Goal: Contribute content: Contribute content

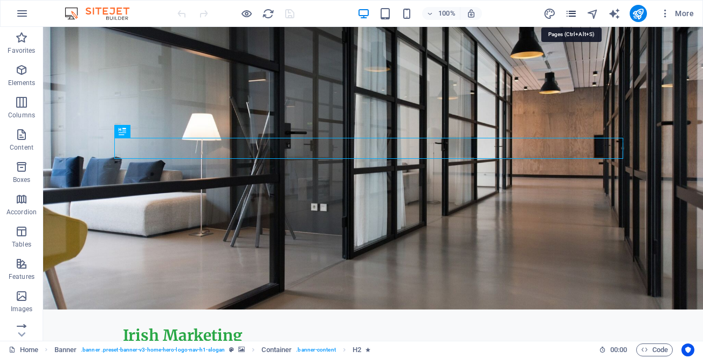
click at [571, 15] on icon "pages" at bounding box center [571, 14] width 12 height 12
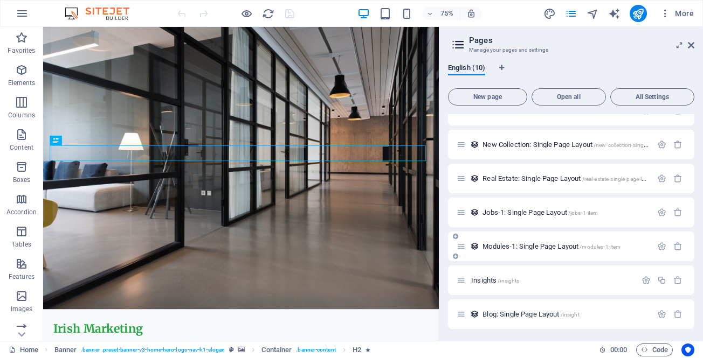
scroll to position [121, 0]
click at [484, 279] on span "Insights /insights" at bounding box center [495, 279] width 48 height 8
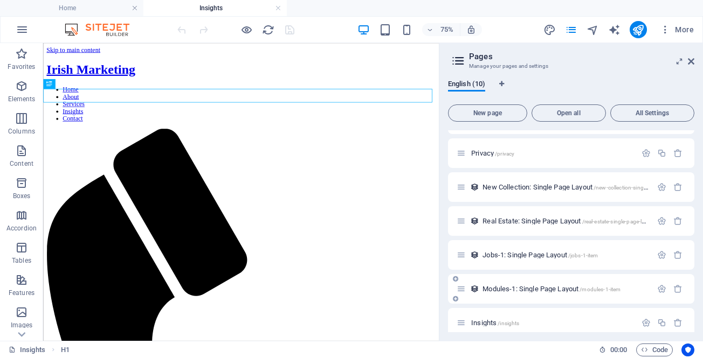
scroll to position [0, 0]
click at [83, 105] on icon at bounding box center [84, 104] width 4 height 9
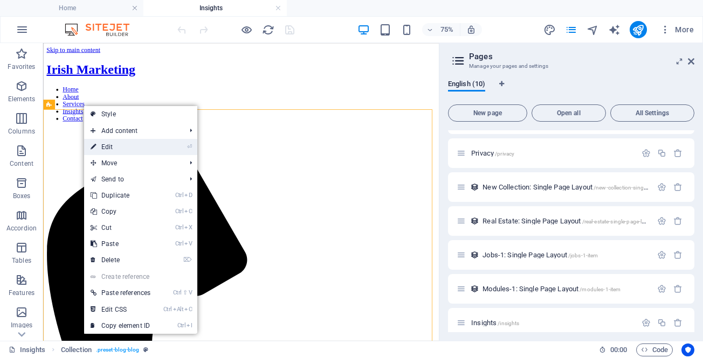
click at [111, 147] on link "⏎ Edit" at bounding box center [120, 147] width 73 height 16
select select "columns.publishing_date_DESC"
select select "columns.status"
select select "columns.publishing_date"
select select "past"
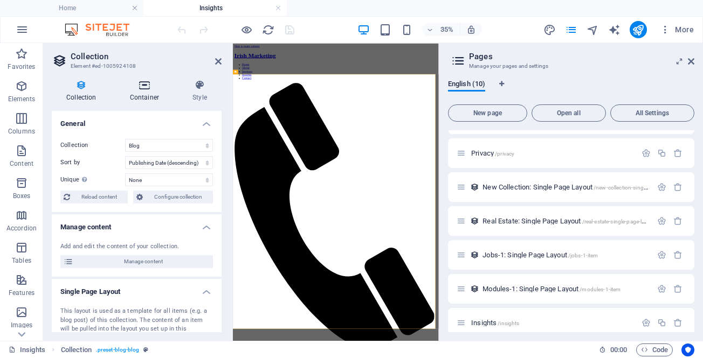
click at [144, 88] on icon at bounding box center [144, 85] width 58 height 11
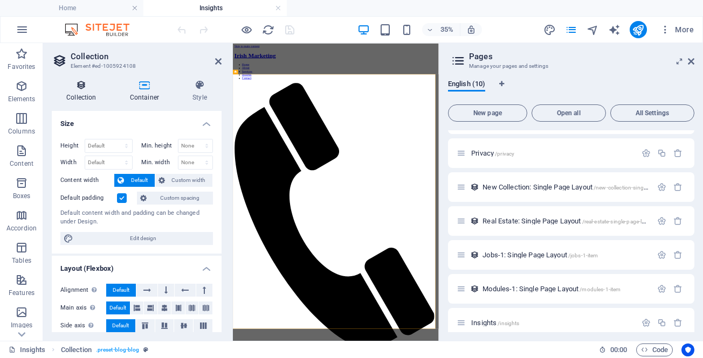
click at [78, 84] on icon at bounding box center [81, 85] width 59 height 11
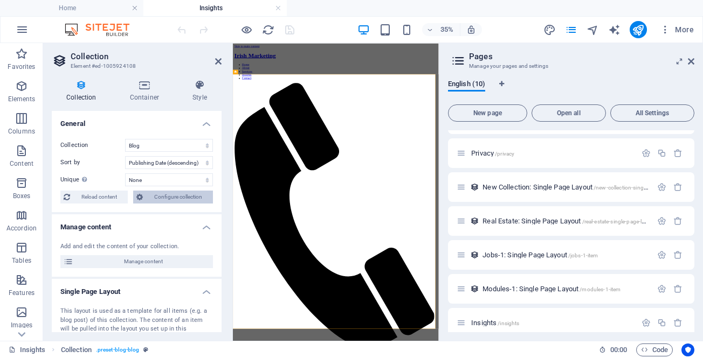
click at [154, 197] on span "Configure collection" at bounding box center [178, 197] width 64 height 13
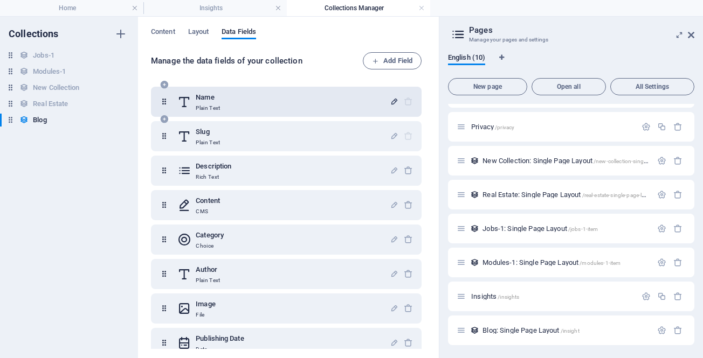
click at [391, 103] on icon "button" at bounding box center [394, 101] width 9 height 9
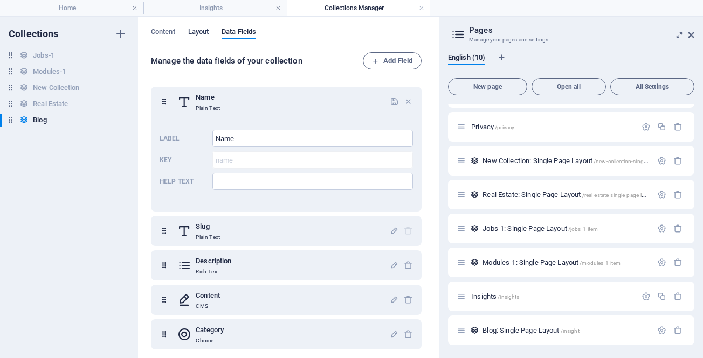
click at [202, 33] on span "Layout" at bounding box center [198, 32] width 21 height 15
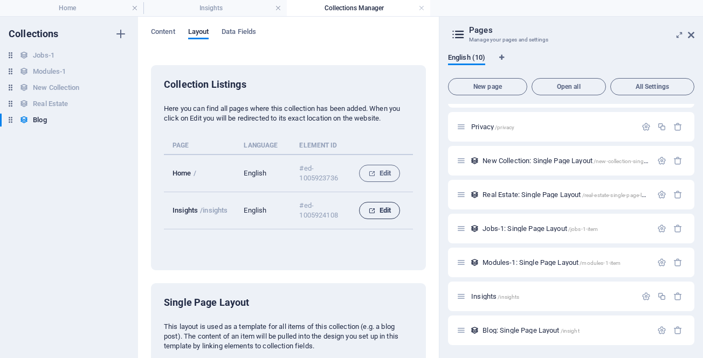
click at [378, 208] on span "Edit" at bounding box center [379, 210] width 23 height 13
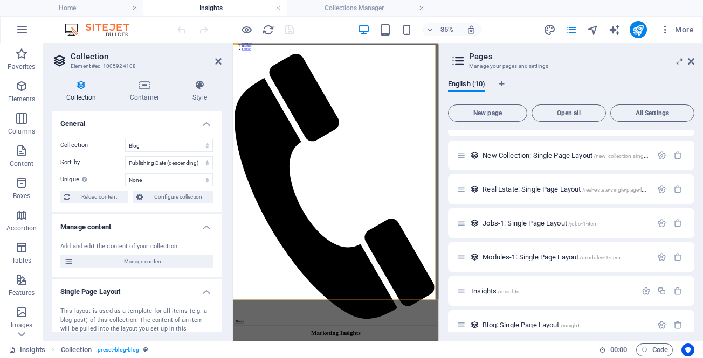
scroll to position [137, 0]
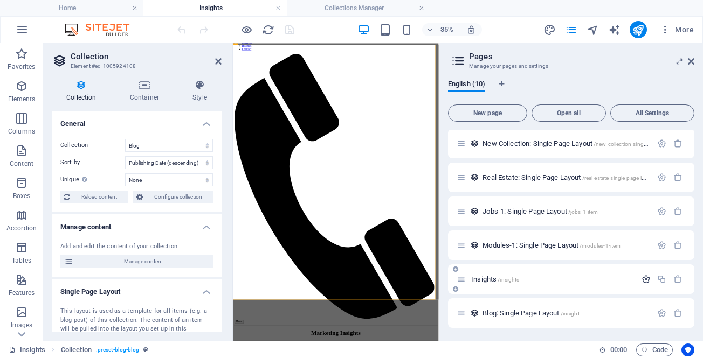
click at [646, 280] on icon "button" at bounding box center [646, 279] width 9 height 9
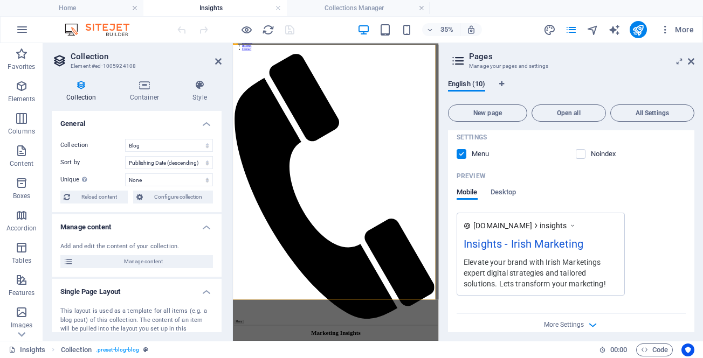
scroll to position [561, 0]
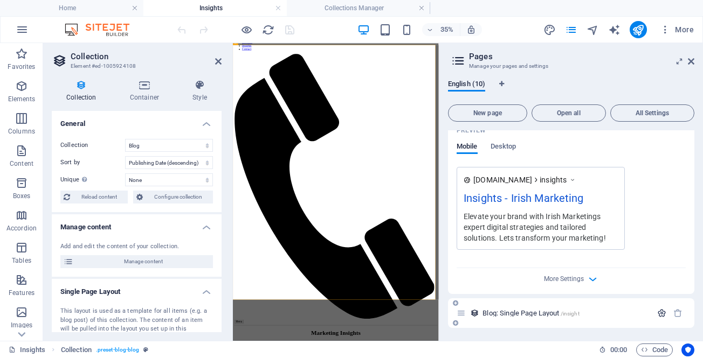
click at [659, 312] on icon "button" at bounding box center [661, 313] width 9 height 9
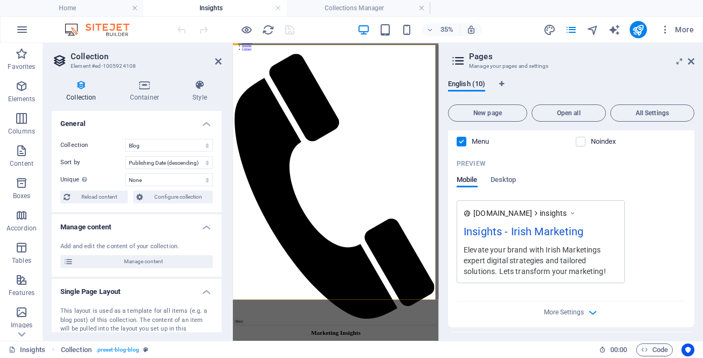
scroll to position [526, 0]
click at [592, 311] on icon "button" at bounding box center [593, 314] width 12 height 12
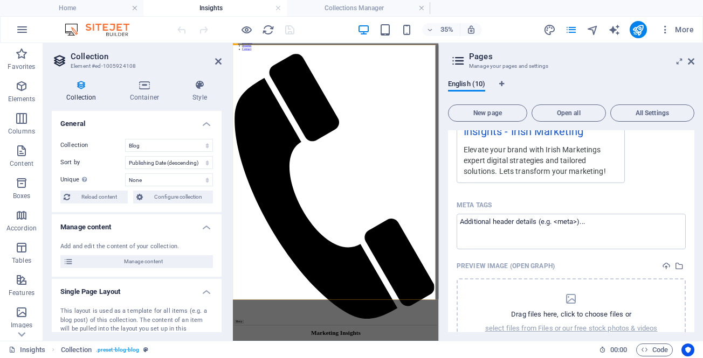
scroll to position [520, 0]
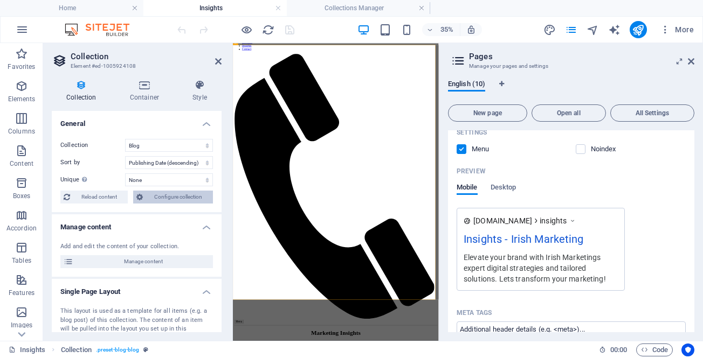
click at [137, 195] on icon at bounding box center [139, 197] width 6 height 13
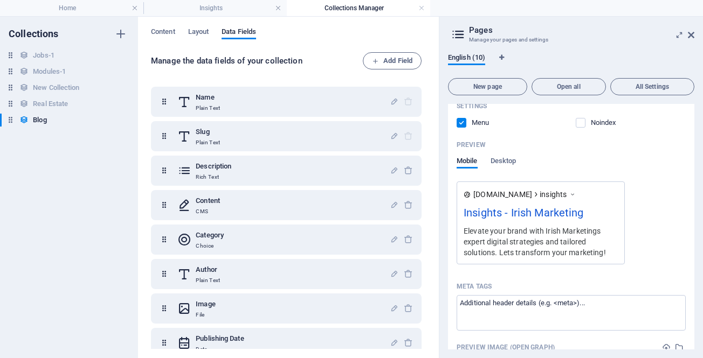
scroll to position [0, 0]
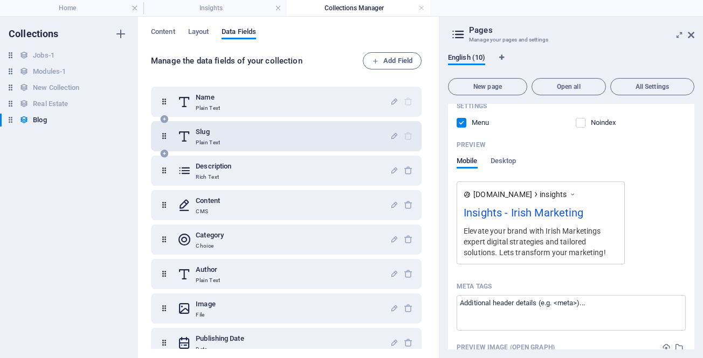
click at [294, 132] on div "Slug Plain Text" at bounding box center [283, 137] width 212 height 22
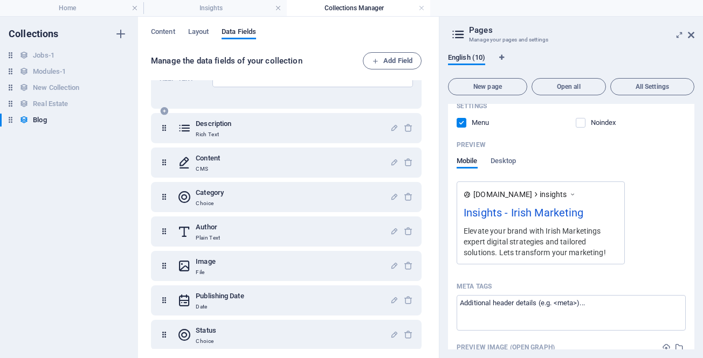
scroll to position [143, 0]
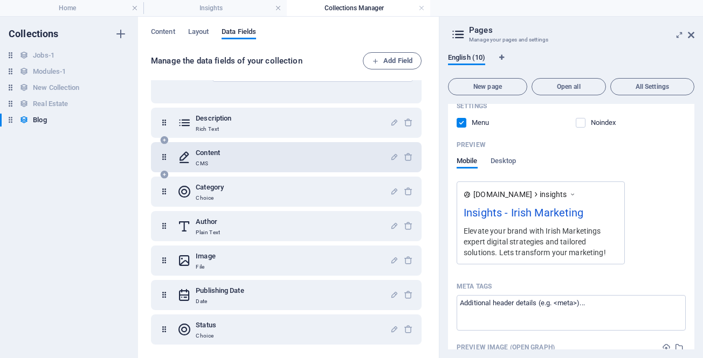
click at [212, 156] on h6 "Content" at bounding box center [208, 153] width 24 height 13
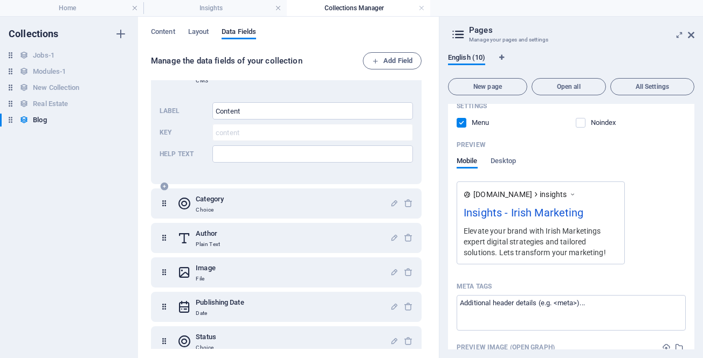
scroll to position [238, 0]
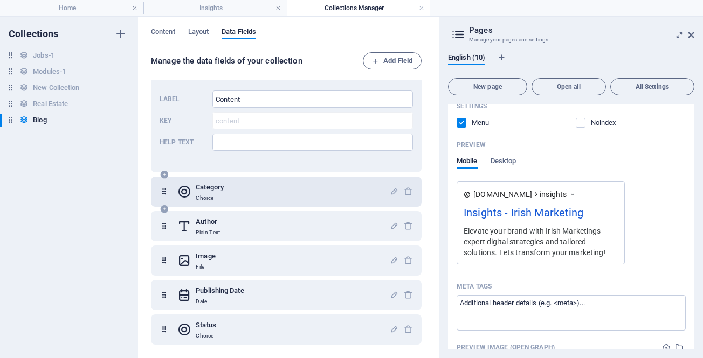
click at [230, 188] on div "Category Choice" at bounding box center [283, 192] width 212 height 22
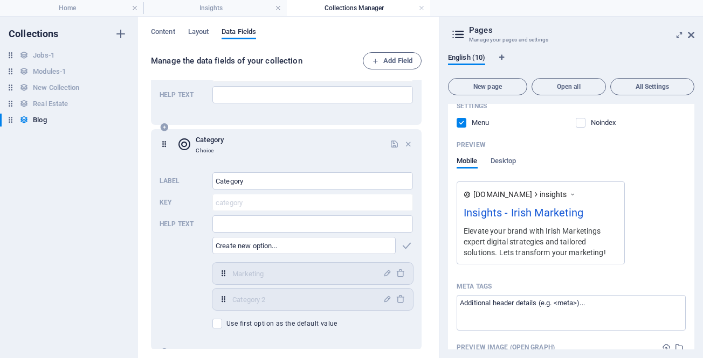
scroll to position [346, 0]
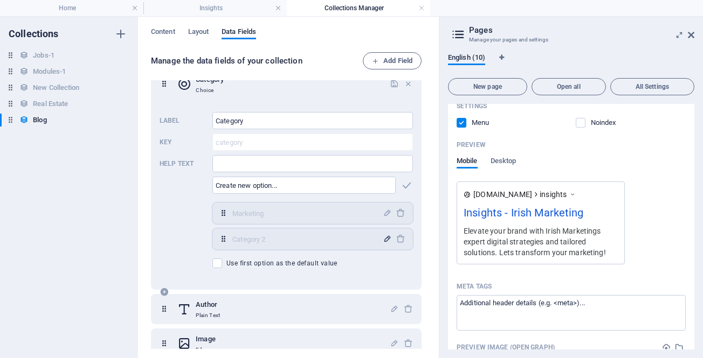
click at [383, 242] on icon "button" at bounding box center [387, 239] width 9 height 9
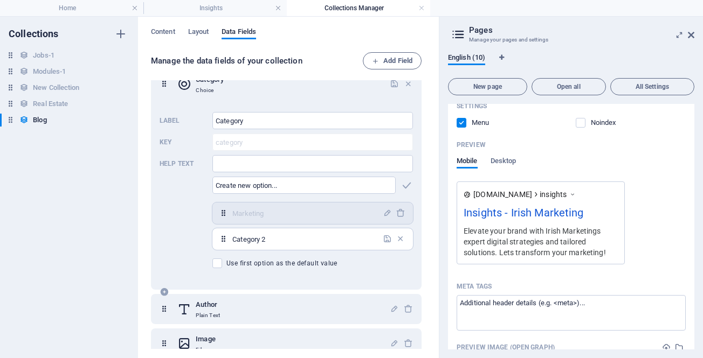
drag, startPoint x: 300, startPoint y: 240, endPoint x: 223, endPoint y: 242, distance: 77.1
click at [223, 242] on div "Category 2 ​" at bounding box center [312, 240] width 201 height 22
type input "Sales"
click at [383, 238] on icon "button" at bounding box center [387, 239] width 9 height 9
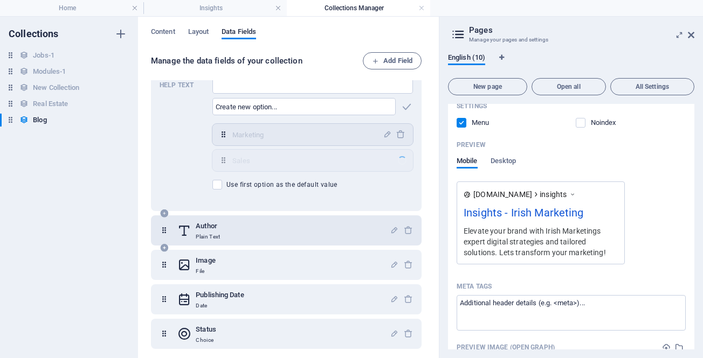
scroll to position [429, 0]
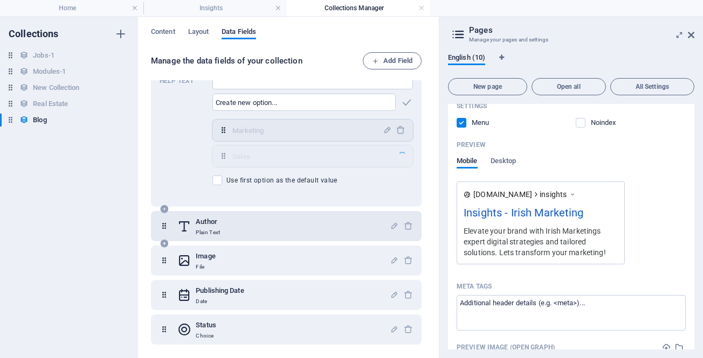
click at [215, 220] on h6 "Author" at bounding box center [208, 222] width 24 height 13
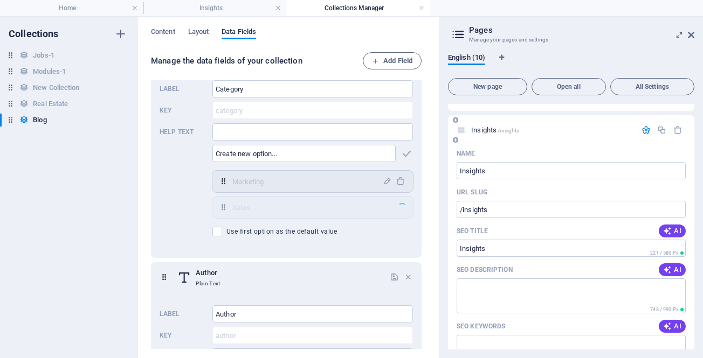
scroll to position [314, 0]
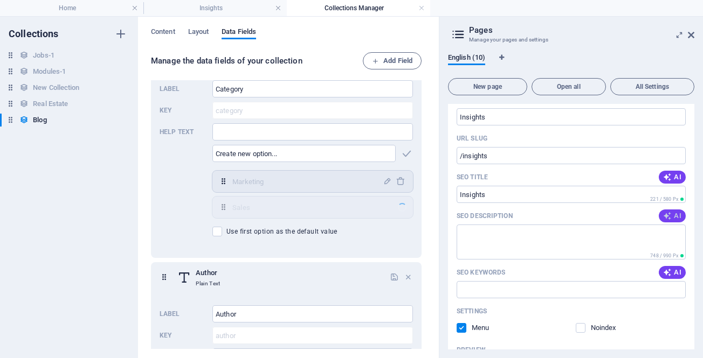
click at [667, 217] on icon "button" at bounding box center [667, 216] width 9 height 9
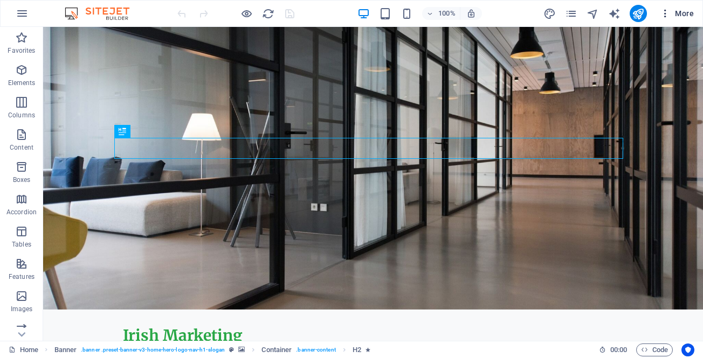
click at [664, 16] on icon "button" at bounding box center [665, 13] width 11 height 11
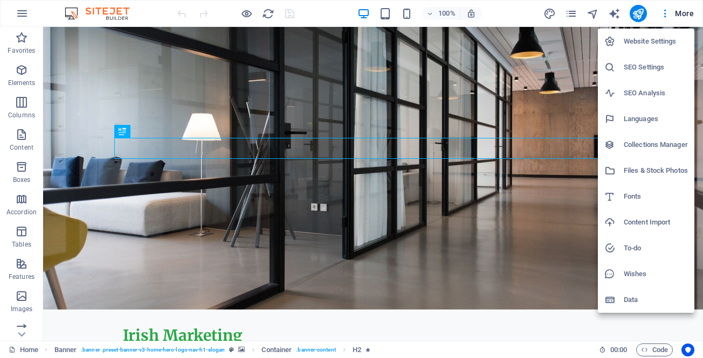
click at [636, 64] on h6 "SEO Settings" at bounding box center [656, 67] width 64 height 13
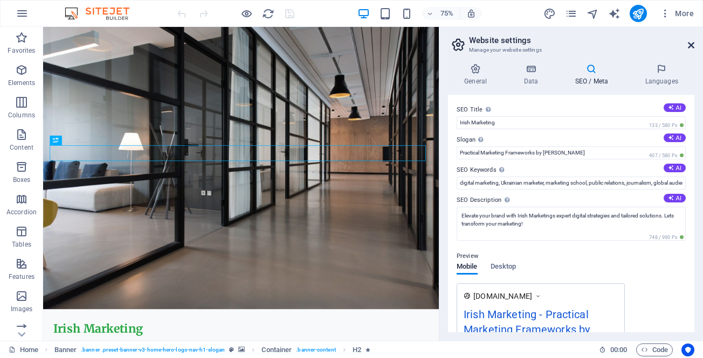
click at [692, 45] on icon at bounding box center [691, 45] width 6 height 9
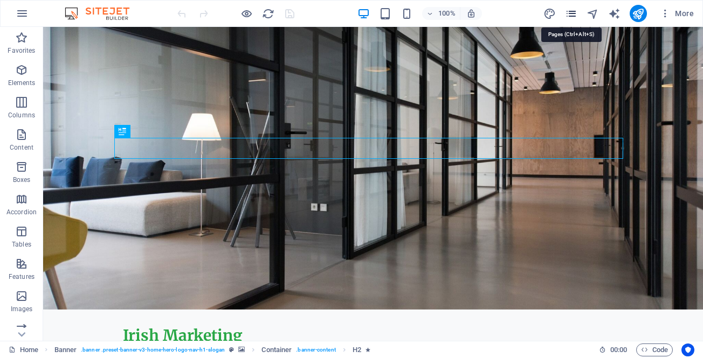
click at [572, 10] on icon "pages" at bounding box center [571, 14] width 12 height 12
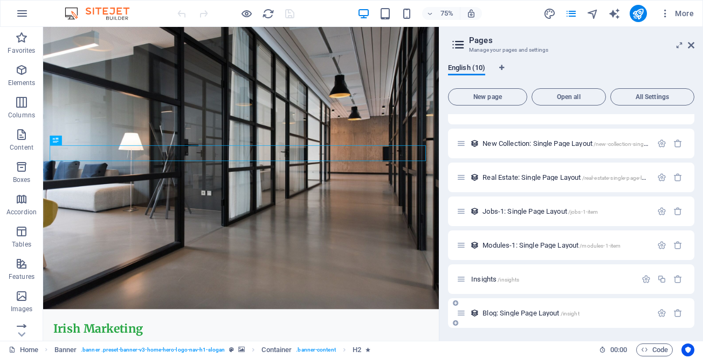
scroll to position [121, 0]
click at [497, 315] on span "Blog: Single Page Layout /insight" at bounding box center [530, 313] width 96 height 8
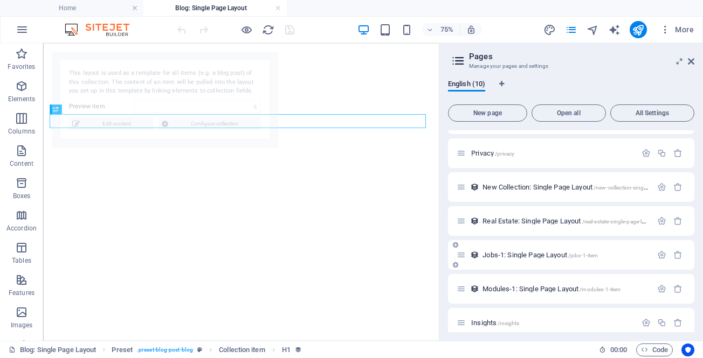
select select "68dee6309bf576f99901d0b7"
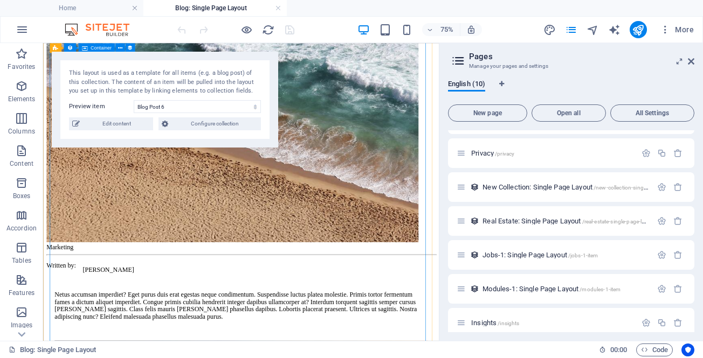
scroll to position [806, 0]
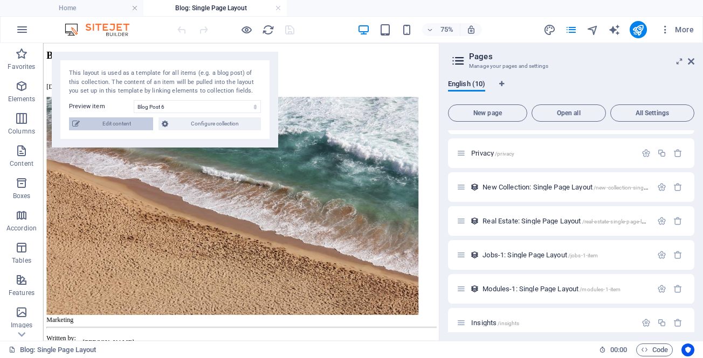
click at [115, 120] on span "Edit content" at bounding box center [116, 124] width 67 height 13
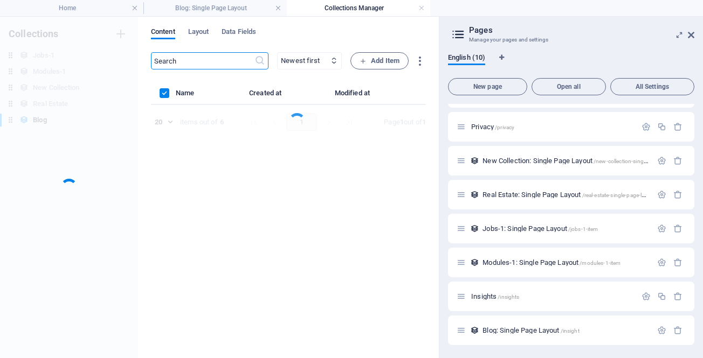
scroll to position [0, 0]
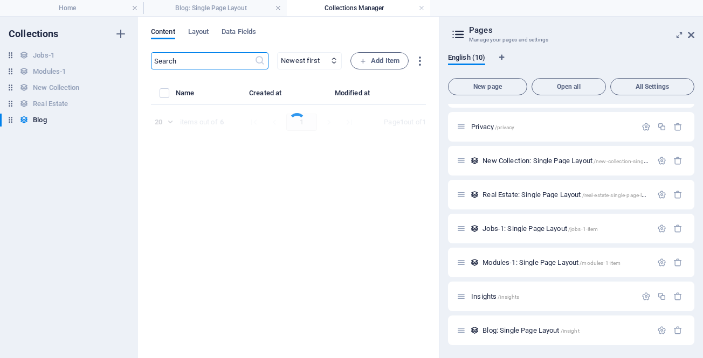
select select "Marketing"
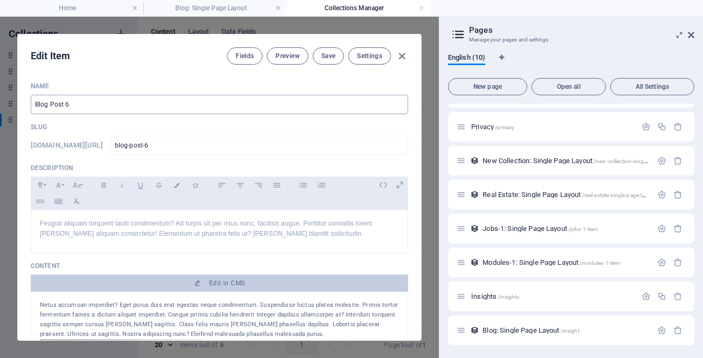
click at [126, 103] on input "Blog Post 6" at bounding box center [219, 104] width 377 height 19
paste input "Why Meta’s Ever-Changing Interfaces Are a Marketer’s Worst Nightmare"
type input "Why Meta’s Ever-Changing Interfaces Are a Marketer’s Worst Nightmare"
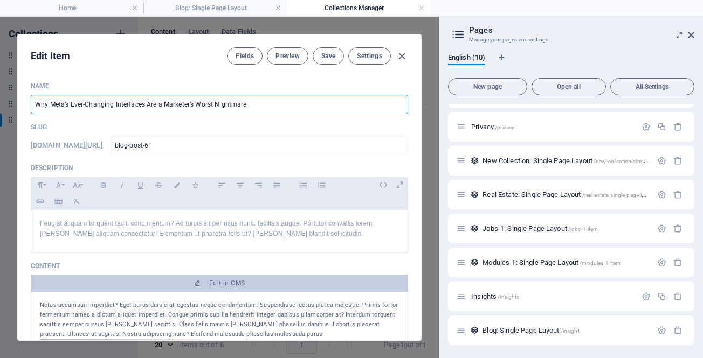
type input "why-meta-s-ever-changing-interfaces-are-a-marketer-s-worst-nightmare"
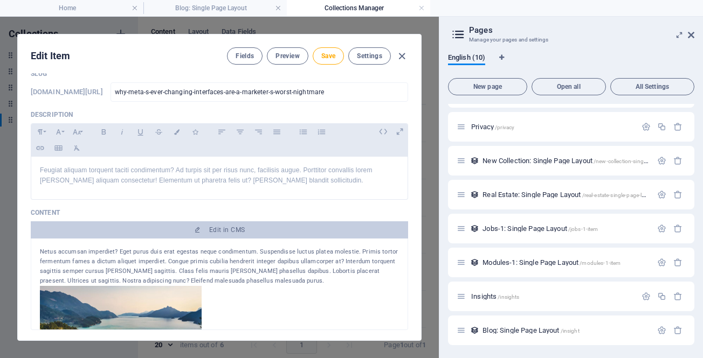
scroll to position [54, 0]
type input "Why Meta’s Ever-Changing Interfaces Are a Marketer’s Worst Nightmare"
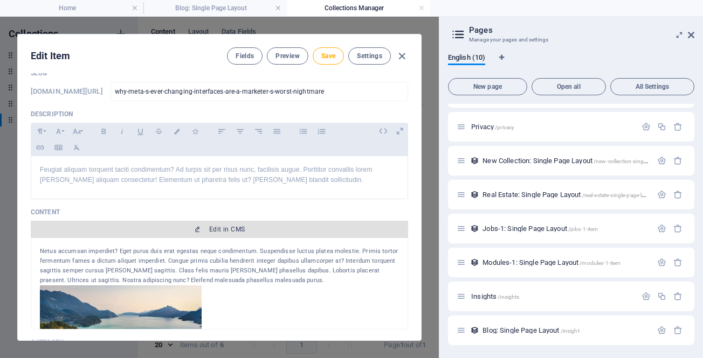
click at [227, 233] on span "Edit in CMS" at bounding box center [227, 229] width 36 height 9
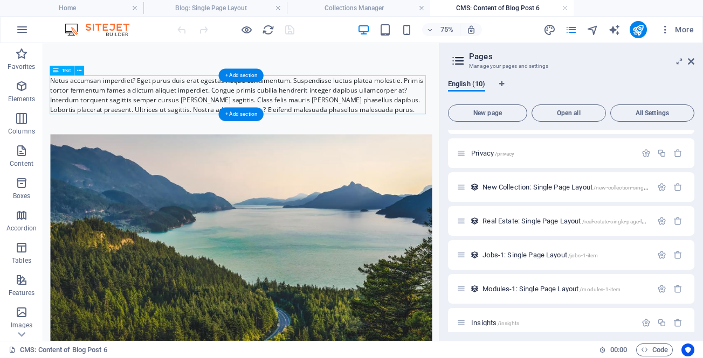
scroll to position [0, 0]
click at [174, 102] on div "Netus accumsan imperdiet? Eget purus duis erat egestas neque condimentum. Suspe…" at bounding box center [307, 112] width 509 height 52
click at [174, 106] on div "Netus accumsan imperdiet? Eget purus duis erat egestas neque condimentum. Suspe…" at bounding box center [307, 112] width 509 height 52
click at [141, 91] on div "Drag here to replace the existing content. Press “Ctrl” if you want to create a…" at bounding box center [241, 192] width 396 height 298
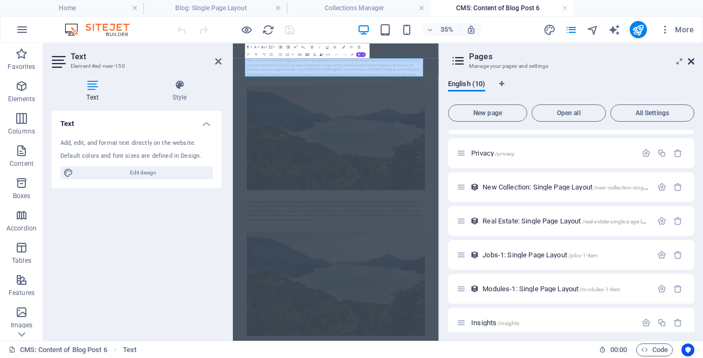
click at [691, 60] on icon at bounding box center [691, 61] width 6 height 9
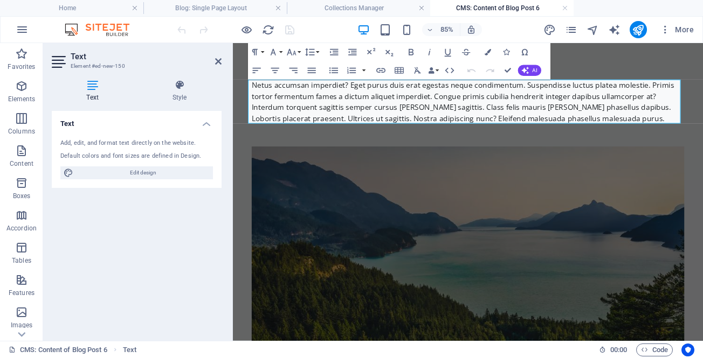
click at [567, 110] on div "Netus accumsan imperdiet? Eget purus duis erat egestas neque condimentum. Suspe…" at bounding box center [509, 112] width 509 height 52
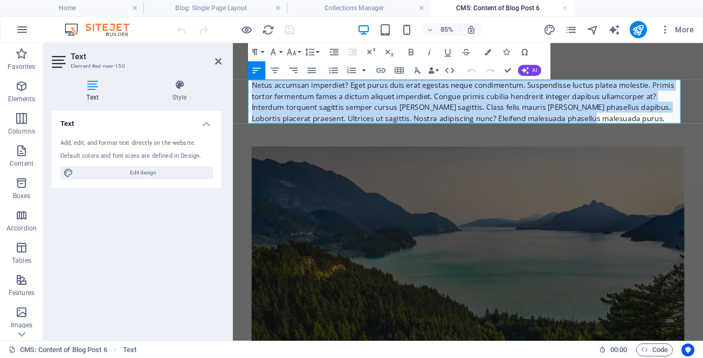
click at [566, 110] on div "Netus accumsan imperdiet? Eget purus duis erat egestas neque condimentum. Suspe…" at bounding box center [509, 112] width 509 height 52
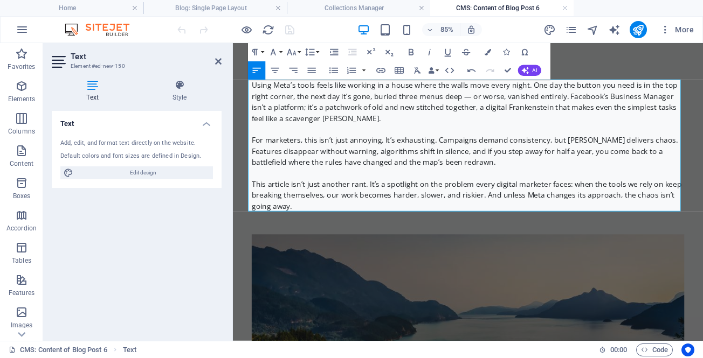
scroll to position [9426, 2]
click at [408, 141] on p at bounding box center [509, 144] width 509 height 13
click at [323, 144] on p at bounding box center [509, 144] width 509 height 13
click at [336, 134] on p "Using Meta’s tools feels like working in a house where the walls move every nig…" at bounding box center [509, 112] width 509 height 52
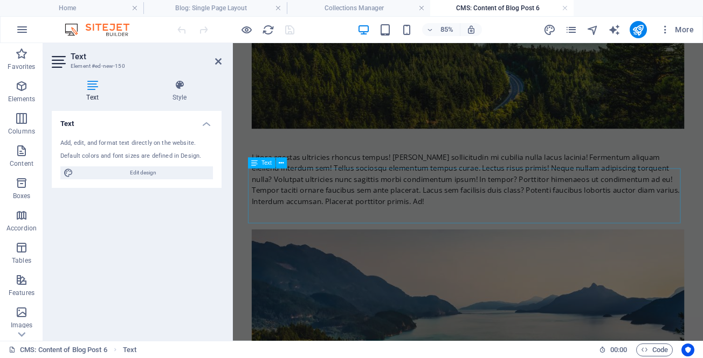
scroll to position [431, 0]
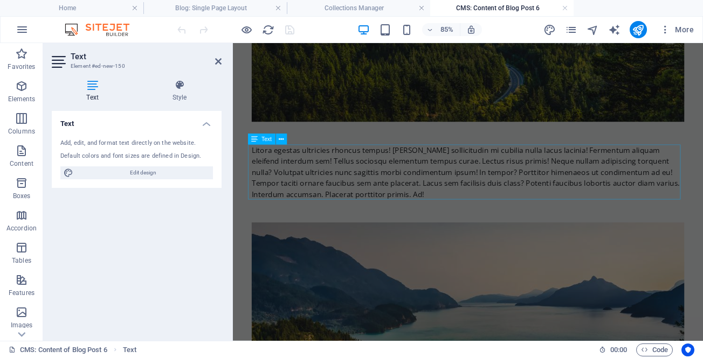
click at [300, 182] on div "Litora egestas ultricies rhoncus tempus! [PERSON_NAME] sollicitudin mi cubilia …" at bounding box center [509, 195] width 509 height 65
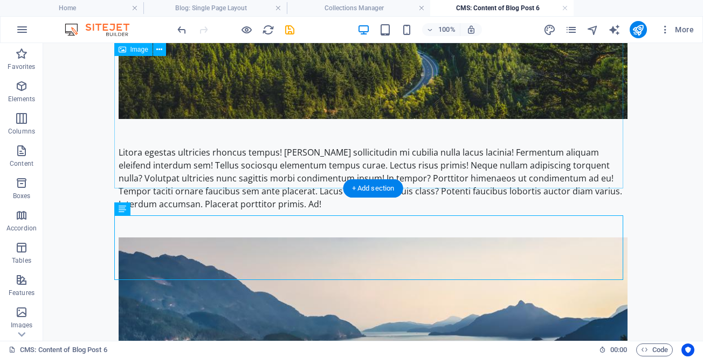
scroll to position [485, 0]
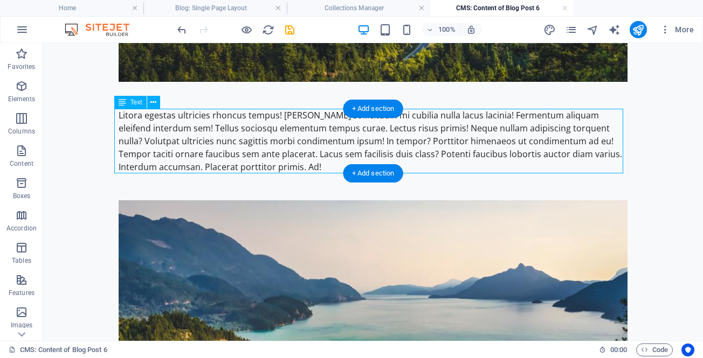
click at [225, 125] on div "Litora egestas ultricies rhoncus tempus! [PERSON_NAME] sollicitudin mi cubilia …" at bounding box center [373, 141] width 509 height 65
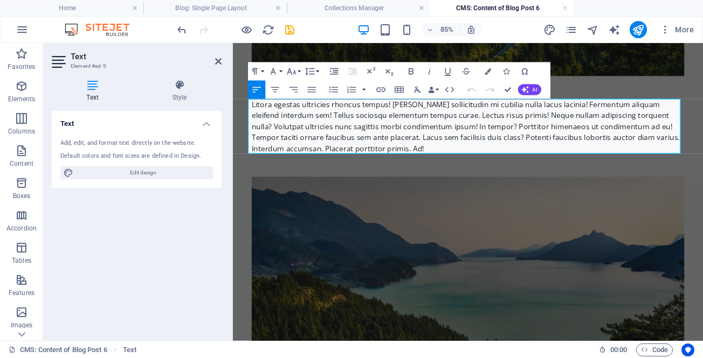
click at [312, 130] on div "Litora egestas ultricies rhoncus tempus! [PERSON_NAME] sollicitudin mi cubilia …" at bounding box center [509, 141] width 509 height 65
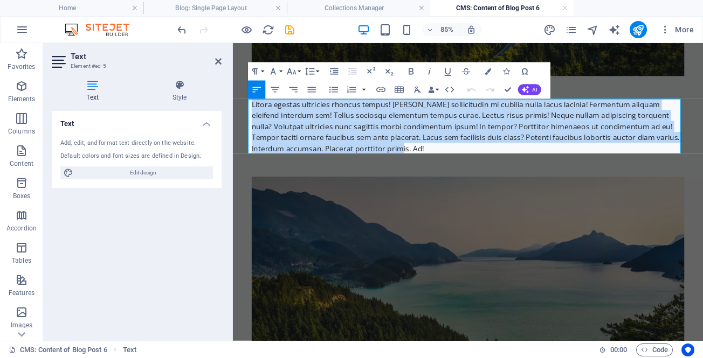
click at [312, 130] on div "Litora egestas ultricies rhoncus tempus! [PERSON_NAME] sollicitudin mi cubilia …" at bounding box center [509, 141] width 509 height 65
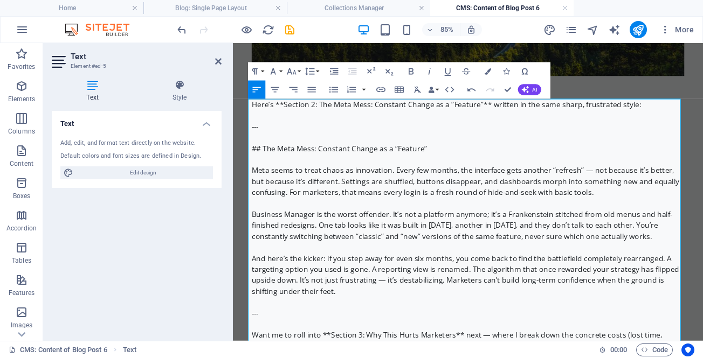
scroll to position [14448, 0]
click at [309, 229] on p at bounding box center [509, 231] width 509 height 13
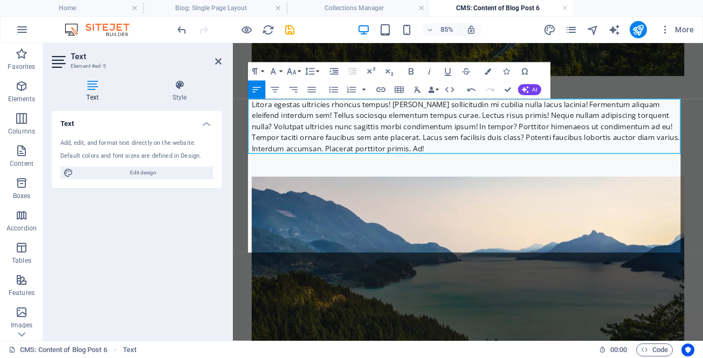
scroll to position [11309, 2]
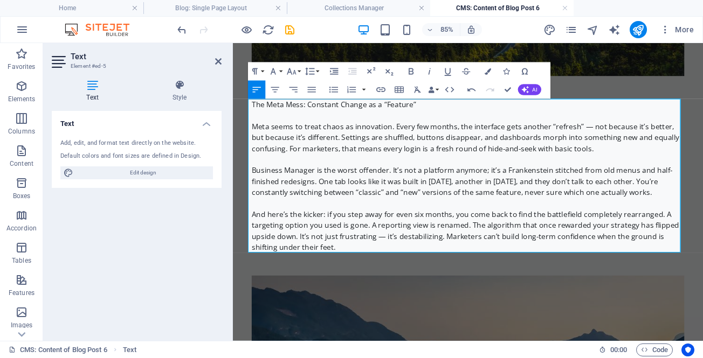
click at [336, 131] on p at bounding box center [509, 128] width 509 height 13
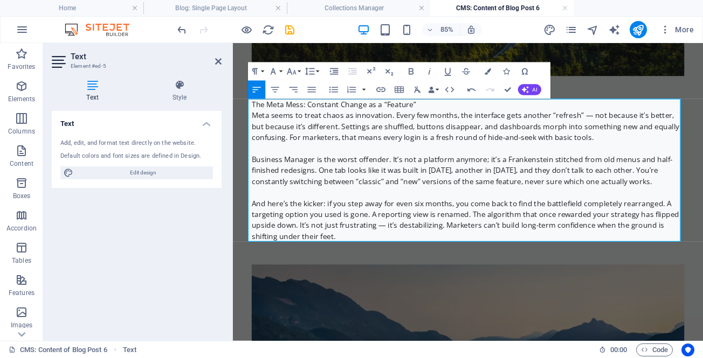
click at [316, 115] on p "The Meta Mess: Constant Change as a “Feature”" at bounding box center [509, 115] width 509 height 13
click at [256, 69] on icon "button" at bounding box center [254, 71] width 5 height 6
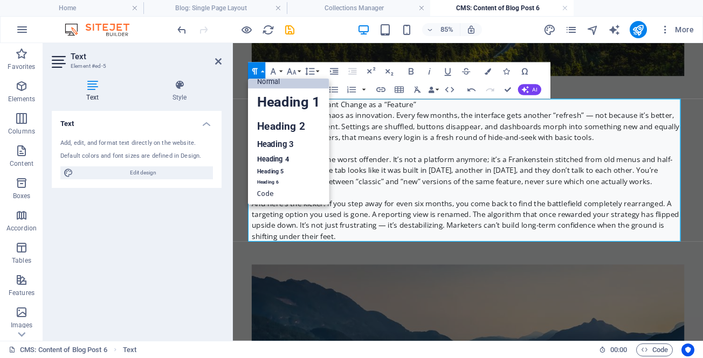
scroll to position [9, 0]
click at [269, 126] on link "Heading 2" at bounding box center [288, 126] width 81 height 20
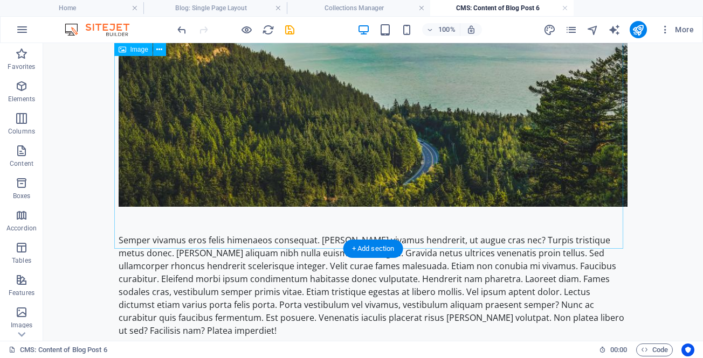
scroll to position [915, 0]
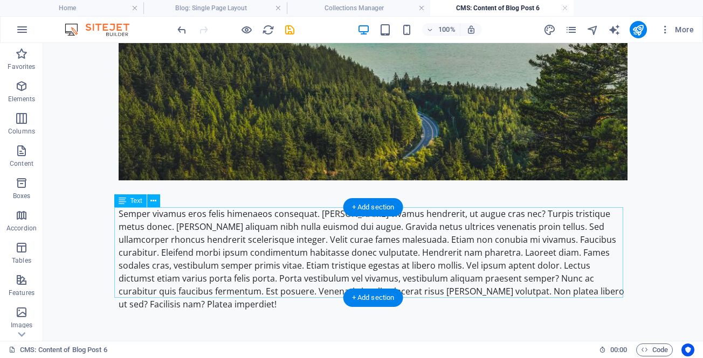
click at [225, 235] on div "Semper vivamus eros felis himenaeos consequat. [PERSON_NAME] vivamus hendrerit,…" at bounding box center [373, 260] width 509 height 104
click at [245, 242] on div "Semper vivamus eros felis himenaeos consequat. [PERSON_NAME] vivamus hendrerit,…" at bounding box center [373, 260] width 509 height 104
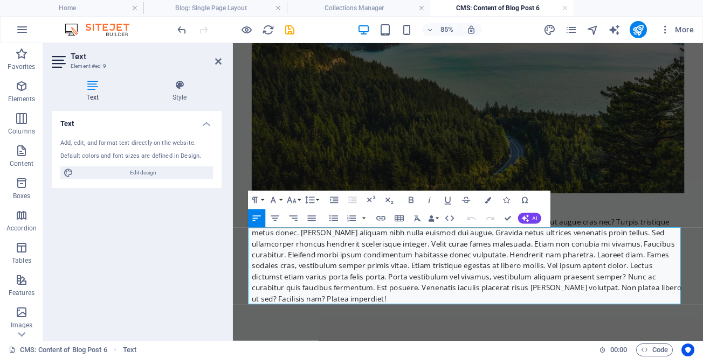
scroll to position [863, 0]
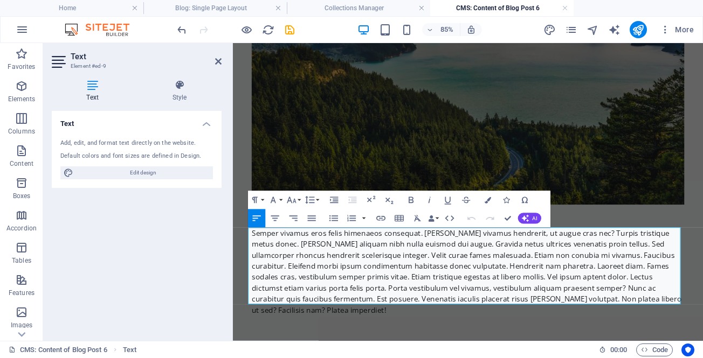
click at [292, 299] on div "Semper vivamus eros felis himenaeos consequat. [PERSON_NAME] vivamus hendrerit,…" at bounding box center [509, 312] width 509 height 104
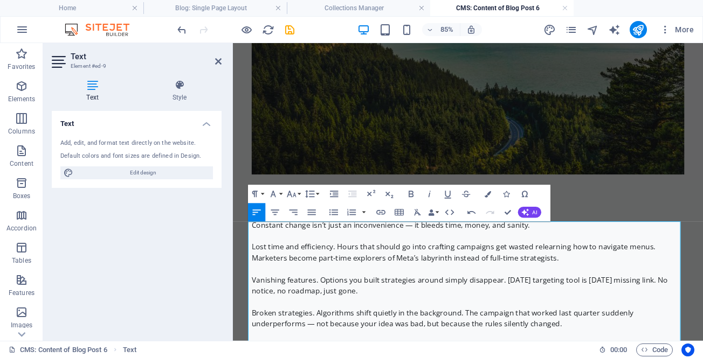
scroll to position [916, 0]
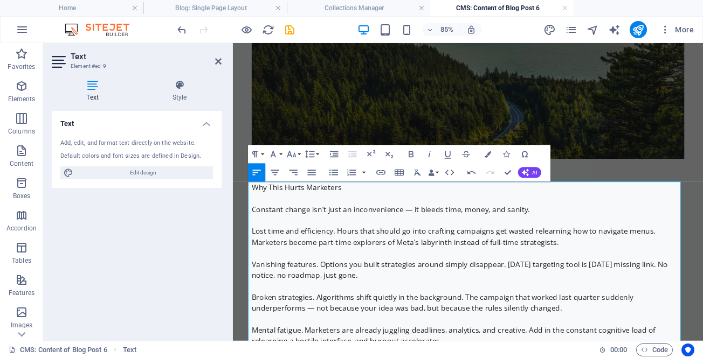
click at [323, 225] on p at bounding box center [509, 225] width 509 height 13
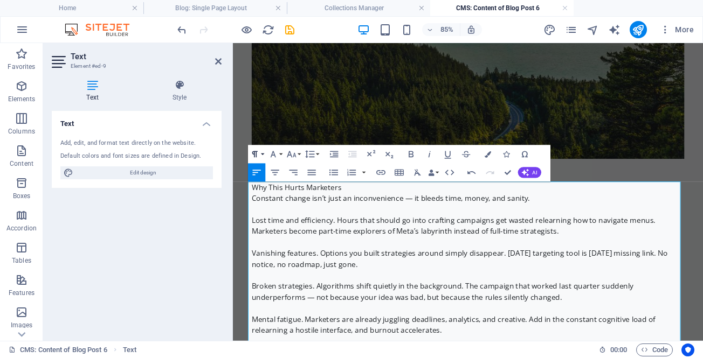
click at [258, 153] on icon "button" at bounding box center [254, 154] width 11 height 11
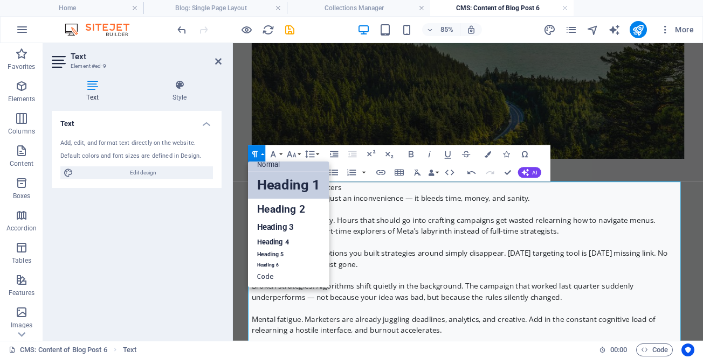
scroll to position [9, 0]
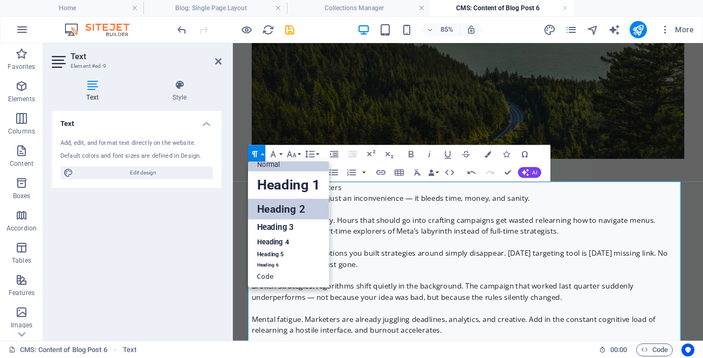
click at [279, 208] on link "Heading 2" at bounding box center [288, 209] width 81 height 20
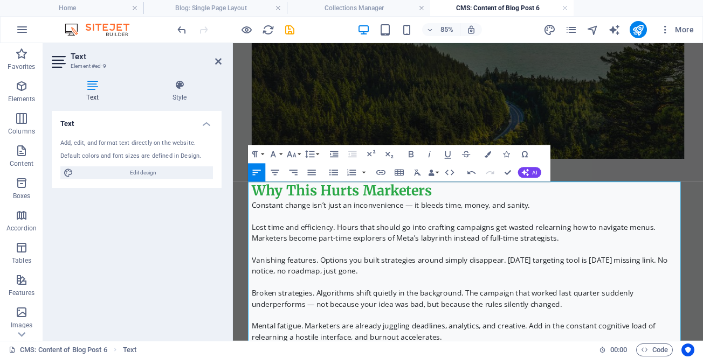
click at [255, 258] on p "Lost time and efficiency. Hours that should go into crafting campaigns get wast…" at bounding box center [509, 266] width 509 height 26
click at [348, 174] on icon "button" at bounding box center [351, 172] width 11 height 11
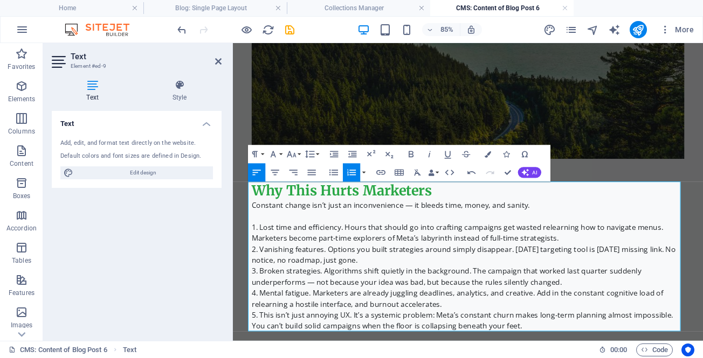
click at [353, 170] on icon "button" at bounding box center [351, 172] width 11 height 11
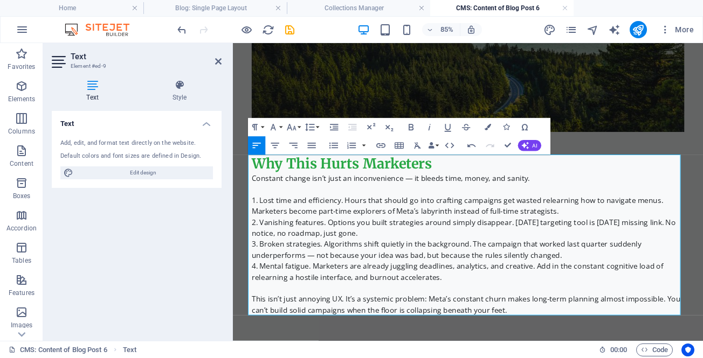
scroll to position [894, 0]
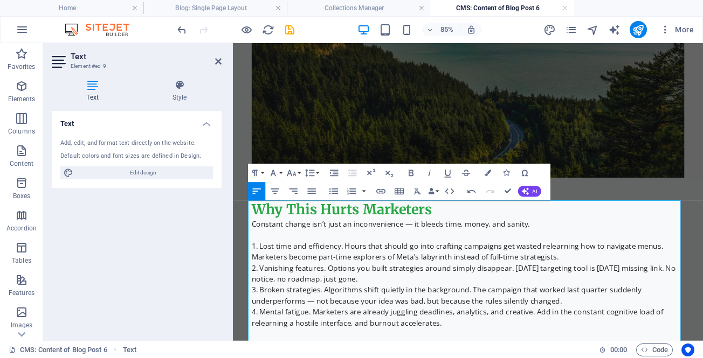
drag, startPoint x: 360, startPoint y: 281, endPoint x: 364, endPoint y: 299, distance: 18.2
click at [360, 282] on li "Lost time and efficiency. Hours that should go into crafting campaigns get wast…" at bounding box center [509, 288] width 509 height 26
drag, startPoint x: 259, startPoint y: 282, endPoint x: 357, endPoint y: 279, distance: 97.6
click at [357, 279] on li "Lost time and efficiency. Hours that should go into crafting campaigns get wast…" at bounding box center [509, 288] width 509 height 26
drag, startPoint x: 260, startPoint y: 310, endPoint x: 337, endPoint y: 312, distance: 77.1
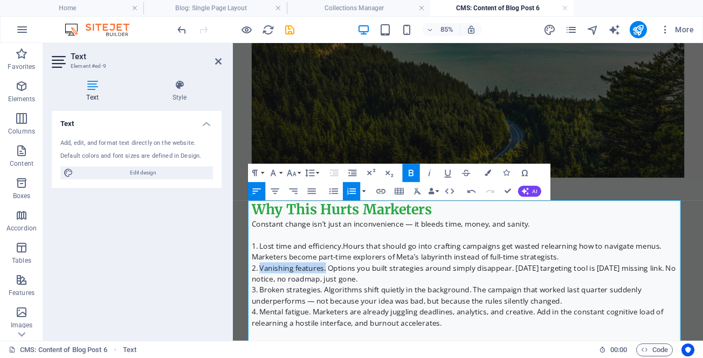
click at [337, 312] on li "Vanishing features. Options you built strategies around simply disappear. [DATE…" at bounding box center [509, 314] width 509 height 26
drag, startPoint x: 259, startPoint y: 332, endPoint x: 333, endPoint y: 340, distance: 74.2
click at [333, 340] on li "Broken strategies. Algorithms shift quietly in the background. The campaign tha…" at bounding box center [509, 340] width 509 height 26
drag, startPoint x: 260, startPoint y: 360, endPoint x: 320, endPoint y: 360, distance: 59.8
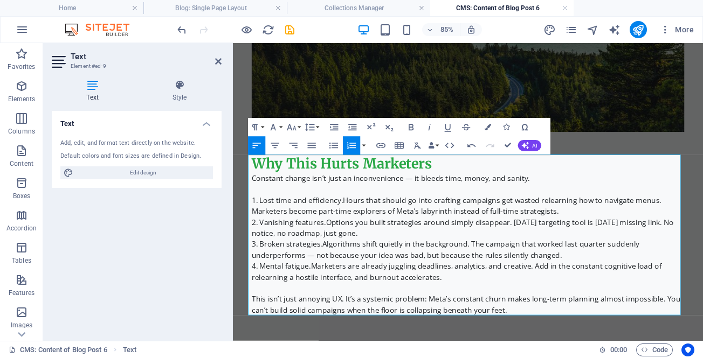
scroll to position [961, 0]
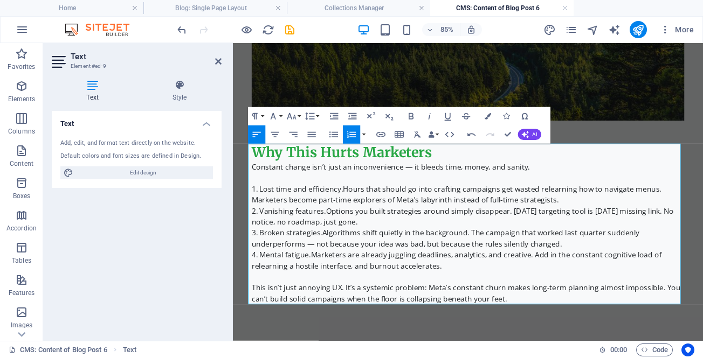
click at [568, 347] on p "This isn’t just annoying UX. It’s a systemic problem: Meta’s constant churn mak…" at bounding box center [509, 338] width 509 height 26
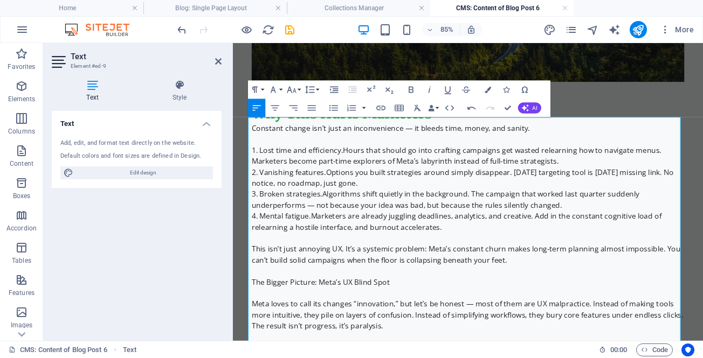
scroll to position [1015, 0]
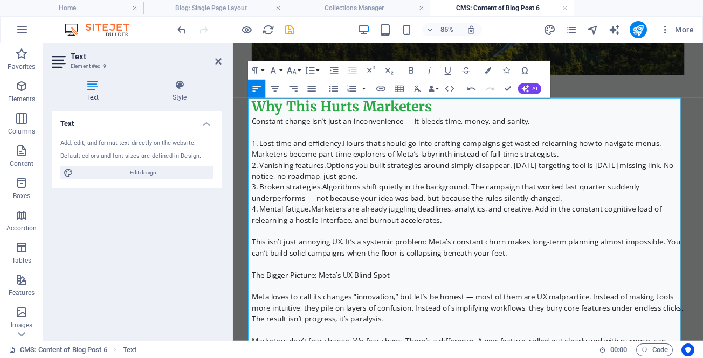
click at [444, 318] on p "The Bigger Picture: Meta’s UX Blind Spot" at bounding box center [509, 316] width 509 height 13
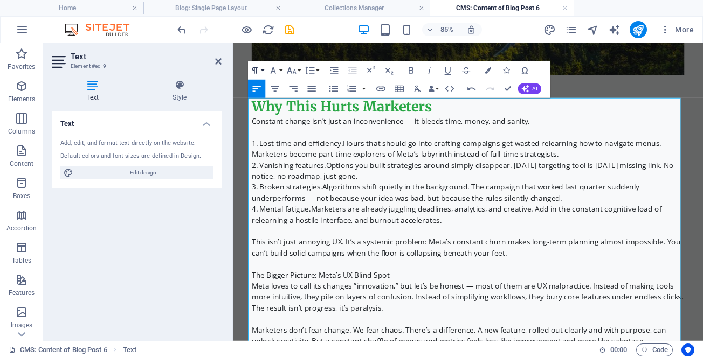
click at [255, 72] on icon "button" at bounding box center [254, 70] width 11 height 11
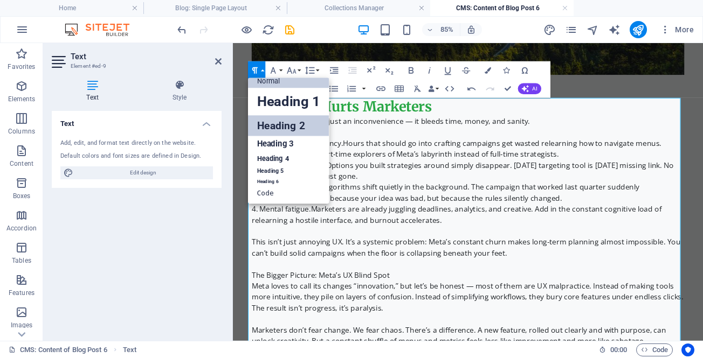
click at [274, 130] on link "Heading 2" at bounding box center [288, 125] width 81 height 20
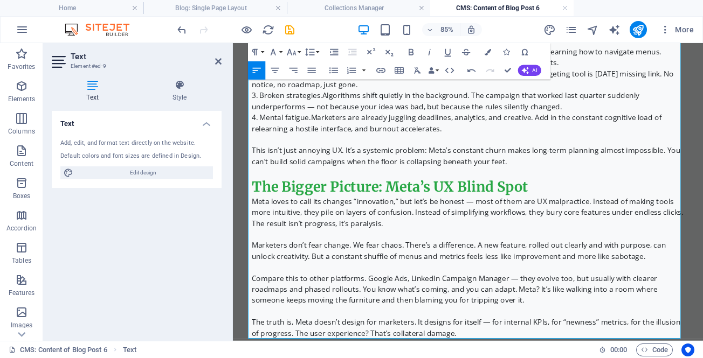
scroll to position [1163, 0]
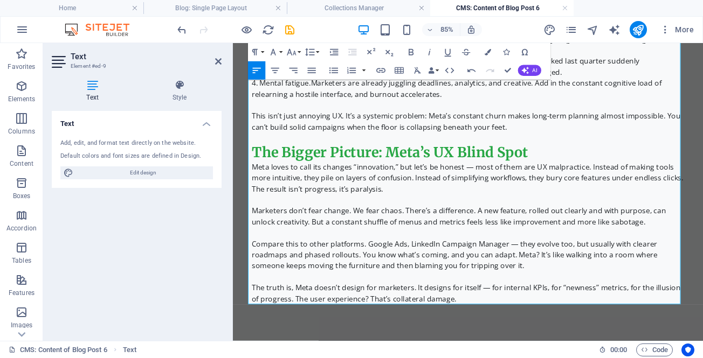
click at [503, 344] on p "The truth is, Meta doesn’t design for marketers. It designs for itself — for in…" at bounding box center [509, 338] width 509 height 26
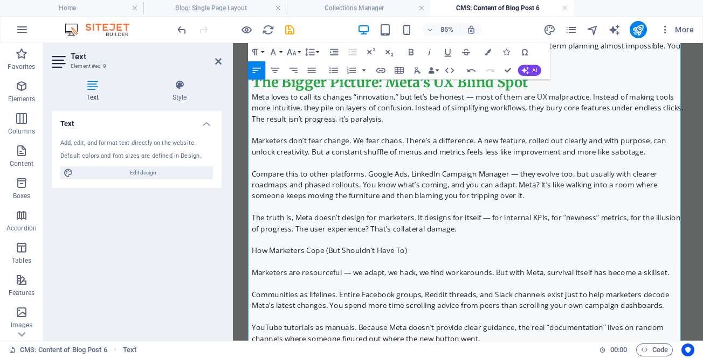
scroll to position [1271, 0]
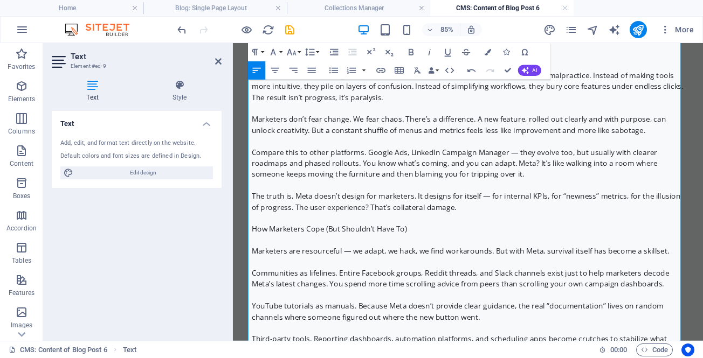
click at [429, 278] on p at bounding box center [509, 275] width 509 height 13
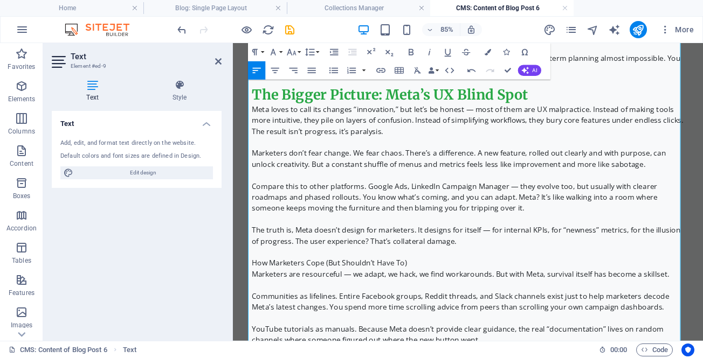
scroll to position [1217, 0]
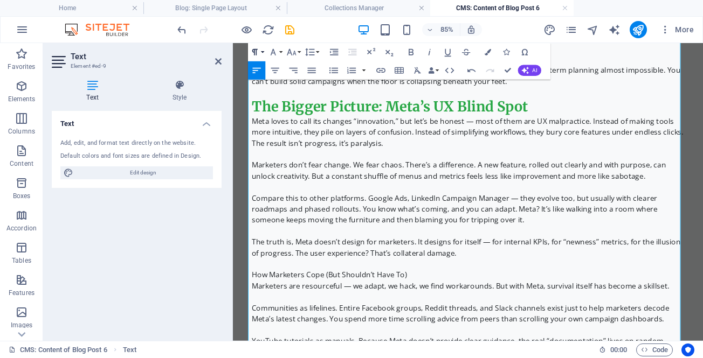
click at [255, 52] on icon "button" at bounding box center [254, 52] width 11 height 11
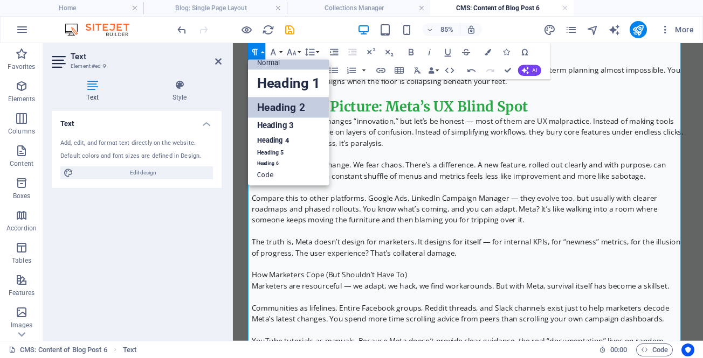
click at [277, 105] on link "Heading 2" at bounding box center [288, 107] width 81 height 20
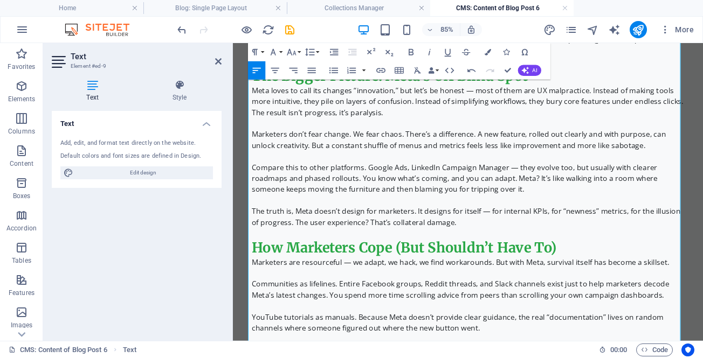
scroll to position [1271, 0]
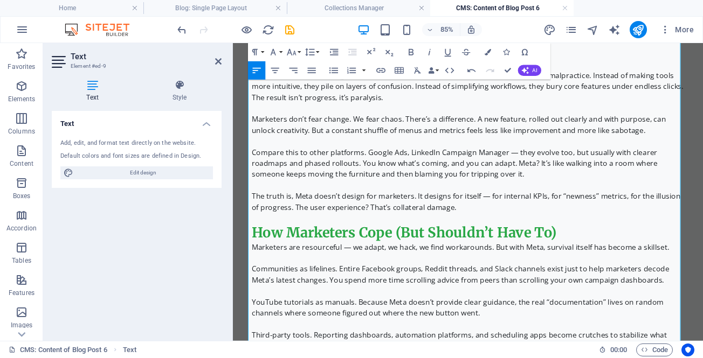
click at [317, 301] on p at bounding box center [509, 296] width 509 height 13
click at [259, 309] on p "Communities as lifelines. Entire Facebook groups, Reddit threads, and Slack cha…" at bounding box center [509, 316] width 509 height 26
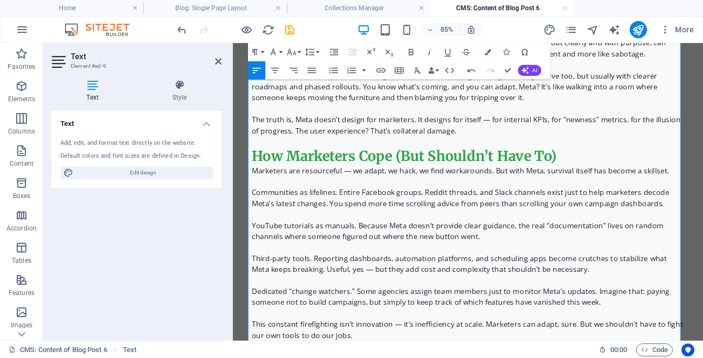
scroll to position [1379, 0]
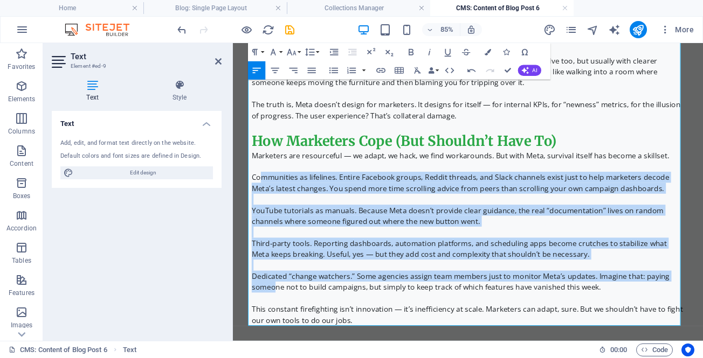
click at [275, 328] on p "Dedicated “change watchers.” Some agencies assign team members just to monitor …" at bounding box center [509, 325] width 509 height 26
click at [329, 71] on icon "button" at bounding box center [333, 70] width 9 height 6
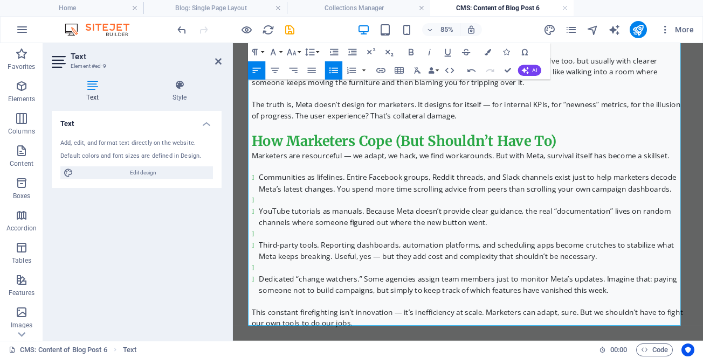
click at [264, 206] on li "Communities as lifelines. Entire Facebook groups, Reddit threads, and Slack cha…" at bounding box center [514, 208] width 500 height 26
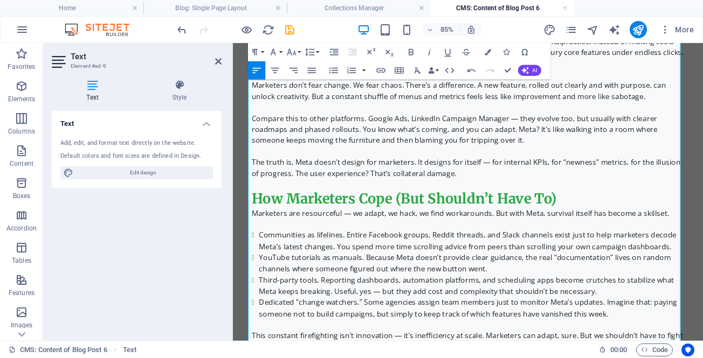
scroll to position [1366, 0]
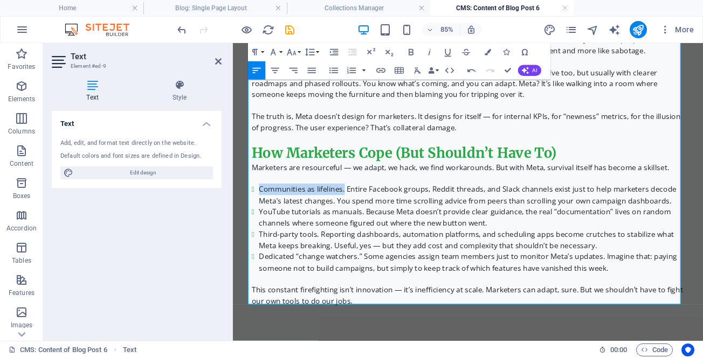
drag, startPoint x: 259, startPoint y: 213, endPoint x: 359, endPoint y: 213, distance: 99.7
click at [359, 213] on li "Communities as lifelines. Entire Facebook groups, Reddit threads, and Slack cha…" at bounding box center [514, 222] width 500 height 26
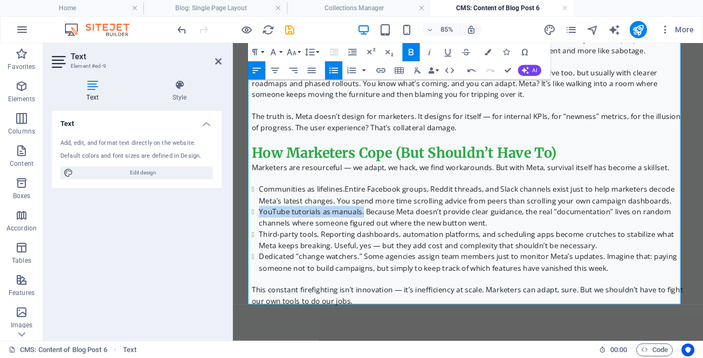
drag, startPoint x: 259, startPoint y: 243, endPoint x: 381, endPoint y: 247, distance: 121.9
click at [381, 247] on li "YouTube tutorials as manuals. Because Meta doesn’t provide clear guidance, the …" at bounding box center [514, 248] width 500 height 26
drag, startPoint x: 260, startPoint y: 265, endPoint x: 328, endPoint y: 267, distance: 68.0
click at [328, 267] on li "Third-party tools. Reporting dashboards, automation platforms, and scheduling a…" at bounding box center [514, 274] width 500 height 26
drag, startPoint x: 259, startPoint y: 294, endPoint x: 379, endPoint y: 295, distance: 119.7
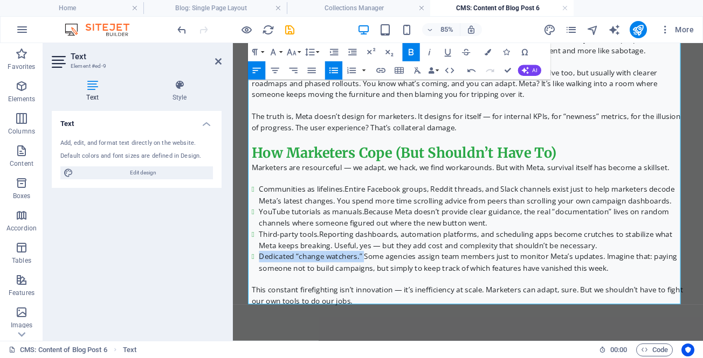
click at [379, 295] on li "Dedicated “change watchers.” Some agencies assign team members just to monitor …" at bounding box center [514, 301] width 500 height 26
click at [389, 307] on li "Dedicated “change watchers.” Some agencies assign team members just to monitor …" at bounding box center [514, 301] width 500 height 26
click at [370, 347] on p "This constant firefighting isn’t innovation — it’s inefficiency at scale. Marke…" at bounding box center [509, 340] width 509 height 26
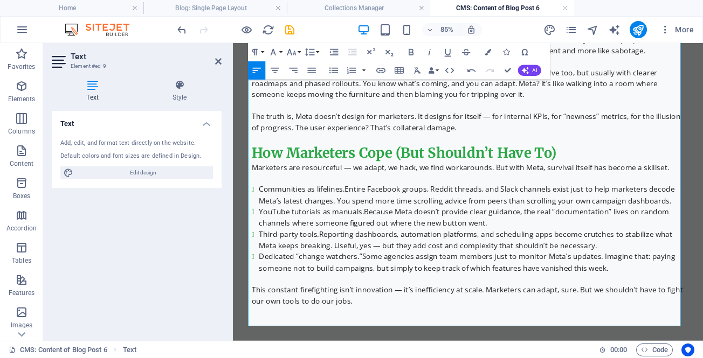
scroll to position [1391, 0]
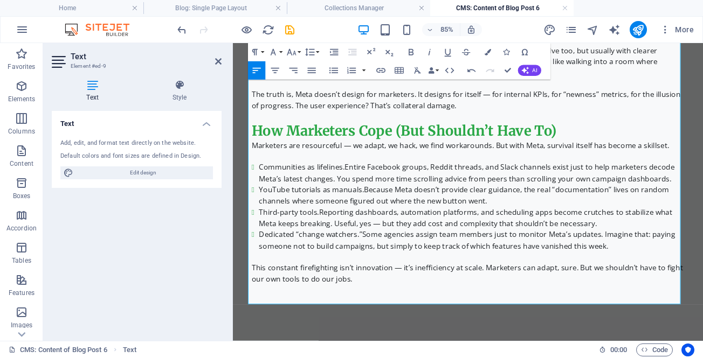
click at [342, 340] on p at bounding box center [509, 346] width 509 height 13
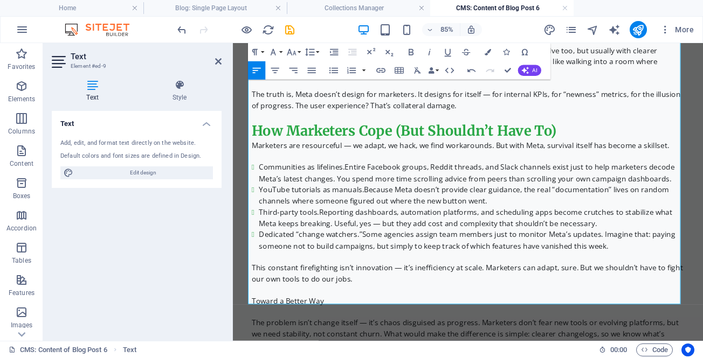
scroll to position [10090, 2]
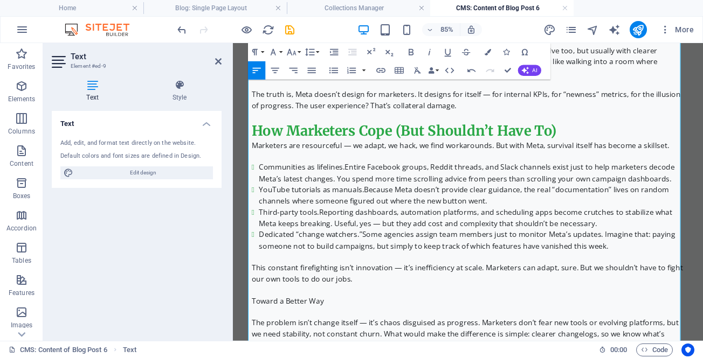
click at [340, 354] on p at bounding box center [509, 359] width 509 height 13
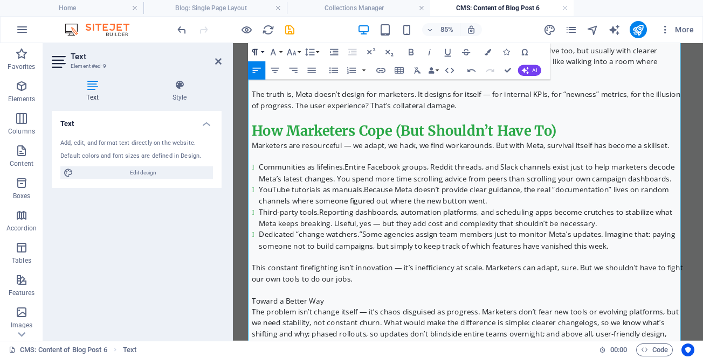
click at [255, 51] on icon "button" at bounding box center [254, 52] width 11 height 11
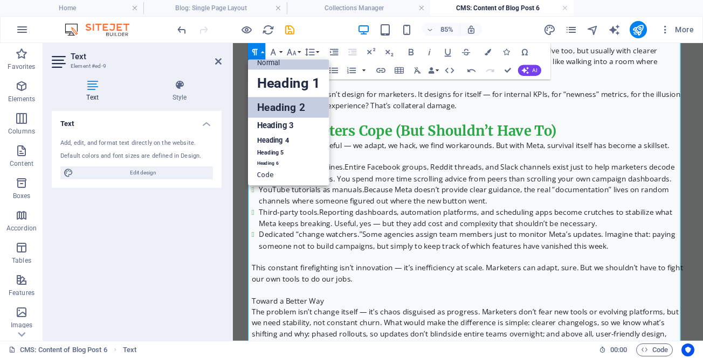
click at [266, 105] on link "Heading 2" at bounding box center [288, 107] width 81 height 20
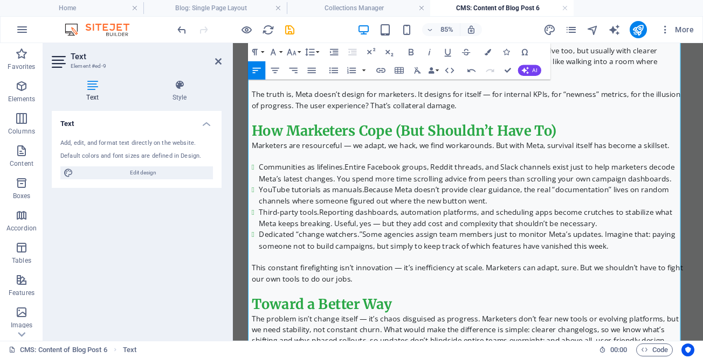
scroll to position [1499, 0]
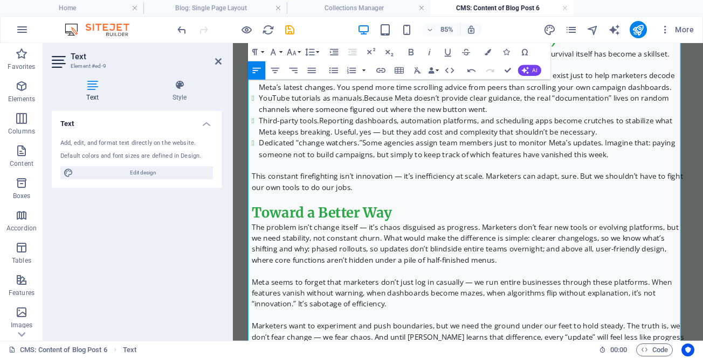
click at [376, 258] on p "The problem isn’t change itself — it’s chaos disguised as progress. Marketers d…" at bounding box center [509, 279] width 509 height 52
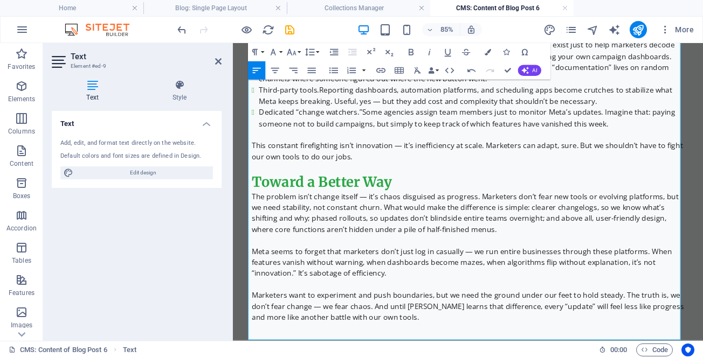
scroll to position [1553, 0]
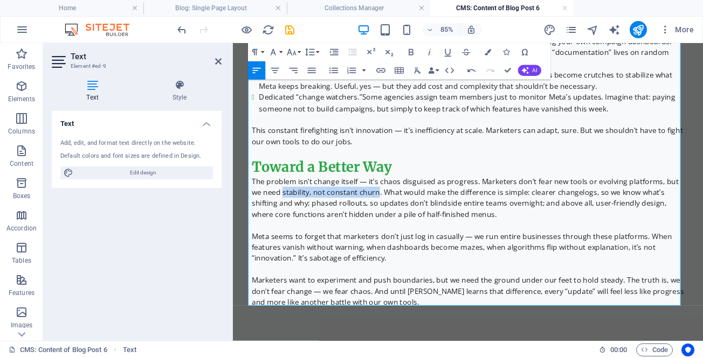
drag, startPoint x: 273, startPoint y: 218, endPoint x: 383, endPoint y: 222, distance: 109.5
click at [383, 222] on p "The problem isn’t change itself — it’s chaos disguised as progress. Marketers d…" at bounding box center [509, 225] width 509 height 52
click at [411, 50] on icon "button" at bounding box center [410, 52] width 11 height 11
click at [562, 217] on p "The problem isn’t change itself — it’s chaos disguised as progress. Marketers d…" at bounding box center [509, 225] width 509 height 52
click at [636, 218] on p "The problem isn’t change itself — it’s chaos disguised as progress. Marketers d…" at bounding box center [509, 225] width 509 height 52
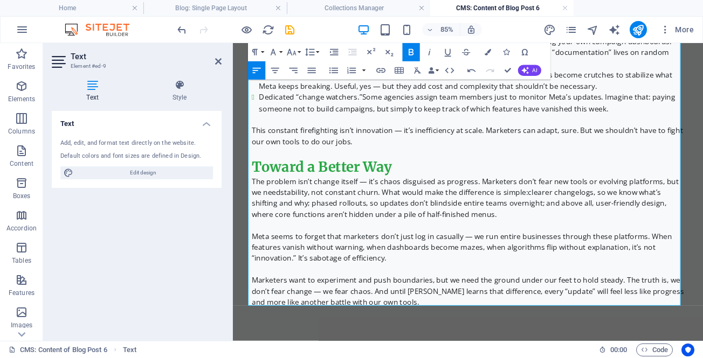
click at [480, 227] on p "The problem isn’t change itself — it’s chaos disguised as progress. Marketers d…" at bounding box center [509, 225] width 509 height 52
click at [289, 229] on p "The problem isn’t change itself — it’s chaos disguised as progress. Marketers d…" at bounding box center [509, 225] width 509 height 52
click at [350, 231] on p "The problem isn’t change itself — it’s chaos disguised as progress. Marketers d…" at bounding box center [509, 225] width 509 height 52
click at [358, 226] on p "The problem isn’t change itself — it’s chaos disguised as progress. Marketers d…" at bounding box center [509, 225] width 509 height 52
click at [618, 233] on p "The problem isn’t change itself — it’s chaos disguised as progress. Marketers d…" at bounding box center [509, 225] width 509 height 52
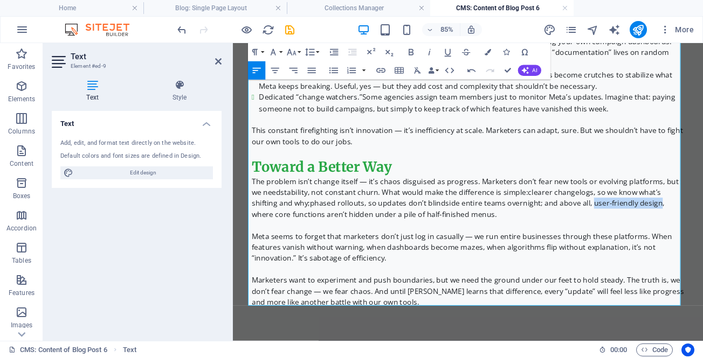
click at [695, 229] on p "The problem isn’t change itself — it’s chaos disguised as progress. Marketers d…" at bounding box center [509, 225] width 509 height 52
click at [702, 321] on p "Marketers want to experiment and push boundaries, but we need the ground under …" at bounding box center [509, 335] width 509 height 39
click at [388, 333] on p "Marketers want to experiment and push boundaries, but we need the ground under …" at bounding box center [509, 335] width 509 height 39
click at [433, 347] on p "Marketers want to experiment and push boundaries, but we need the ground under …" at bounding box center [509, 335] width 509 height 39
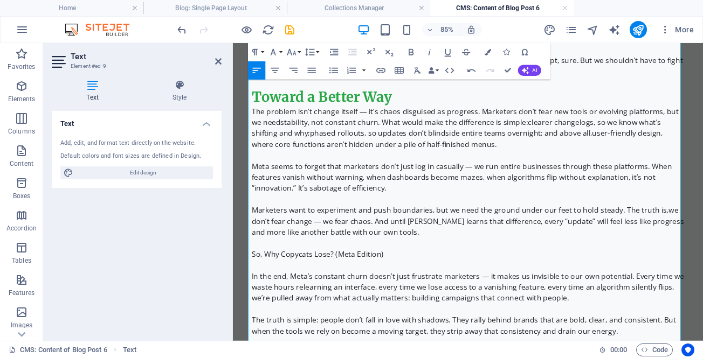
scroll to position [1661, 0]
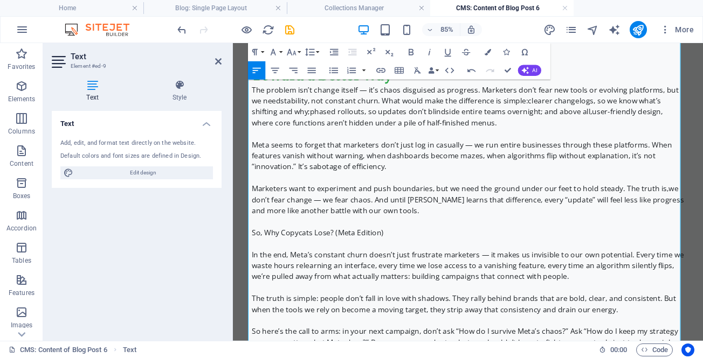
click at [415, 273] on p at bounding box center [509, 279] width 509 height 13
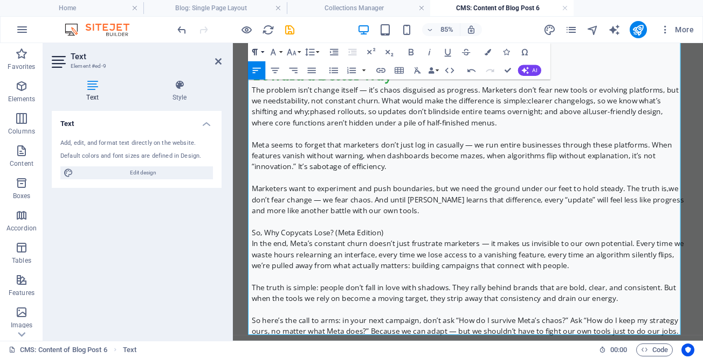
click at [261, 52] on button "Paragraph Format" at bounding box center [256, 52] width 17 height 18
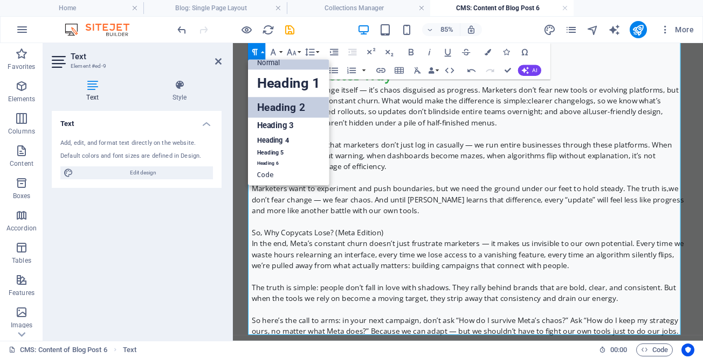
click at [273, 108] on link "Heading 2" at bounding box center [288, 107] width 81 height 20
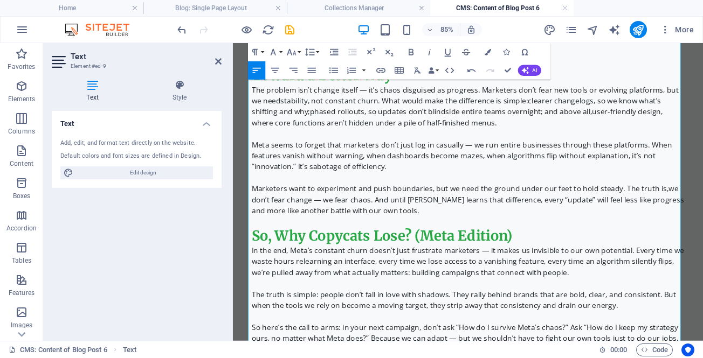
click at [519, 299] on p "In the end, Meta’s constant churn doesn’t just frustrate marketers — it makes u…" at bounding box center [509, 300] width 509 height 39
click at [588, 301] on p "In the end, Meta’s constant churn doesn’t just frustrate marketers — it makes u…" at bounding box center [509, 300] width 509 height 39
click at [651, 297] on p "In the end, Meta’s constant churn doesn’t just frustrate marketers — it makes u…" at bounding box center [509, 300] width 509 height 39
click at [702, 298] on p "In the end, Meta’s constant churn doesn’t just frustrate marketers — it makes u…" at bounding box center [509, 300] width 509 height 39
click at [331, 336] on p "The truth is simple: people don’t fall in love with shadows. They rally behind …" at bounding box center [509, 346] width 509 height 26
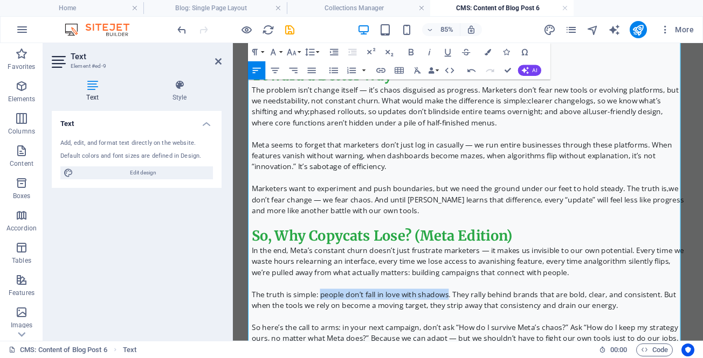
click at [479, 335] on p "The truth is simple: people don’t fall in love with shadows. They rally behind …" at bounding box center [509, 346] width 509 height 26
click at [471, 349] on p "The truth is simple: people don’t fall in love with shadows . They rally behind…" at bounding box center [509, 346] width 509 height 26
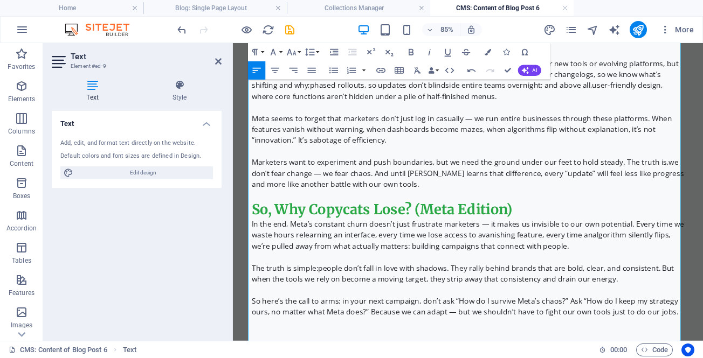
scroll to position [1705, 0]
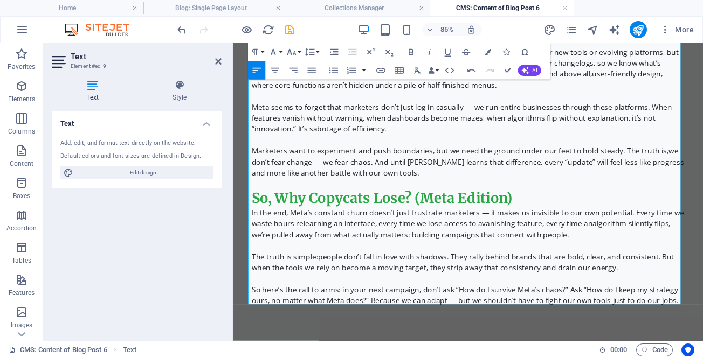
click at [415, 291] on strong "people don’t fall in love with shadows" at bounding box center [408, 295] width 151 height 12
drag, startPoint x: 487, startPoint y: 326, endPoint x: 616, endPoint y: 328, distance: 129.4
click at [616, 328] on p "So here’s the call to arms: in your next campaign, don’t ask “How do I survive …" at bounding box center [509, 340] width 509 height 26
click at [430, 52] on icon "button" at bounding box center [429, 52] width 2 height 6
click at [636, 333] on p "So here’s the call to arms: in your next campaign, don’t ask “How do I survive …" at bounding box center [509, 340] width 509 height 26
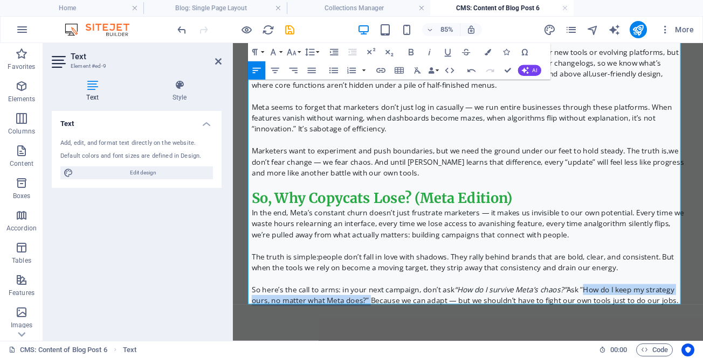
click at [385, 344] on p "So here’s the call to arms: in your next campaign, don’t ask “How do I survive …" at bounding box center [509, 340] width 509 height 26
click at [430, 50] on icon "button" at bounding box center [429, 52] width 11 height 11
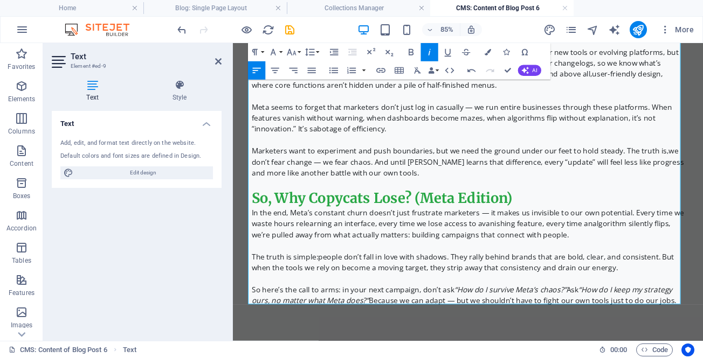
click at [424, 346] on p "So here’s the call to arms: in your next campaign, don’t ask “How do I survive …" at bounding box center [509, 340] width 509 height 26
click at [547, 340] on p "So here’s the call to arms: in your next campaign, don’t ask “How do I survive …" at bounding box center [509, 340] width 509 height 26
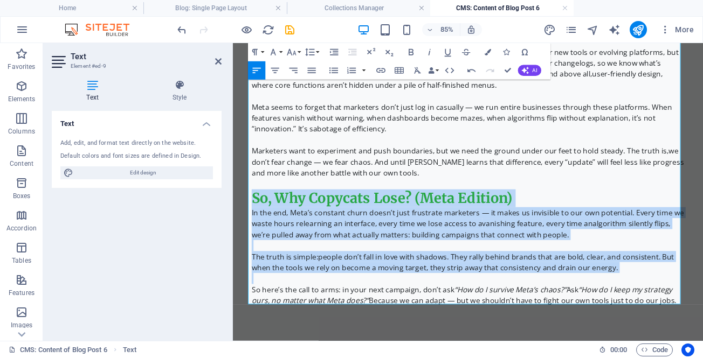
drag, startPoint x: 253, startPoint y: 221, endPoint x: 583, endPoint y: 293, distance: 337.1
click at [555, 279] on p at bounding box center [509, 281] width 509 height 13
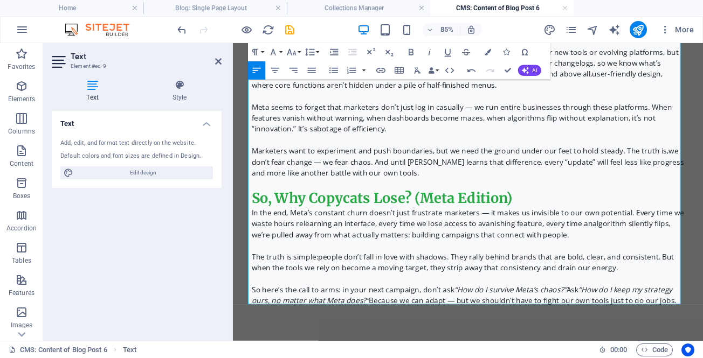
drag, startPoint x: 250, startPoint y: 242, endPoint x: 280, endPoint y: 265, distance: 38.0
click at [255, 241] on p "In the end, Meta’s constant churn doesn’t just frustrate marketers — it makes u…" at bounding box center [509, 256] width 509 height 39
click at [702, 344] on p "So here’s the call to arms: in your next campaign, don’t ask “How do I survive …" at bounding box center [509, 340] width 509 height 26
copy div "In the end, Meta’s constant churn doesn’t just frustrate marketers — it makes u…"
click at [370, 281] on p at bounding box center [509, 281] width 509 height 13
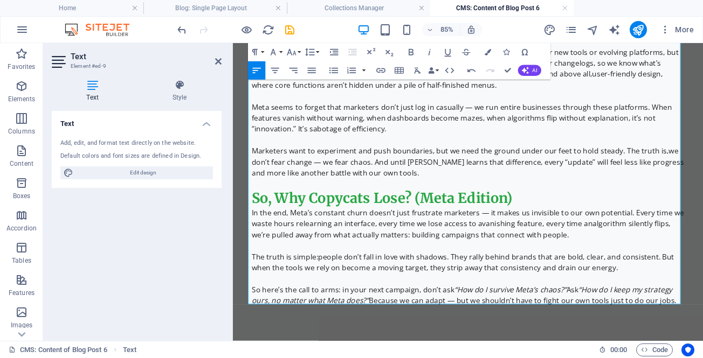
drag, startPoint x: 253, startPoint y: 224, endPoint x: 753, endPoint y: 357, distance: 517.6
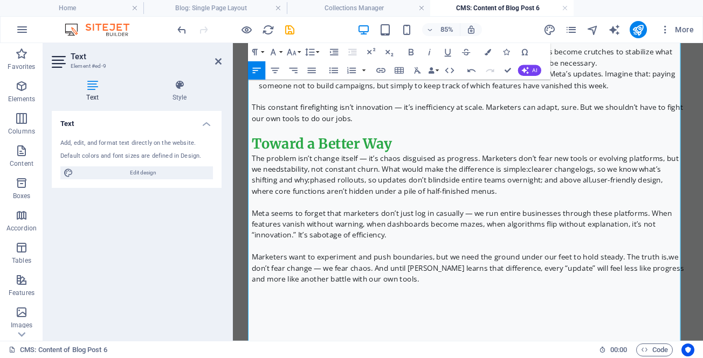
scroll to position [11671, 2]
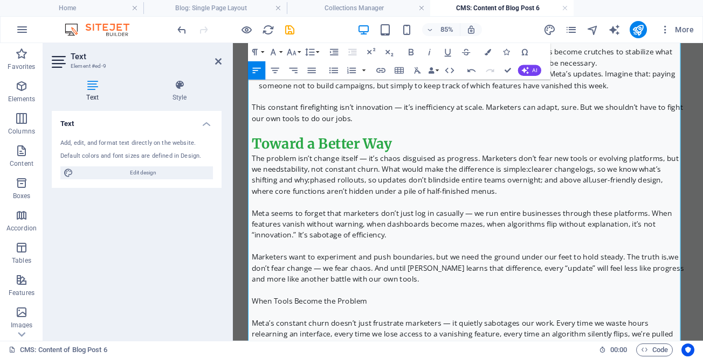
click at [433, 344] on p "When Tools Become the Problem" at bounding box center [509, 346] width 509 height 13
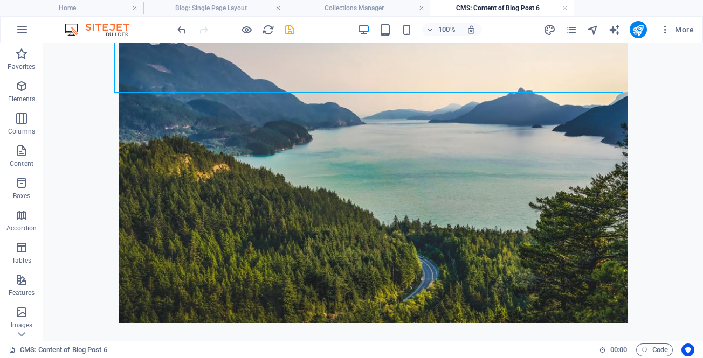
scroll to position [825, 0]
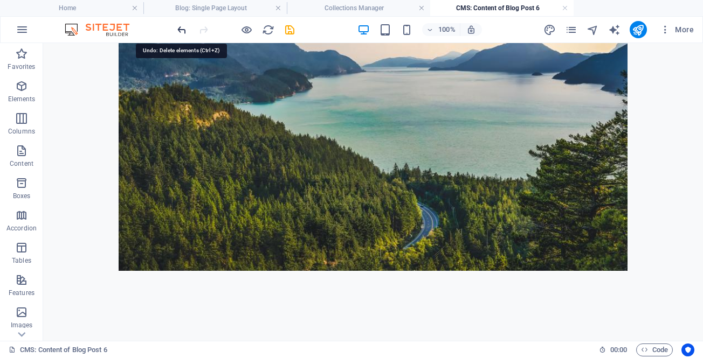
click at [181, 29] on icon "undo" at bounding box center [182, 30] width 12 height 12
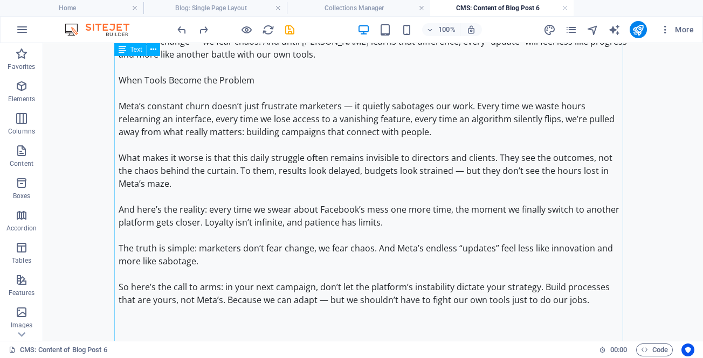
scroll to position [1853, 0]
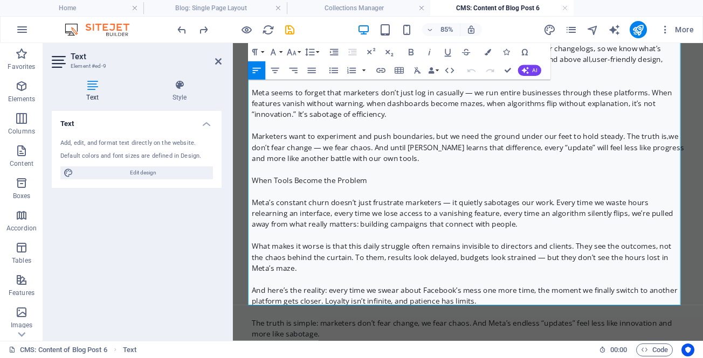
scroll to position [1639, 0]
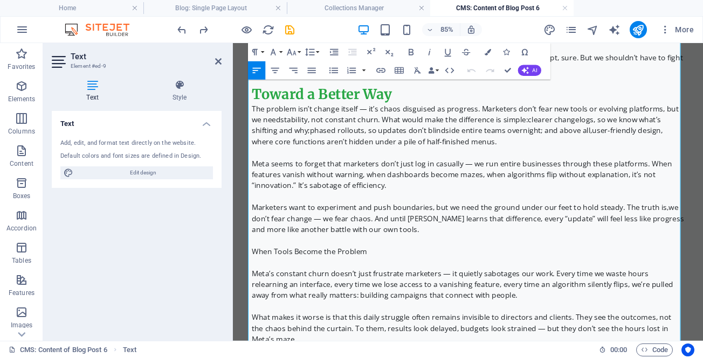
click at [381, 300] on p at bounding box center [509, 301] width 509 height 13
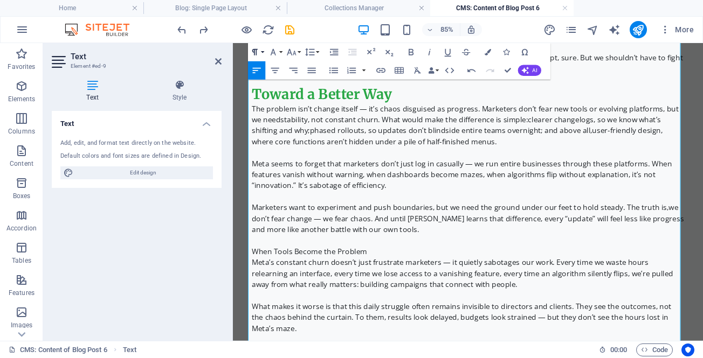
click at [258, 50] on icon "button" at bounding box center [254, 52] width 11 height 11
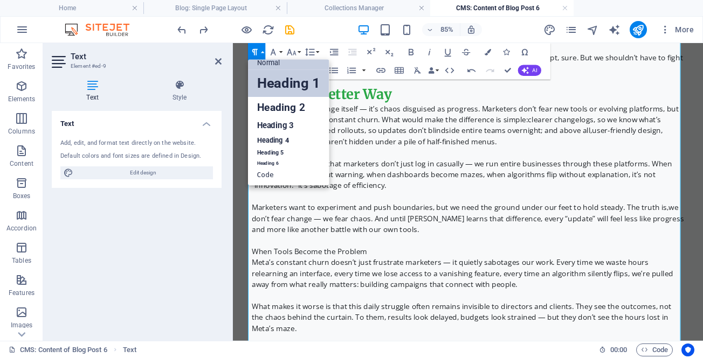
scroll to position [9, 0]
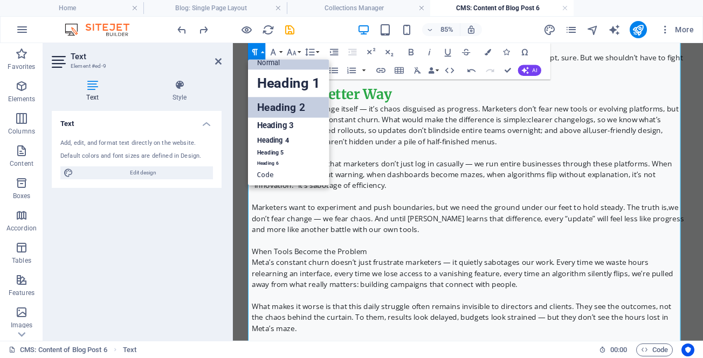
click at [272, 113] on link "Heading 2" at bounding box center [288, 107] width 81 height 20
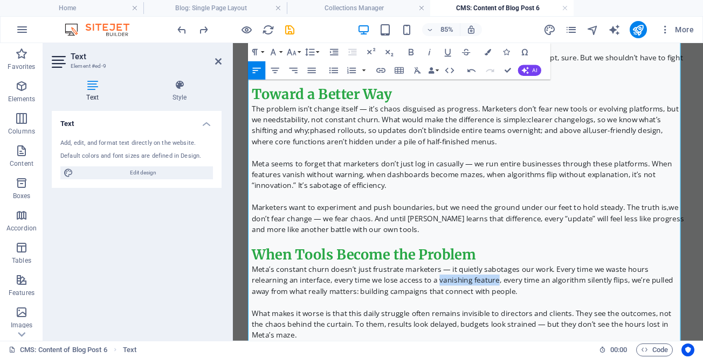
drag, startPoint x: 425, startPoint y: 319, endPoint x: 495, endPoint y: 318, distance: 70.1
click at [495, 318] on p "Meta’s constant churn doesn’t just frustrate marketers — it quietly sabotages o…" at bounding box center [509, 322] width 509 height 39
click at [408, 50] on icon "button" at bounding box center [410, 52] width 11 height 11
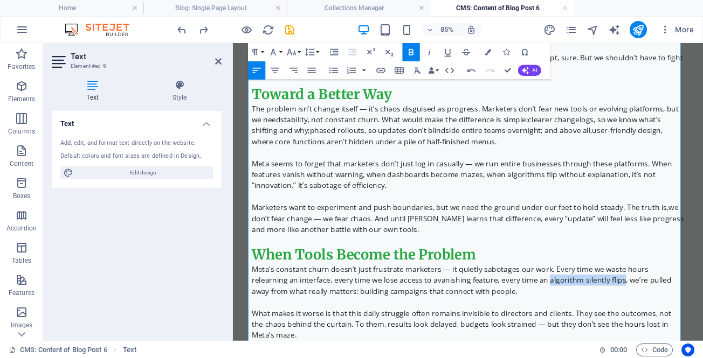
drag, startPoint x: 557, startPoint y: 319, endPoint x: 644, endPoint y: 320, distance: 86.8
click at [644, 320] on p "Meta’s constant churn doesn’t just frustrate marketers — it quietly sabotages o…" at bounding box center [509, 322] width 509 height 39
click at [409, 50] on icon "button" at bounding box center [410, 52] width 11 height 11
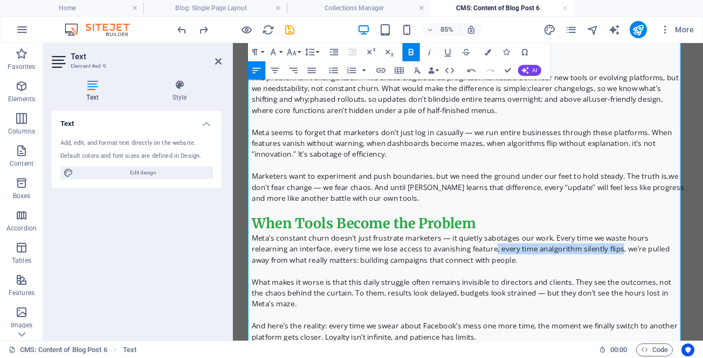
scroll to position [1693, 0]
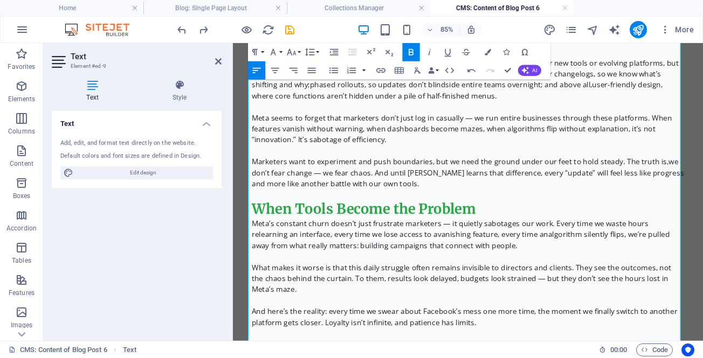
click at [497, 307] on p "What makes it worse is that this daily struggle often remains invisible to dire…" at bounding box center [509, 320] width 509 height 39
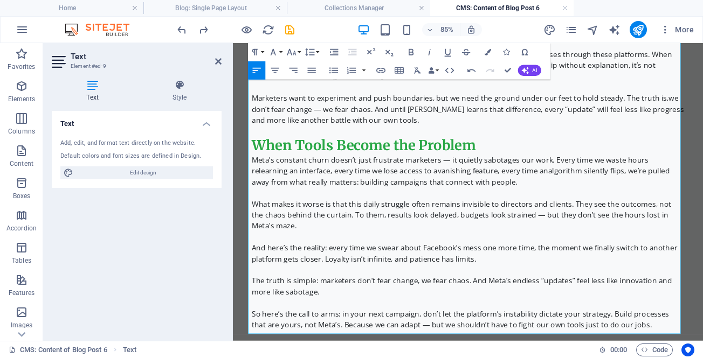
scroll to position [1796, 0]
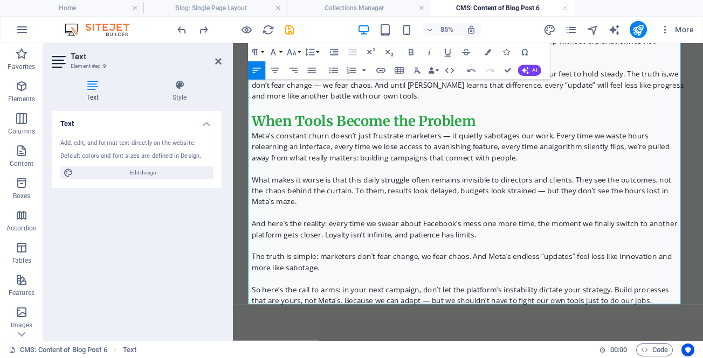
click at [675, 251] on p "And here’s the reality: every time we swear about Facebook’s mess one more time…" at bounding box center [509, 263] width 509 height 26
click at [282, 265] on p "And here’s the reality: every time we swear about Facebook’s mess one more time…" at bounding box center [509, 263] width 509 height 26
click at [413, 51] on icon "button" at bounding box center [411, 52] width 5 height 6
click at [331, 292] on p "The truth is simple: marketers don’t fear change, we fear chaos. And Meta’s end…" at bounding box center [509, 301] width 509 height 26
click at [448, 293] on p "The truth is simple: marketers don’t fear change, we fear chaos. And Meta’s end…" at bounding box center [509, 301] width 509 height 26
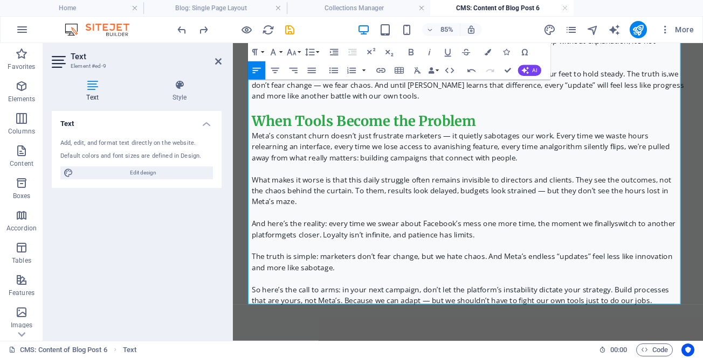
click at [329, 295] on p "The truth is simple: marketers don’t fear change, but we hate chaos. And Meta’s…" at bounding box center [509, 301] width 509 height 26
click at [521, 293] on p "The truth is simple: marketers don’t fear change, but we hate chaos. And Meta’s…" at bounding box center [509, 301] width 509 height 26
click at [521, 301] on p "The truth is simple: marketers don’t fear change, but we hate chaos . And Meta’…" at bounding box center [509, 301] width 509 height 26
click at [702, 346] on p "So here’s the call to arms: in your next campaign, don’t let the platform’s ins…" at bounding box center [509, 340] width 509 height 26
drag, startPoint x: 505, startPoint y: 71, endPoint x: 461, endPoint y: 31, distance: 59.5
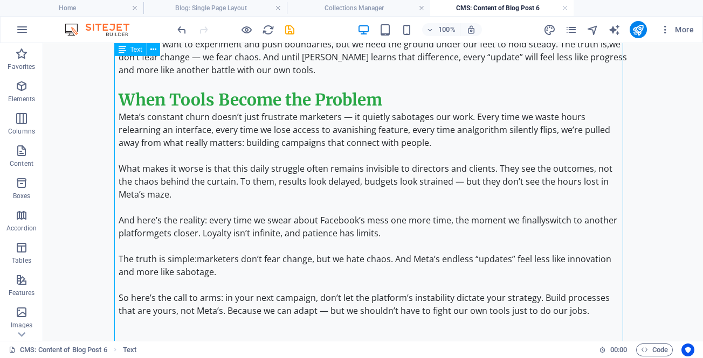
scroll to position [1849, 0]
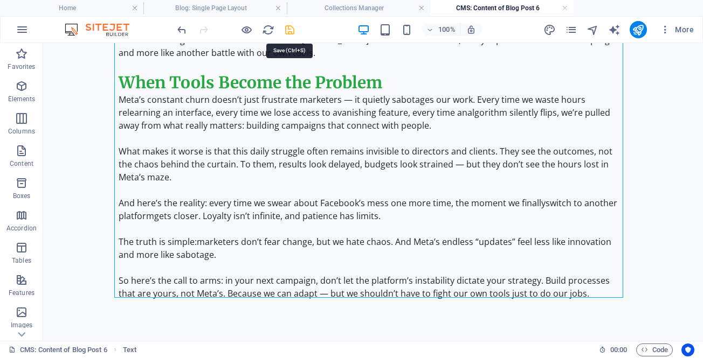
drag, startPoint x: 288, startPoint y: 29, endPoint x: 277, endPoint y: 59, distance: 32.6
click at [288, 29] on icon "save" at bounding box center [290, 30] width 12 height 12
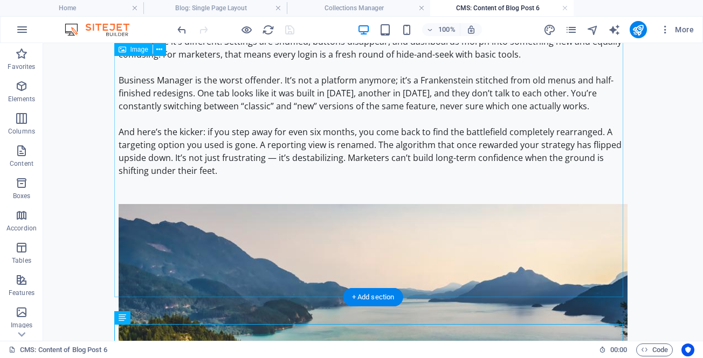
scroll to position [270, 0]
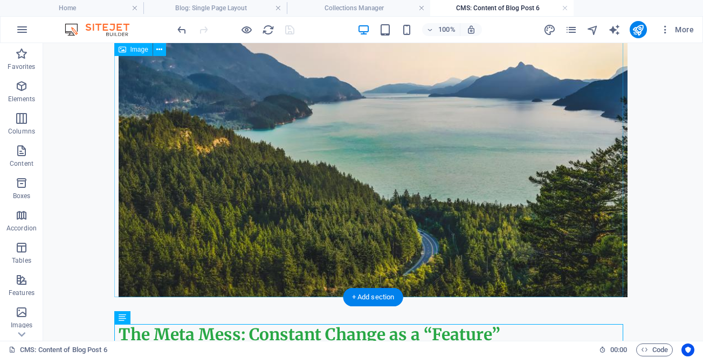
click at [291, 167] on figure at bounding box center [373, 148] width 509 height 299
select select "%"
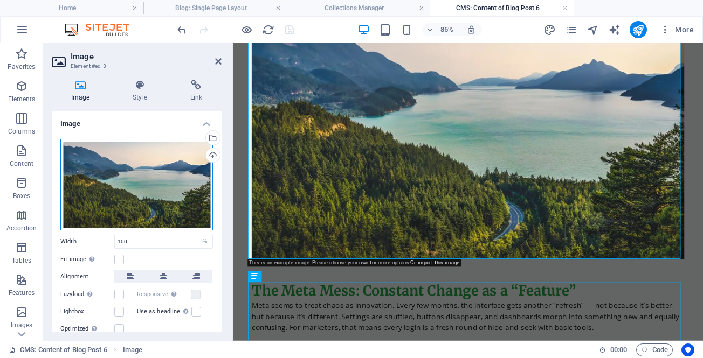
click at [126, 191] on div "Drag files here, click to choose files or select files from Files or our free s…" at bounding box center [136, 185] width 153 height 92
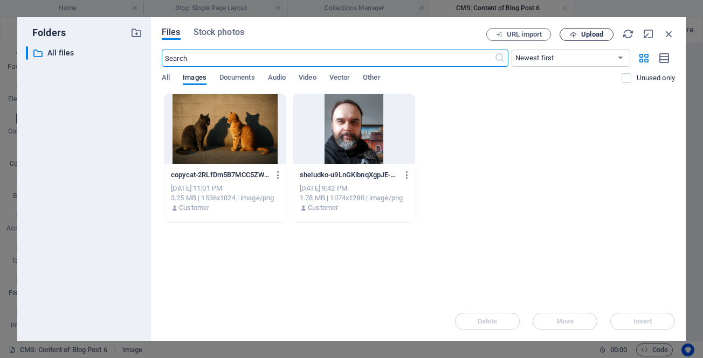
click at [578, 35] on span "Upload" at bounding box center [586, 34] width 44 height 7
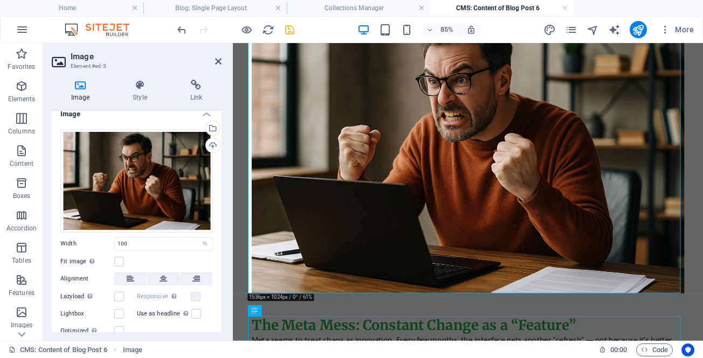
scroll to position [0, 0]
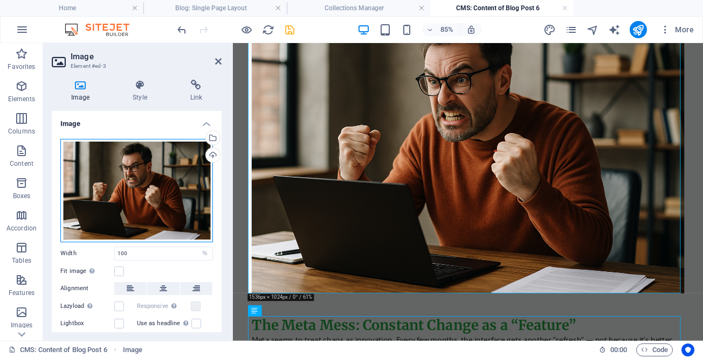
click at [150, 185] on div "Drag files here, click to choose files or select files from Files or our free s…" at bounding box center [136, 191] width 153 height 104
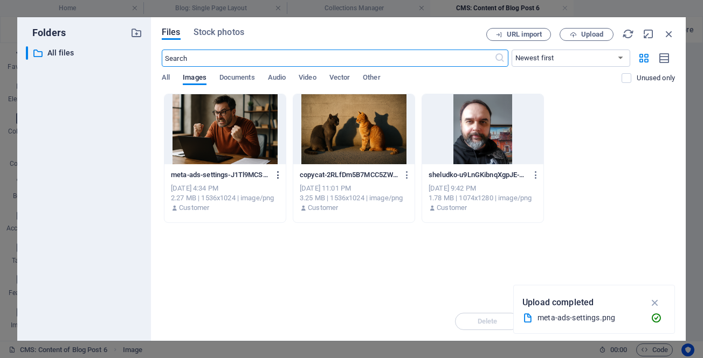
click at [278, 174] on icon "button" at bounding box center [278, 175] width 10 height 10
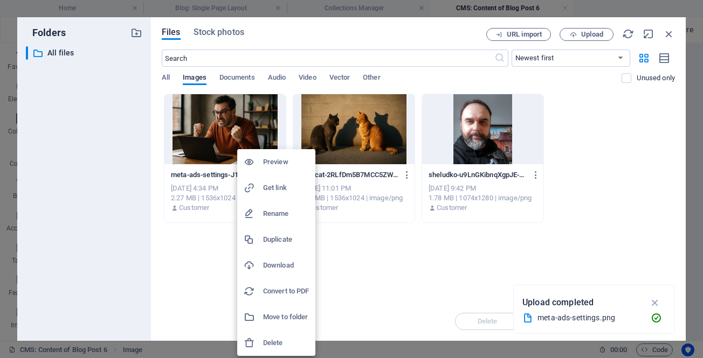
click at [654, 302] on div at bounding box center [351, 179] width 703 height 358
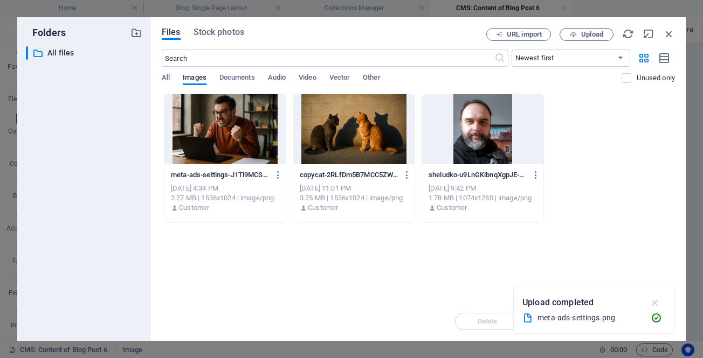
click at [654, 301] on icon "button" at bounding box center [655, 303] width 12 height 12
click at [238, 122] on div at bounding box center [224, 129] width 121 height 70
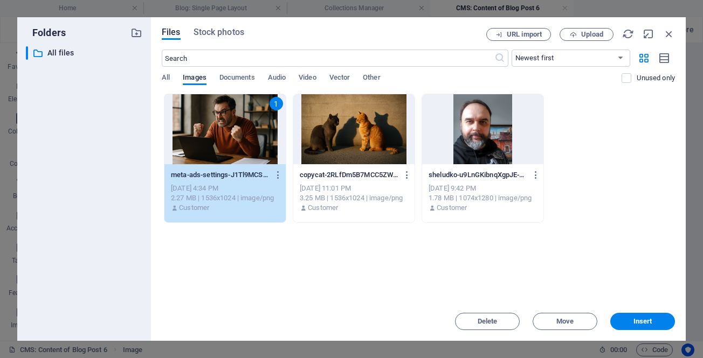
click at [273, 102] on div "1" at bounding box center [276, 103] width 13 height 13
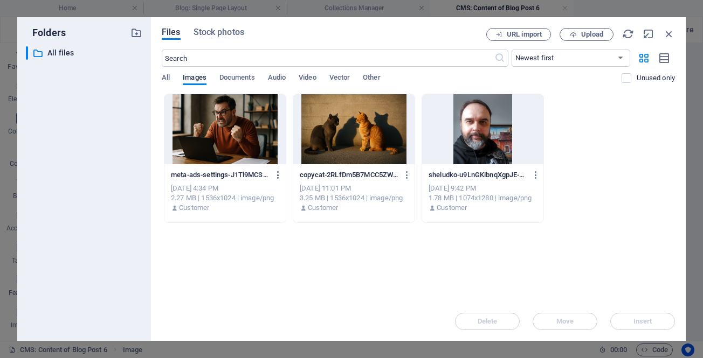
click at [279, 176] on icon "button" at bounding box center [278, 175] width 10 height 10
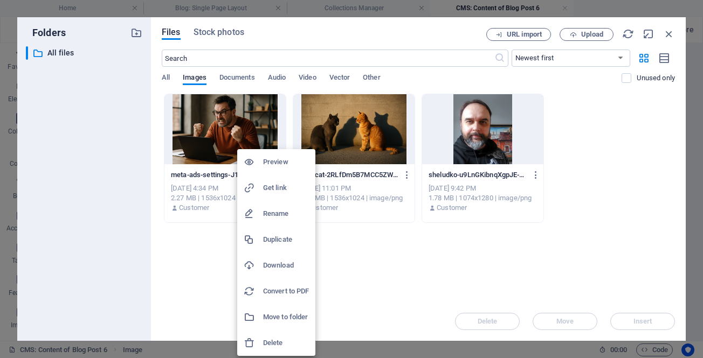
click at [283, 211] on h6 "Rename" at bounding box center [286, 214] width 46 height 13
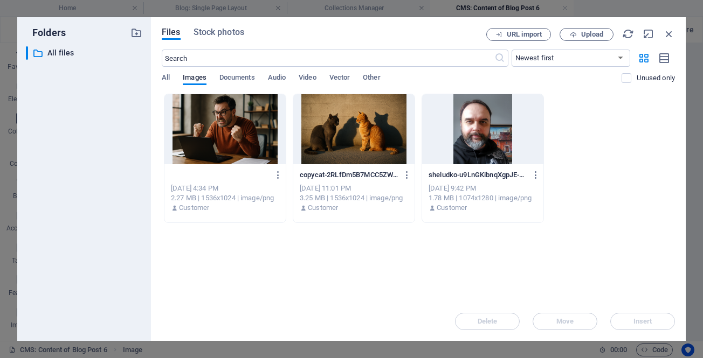
scroll to position [0, 56]
click at [254, 258] on div "Drop files here to upload them instantly meta-ads-settings-J1Tl9MCSjbIh9_4Z_Tx3…" at bounding box center [418, 198] width 513 height 209
click at [218, 129] on div at bounding box center [224, 129] width 121 height 70
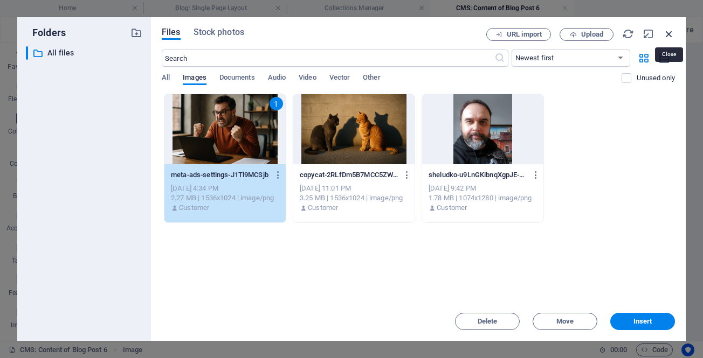
click at [670, 33] on icon "button" at bounding box center [669, 34] width 12 height 12
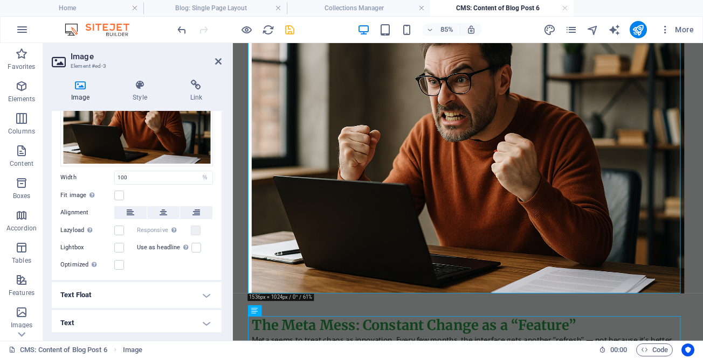
scroll to position [78, 0]
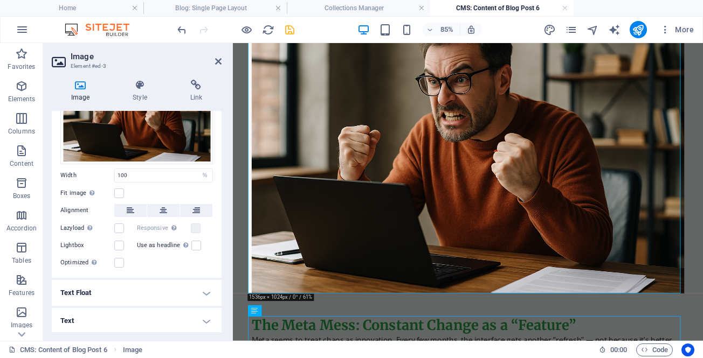
click at [96, 323] on h4 "Text" at bounding box center [137, 321] width 170 height 26
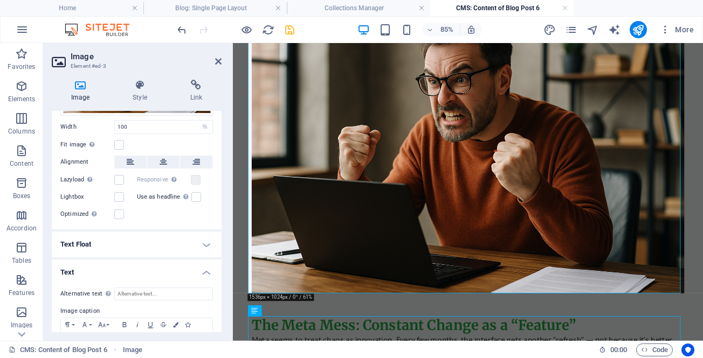
scroll to position [180, 0]
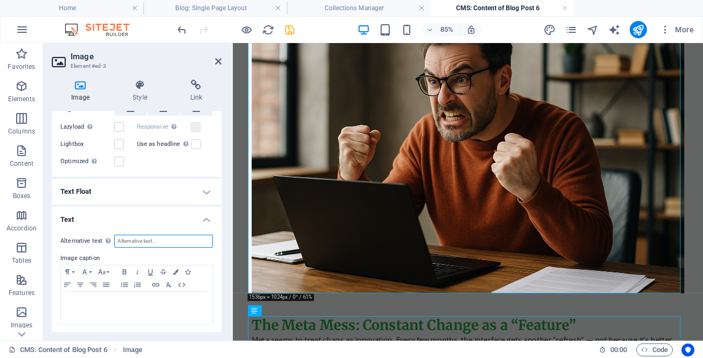
click at [165, 238] on input "Alternative text The alternative text is used by devices that cannot display im…" at bounding box center [163, 241] width 99 height 13
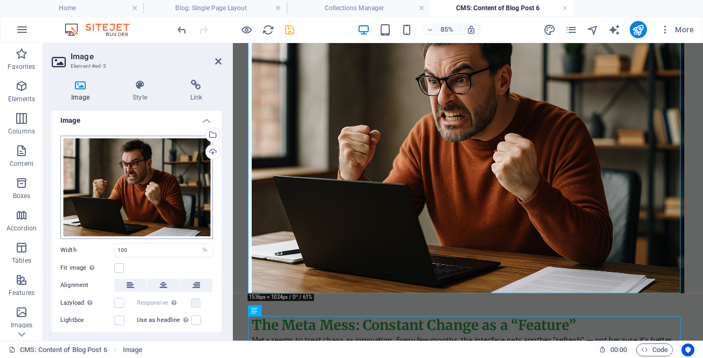
scroll to position [0, 0]
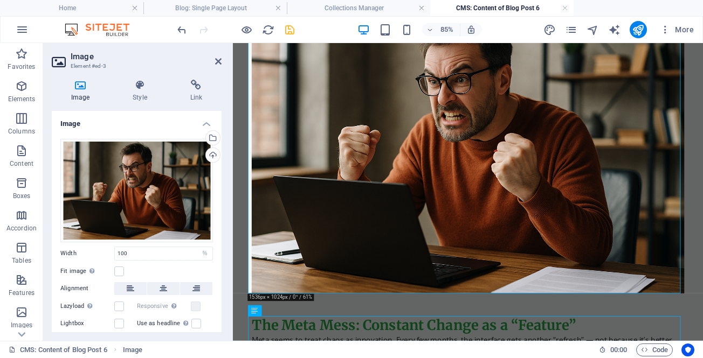
type input "Working with Meta Ads"
click at [177, 266] on div "Fit image Automatically fit image to a fixed width and height" at bounding box center [136, 271] width 153 height 13
click at [217, 59] on icon at bounding box center [218, 61] width 6 height 9
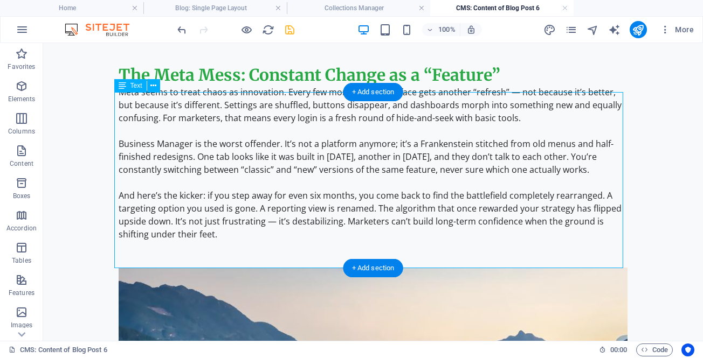
scroll to position [701, 0]
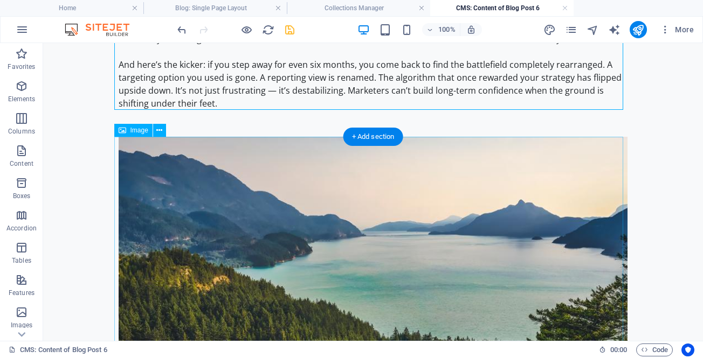
click at [258, 231] on figure at bounding box center [373, 286] width 509 height 299
click at [260, 176] on figure at bounding box center [373, 286] width 509 height 299
select select "%"
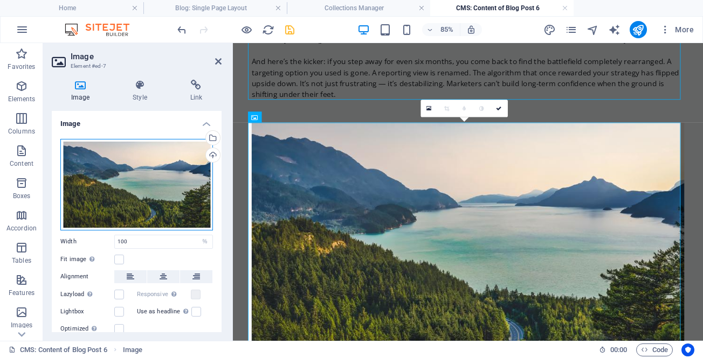
click at [141, 192] on div "Drag files here, click to choose files or select files from Files or our free s…" at bounding box center [136, 185] width 153 height 92
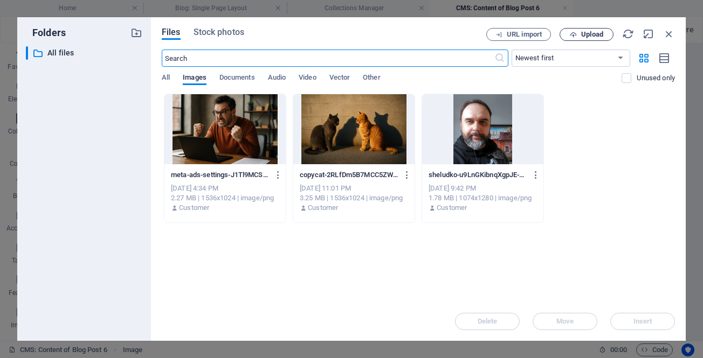
click at [588, 33] on span "Upload" at bounding box center [592, 34] width 22 height 6
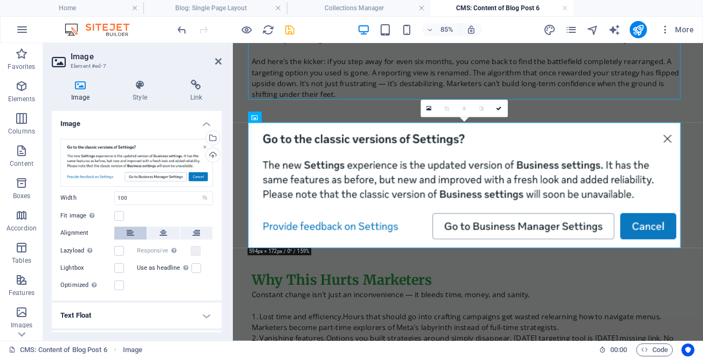
scroll to position [24, 0]
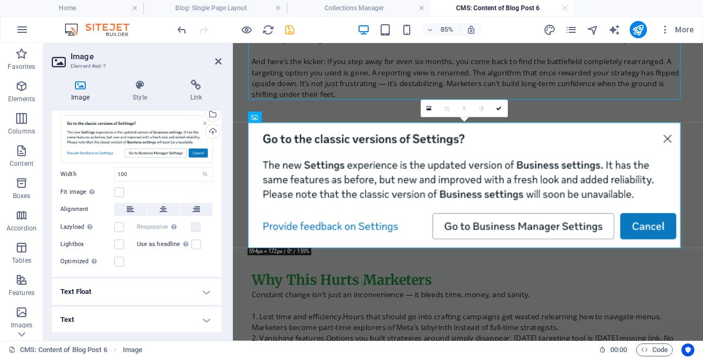
click at [114, 319] on h4 "Text" at bounding box center [137, 320] width 170 height 26
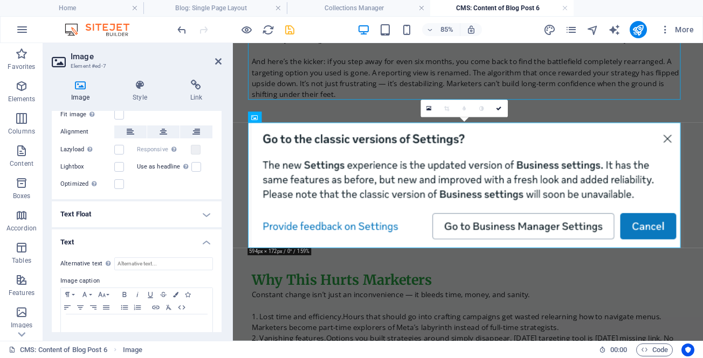
scroll to position [125, 0]
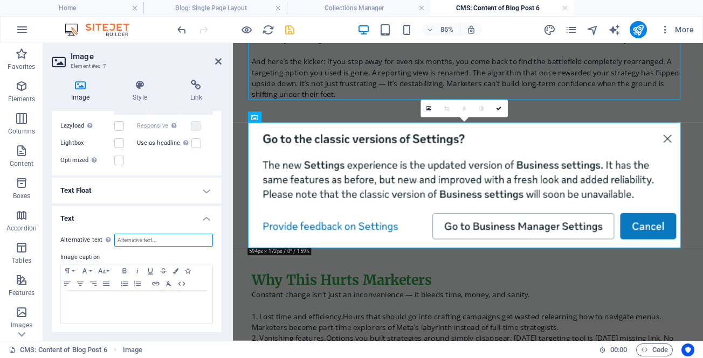
click at [155, 240] on input "Alternative text The alternative text is used by devices that cannot display im…" at bounding box center [163, 240] width 99 height 13
type input "M"
type input "Meta Business Manager settings"
click at [500, 106] on icon at bounding box center [498, 108] width 5 height 5
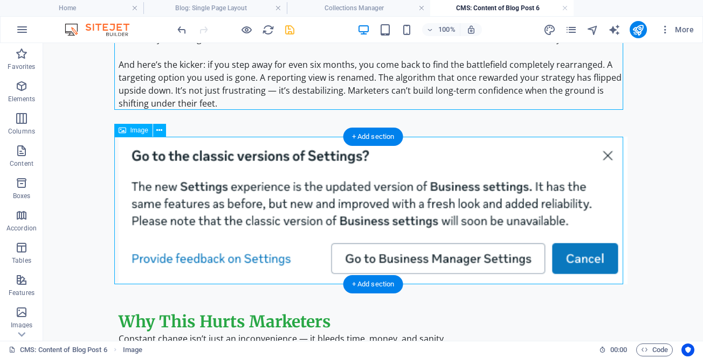
click at [152, 174] on figure at bounding box center [373, 210] width 509 height 147
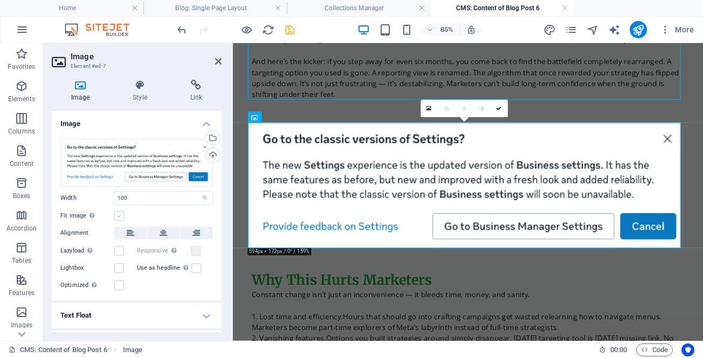
click at [119, 219] on label at bounding box center [119, 216] width 10 height 10
click at [0, 0] on input "Fit image Automatically fit image to a fixed width and height" at bounding box center [0, 0] width 0 height 0
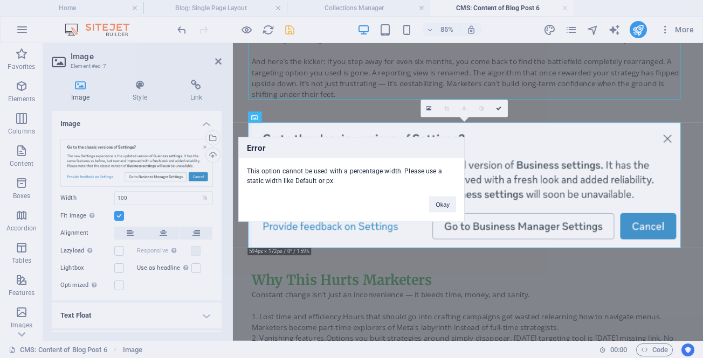
click at [198, 196] on div "Error This option cannot be used with a percentage width. Please use a static w…" at bounding box center [351, 179] width 703 height 358
click at [120, 217] on div "Error This option cannot be used with a percentage width. Please use a static w…" at bounding box center [351, 179] width 703 height 358
drag, startPoint x: 437, startPoint y: 206, endPoint x: 240, endPoint y: 192, distance: 197.3
click at [437, 206] on button "Okay" at bounding box center [442, 204] width 27 height 16
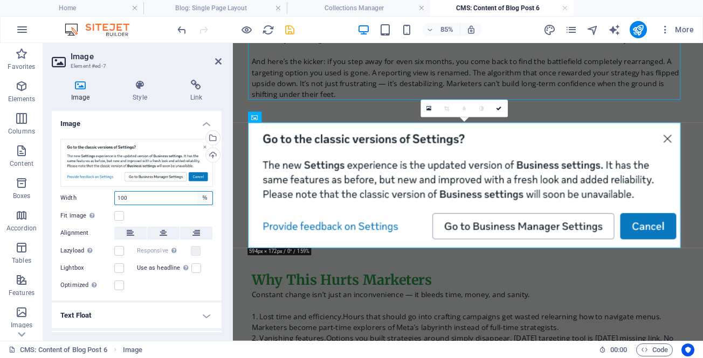
click at [197, 196] on select "Default auto px rem % em vh vw" at bounding box center [204, 198] width 15 height 13
select select "auto"
click at [197, 192] on select "Default auto px rem % em vh vw" at bounding box center [204, 198] width 15 height 13
select select "DISABLED_OPTION_VALUE"
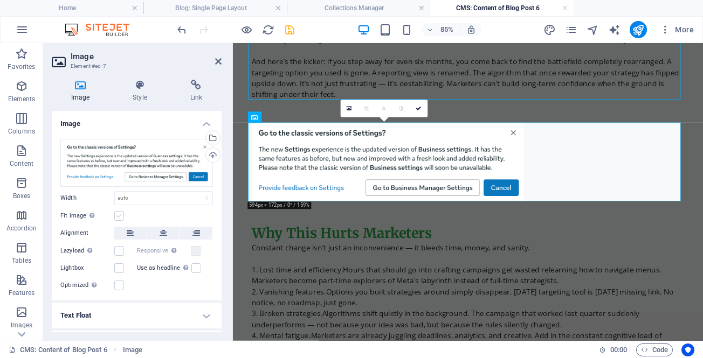
click at [119, 213] on label at bounding box center [119, 216] width 10 height 10
click at [0, 0] on input "Fit image Automatically fit image to a fixed width and height" at bounding box center [0, 0] width 0 height 0
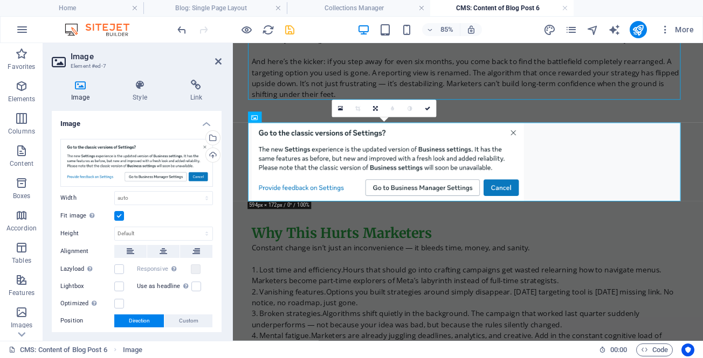
click at [119, 214] on label at bounding box center [119, 216] width 10 height 10
click at [0, 0] on input "Fit image Automatically fit image to a fixed width and height" at bounding box center [0, 0] width 0 height 0
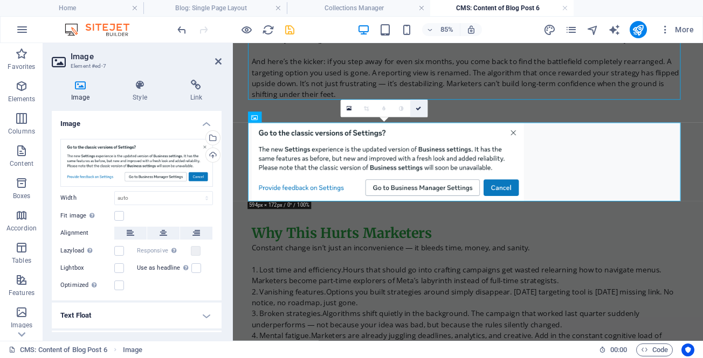
drag, startPoint x: 419, startPoint y: 105, endPoint x: 377, endPoint y: 62, distance: 59.5
click at [419, 105] on link at bounding box center [418, 108] width 17 height 17
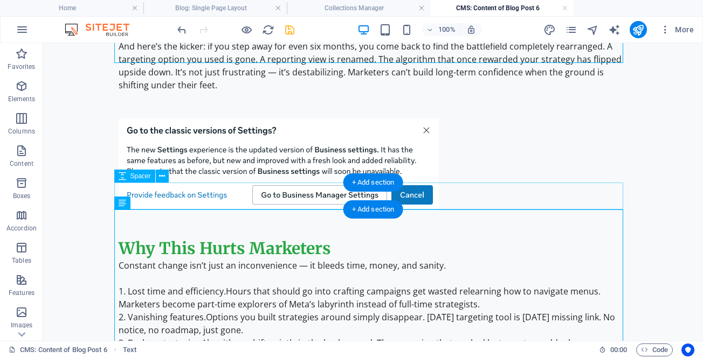
scroll to position [701, 0]
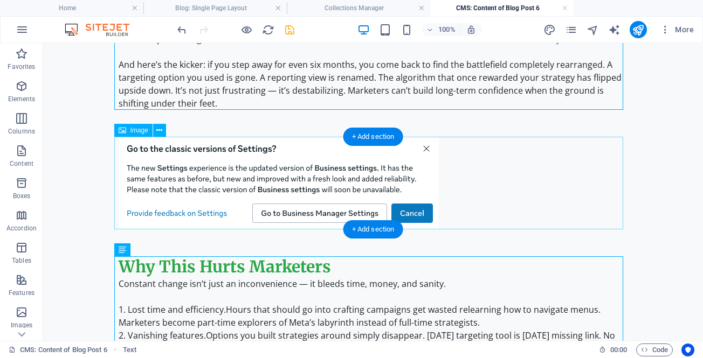
click at [144, 156] on figure at bounding box center [373, 183] width 509 height 93
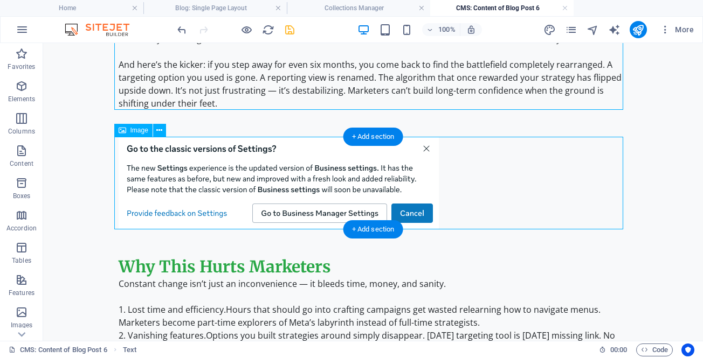
click at [144, 156] on figure at bounding box center [373, 183] width 509 height 93
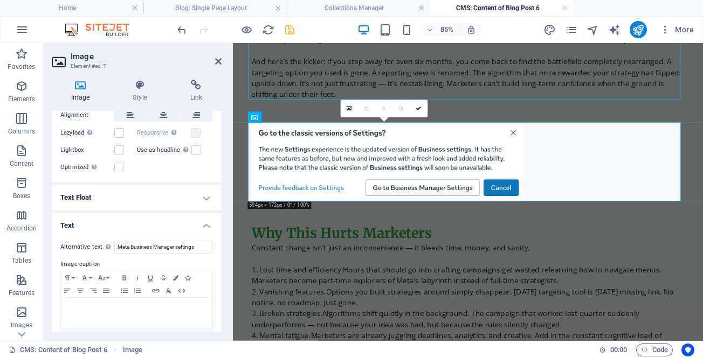
scroll to position [125, 0]
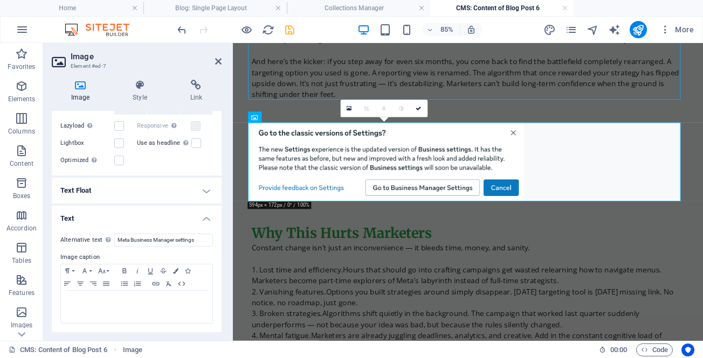
click at [205, 189] on h4 "Text Float" at bounding box center [137, 191] width 170 height 26
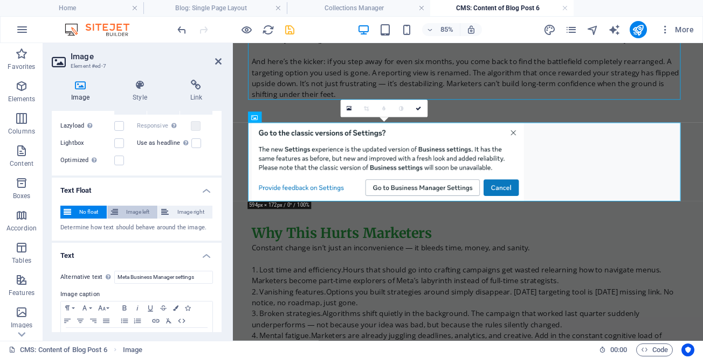
click at [136, 213] on span "Image left" at bounding box center [137, 212] width 33 height 13
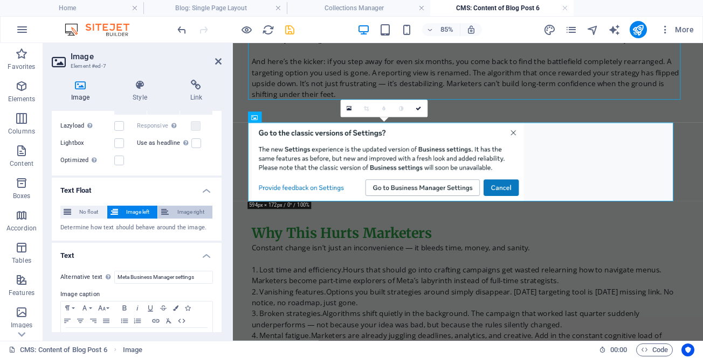
click at [176, 211] on span "Image right" at bounding box center [190, 212] width 37 height 13
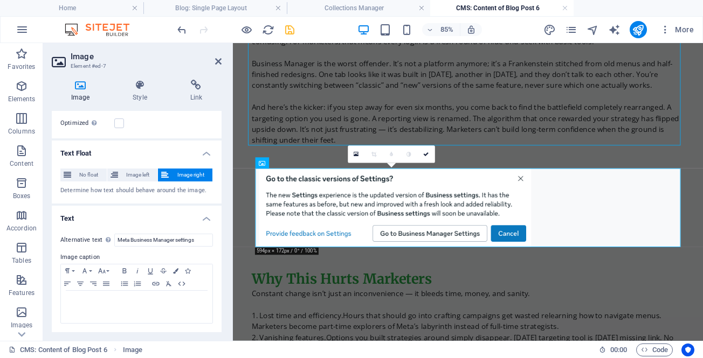
scroll to position [539, 0]
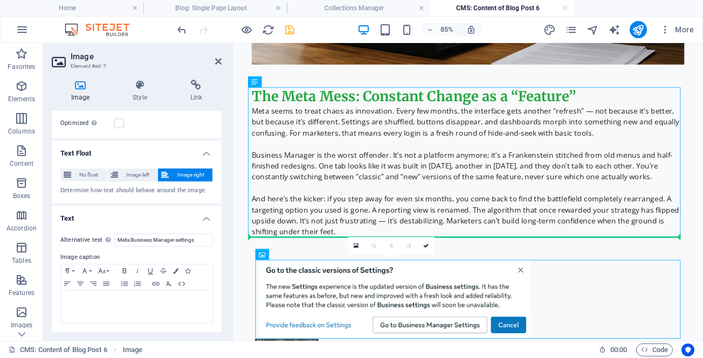
drag, startPoint x: 323, startPoint y: 333, endPoint x: 402, endPoint y: 214, distance: 142.6
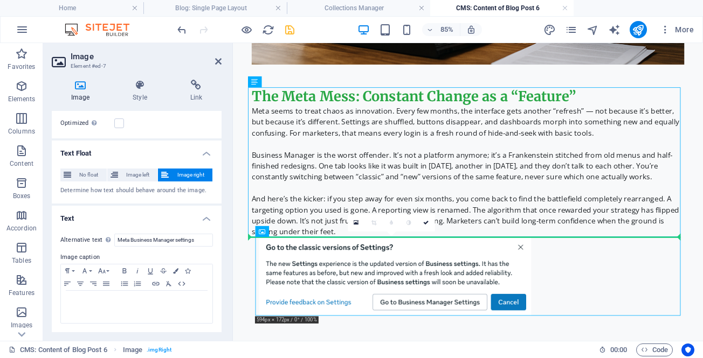
drag, startPoint x: 375, startPoint y: 282, endPoint x: 316, endPoint y: 302, distance: 62.2
drag, startPoint x: 305, startPoint y: 263, endPoint x: 297, endPoint y: 226, distance: 38.1
drag, startPoint x: 292, startPoint y: 299, endPoint x: 285, endPoint y: 206, distance: 93.0
drag, startPoint x: 267, startPoint y: 324, endPoint x: 262, endPoint y: 288, distance: 36.0
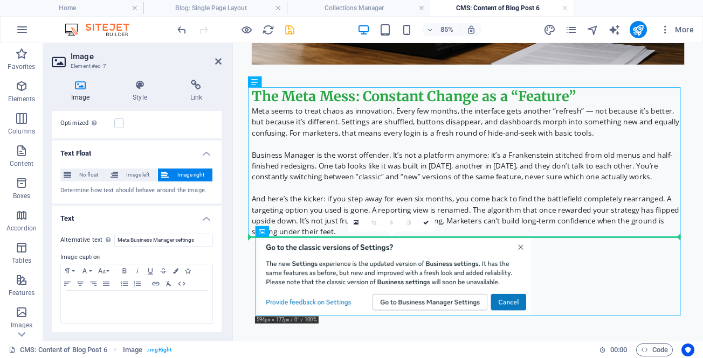
drag, startPoint x: 495, startPoint y: 275, endPoint x: 272, endPoint y: 213, distance: 232.2
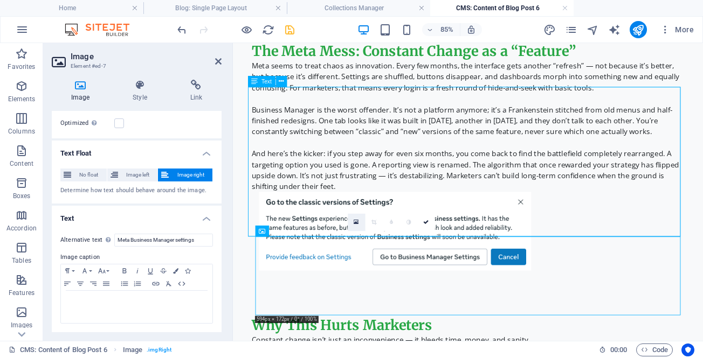
scroll to position [647, 0]
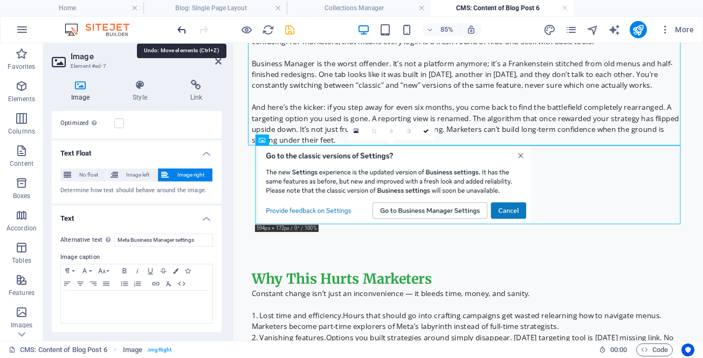
click at [180, 30] on icon "undo" at bounding box center [182, 30] width 12 height 12
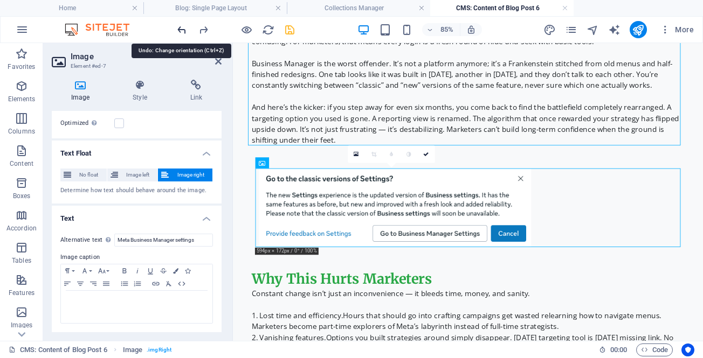
click at [180, 30] on icon "undo" at bounding box center [182, 30] width 12 height 12
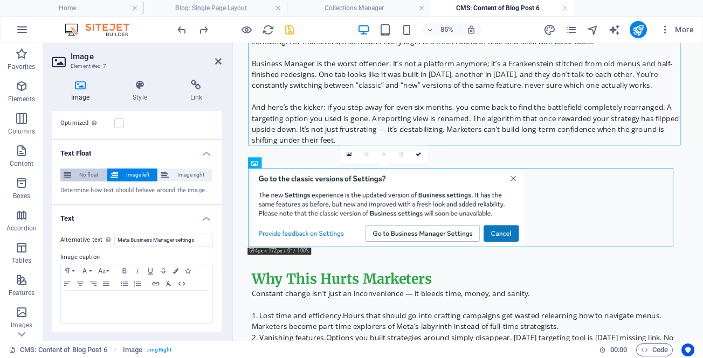
click at [80, 174] on span "No float" at bounding box center [88, 175] width 29 height 13
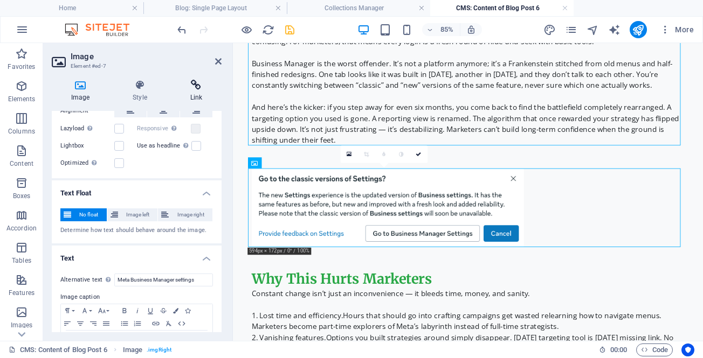
scroll to position [162, 0]
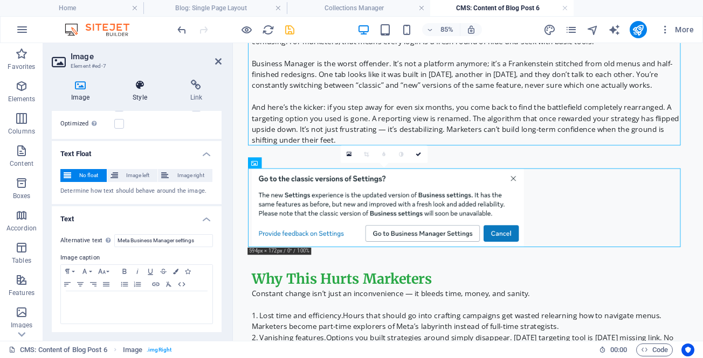
click at [141, 90] on icon at bounding box center [139, 85] width 53 height 11
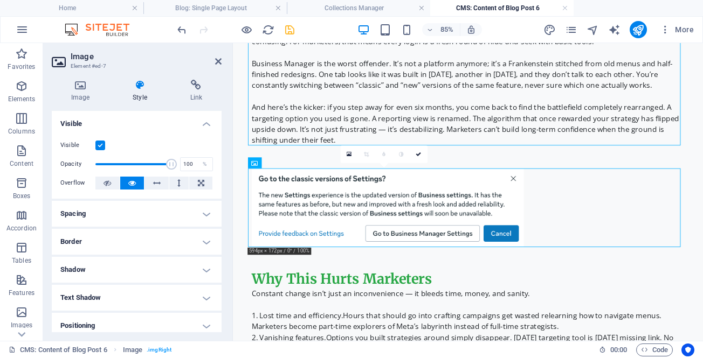
click at [205, 212] on h4 "Spacing" at bounding box center [137, 214] width 170 height 26
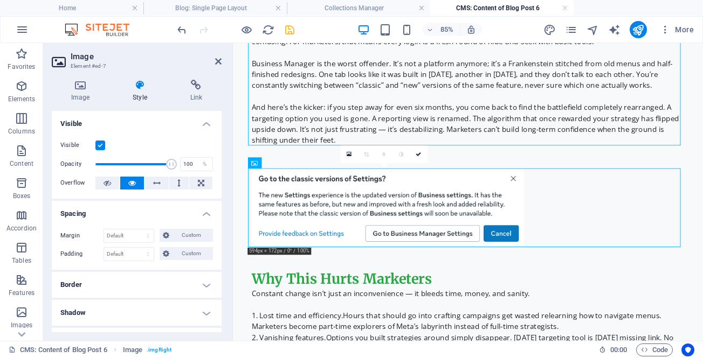
click at [205, 212] on h4 "Spacing" at bounding box center [137, 210] width 170 height 19
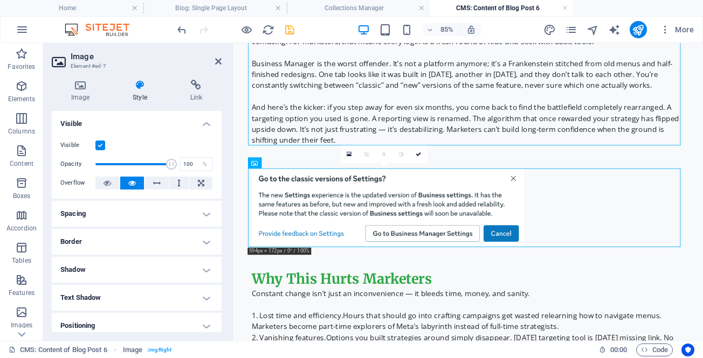
click at [202, 269] on h4 "Shadow" at bounding box center [137, 270] width 170 height 26
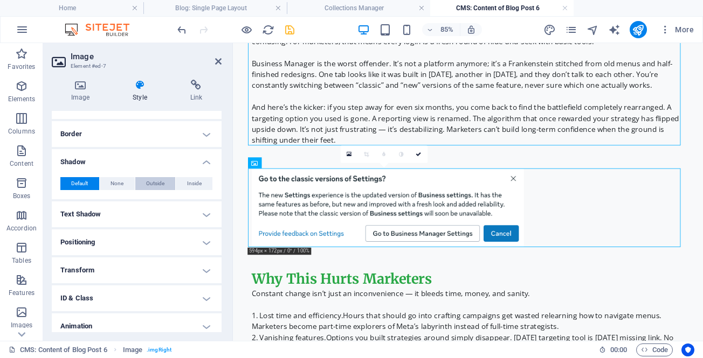
click at [150, 184] on span "Outside" at bounding box center [155, 183] width 18 height 13
type input "2"
type input "4"
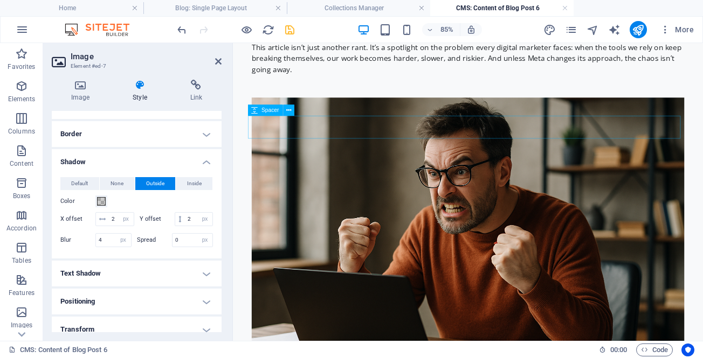
scroll to position [162, 0]
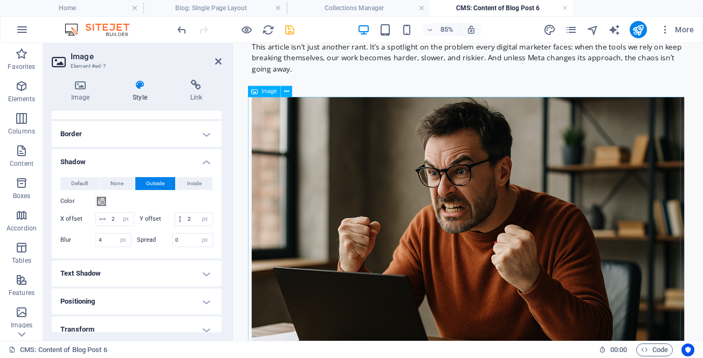
click at [431, 170] on figure at bounding box center [509, 276] width 509 height 339
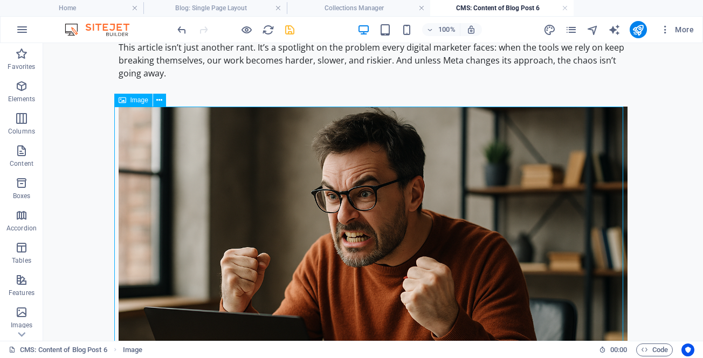
click at [368, 162] on figure at bounding box center [373, 276] width 509 height 339
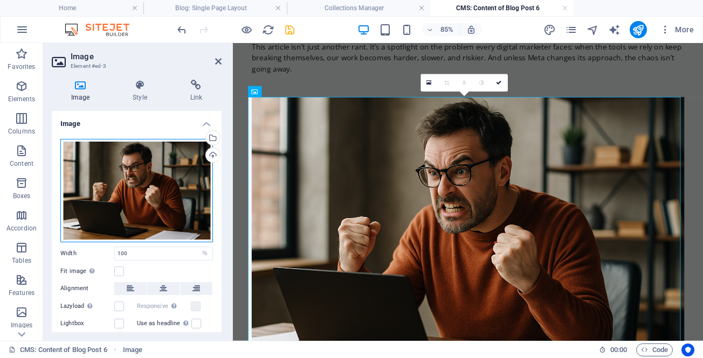
click at [151, 199] on div "Drag files here, click to choose files or select files from Files or our free s…" at bounding box center [136, 191] width 153 height 104
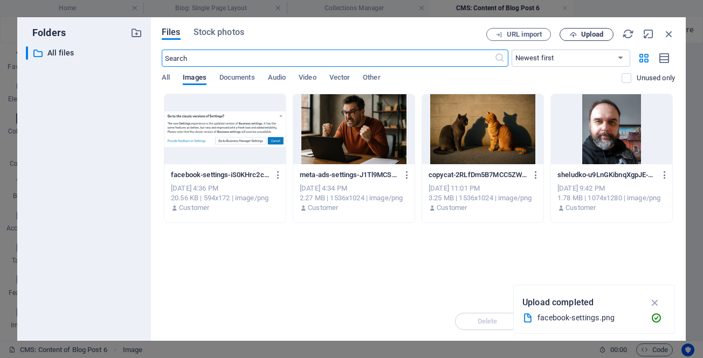
click at [569, 36] on span "Upload" at bounding box center [586, 34] width 44 height 7
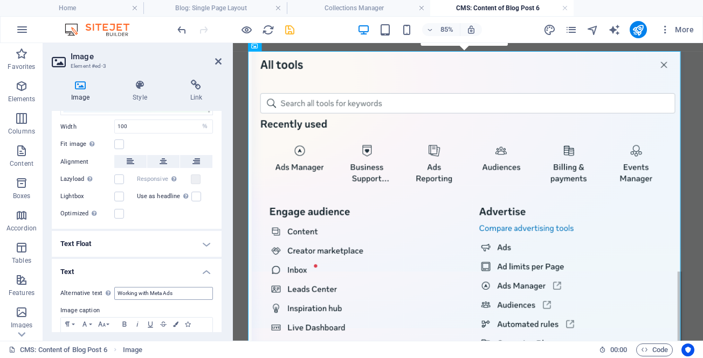
scroll to position [216, 0]
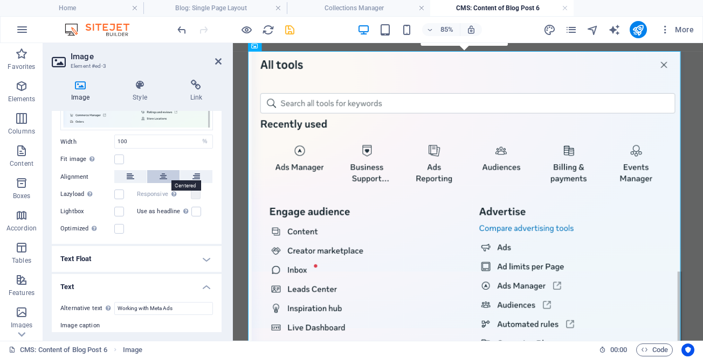
click at [165, 173] on icon at bounding box center [164, 176] width 8 height 13
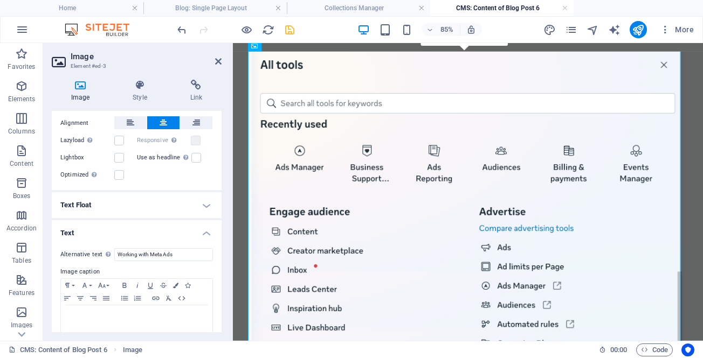
click at [152, 203] on h4 "Text Float" at bounding box center [137, 205] width 170 height 26
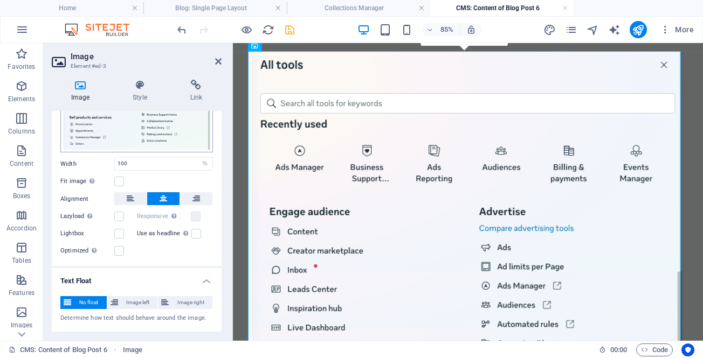
scroll to position [319, 0]
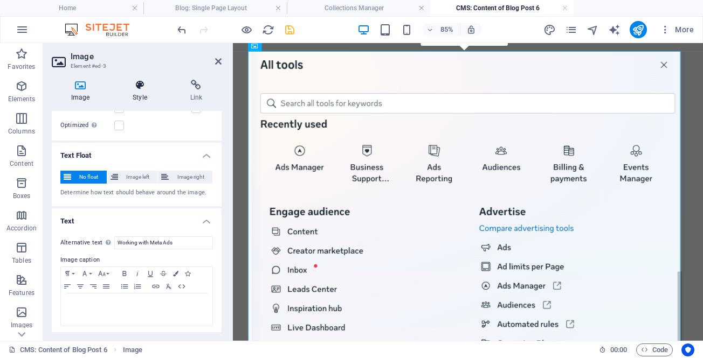
click at [143, 85] on icon at bounding box center [139, 85] width 53 height 11
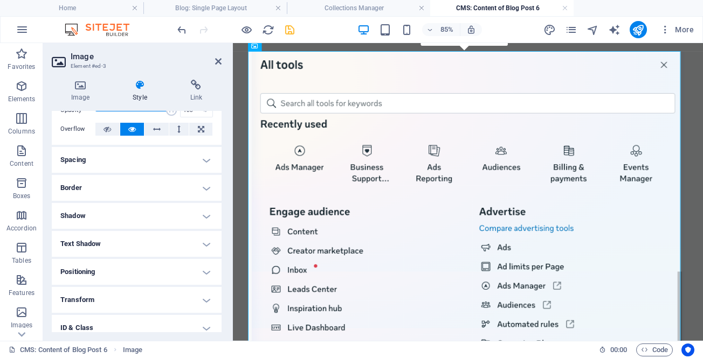
scroll to position [0, 0]
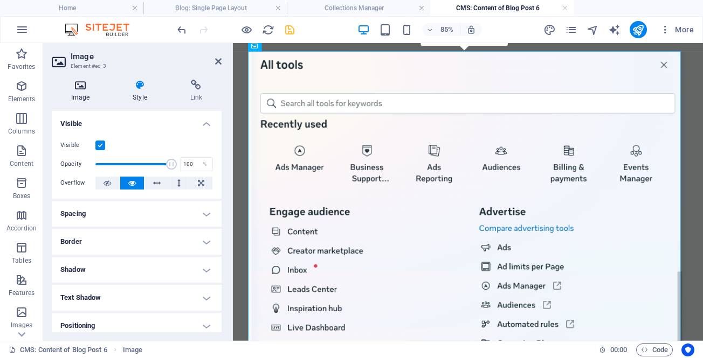
click at [82, 81] on icon at bounding box center [80, 85] width 57 height 11
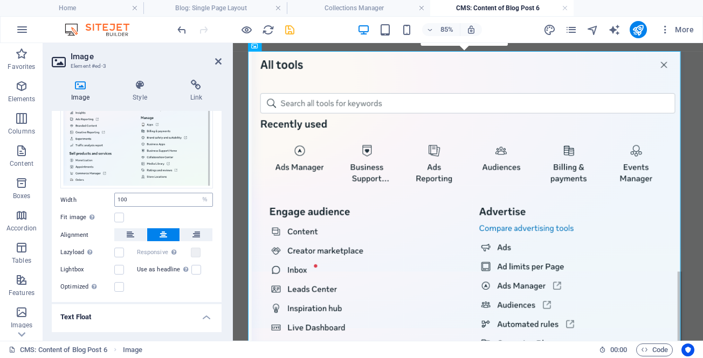
scroll to position [104, 0]
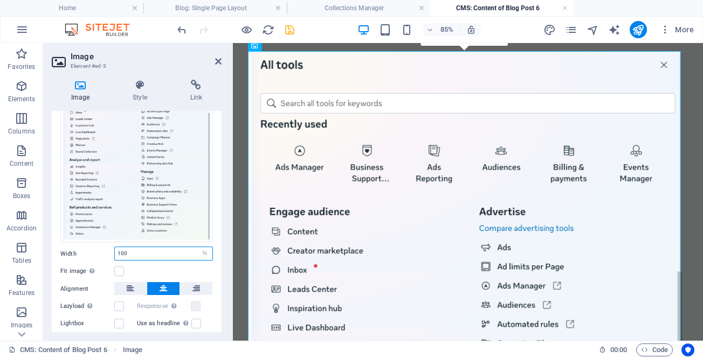
click at [162, 251] on input "100" at bounding box center [164, 253] width 98 height 13
click at [200, 251] on select "Default auto px rem % em vh vw" at bounding box center [204, 253] width 15 height 13
select select "auto"
click at [197, 247] on select "Default auto px rem % em vh vw" at bounding box center [204, 253] width 15 height 13
select select "DISABLED_OPTION_VALUE"
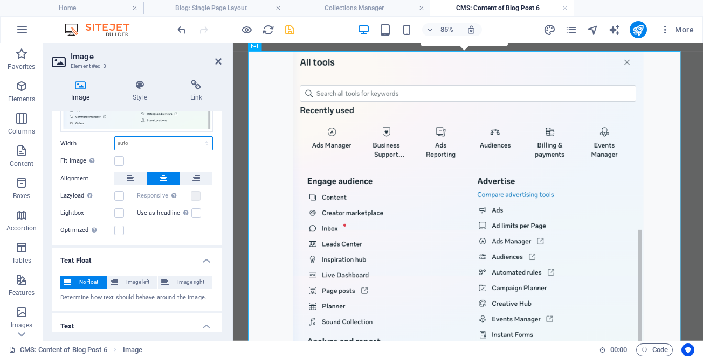
scroll to position [319, 0]
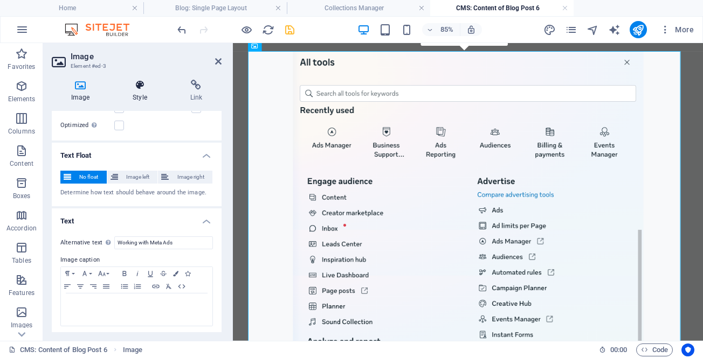
click at [134, 93] on h4 "Style" at bounding box center [141, 91] width 57 height 23
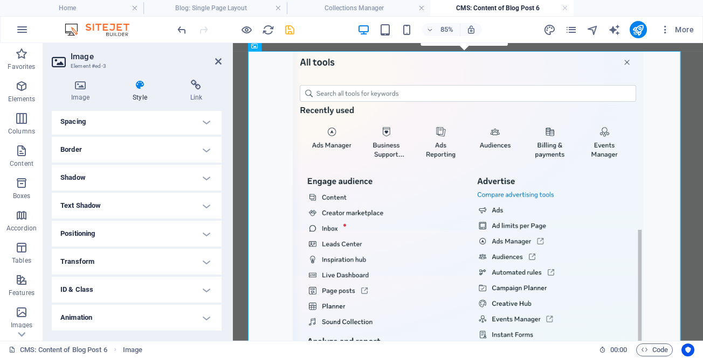
scroll to position [108, 0]
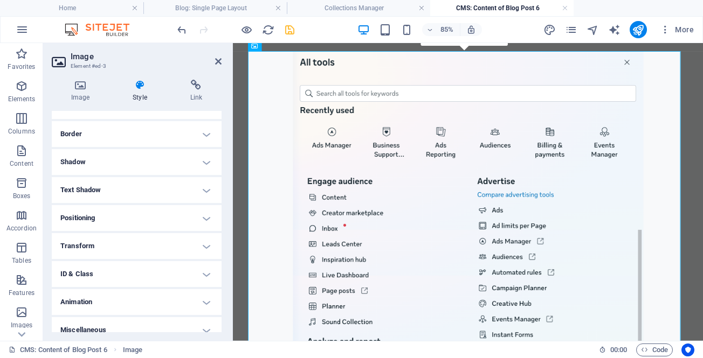
click at [147, 157] on h4 "Shadow" at bounding box center [137, 162] width 170 height 26
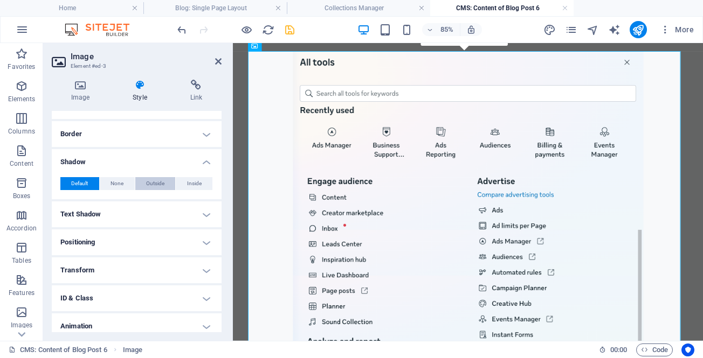
click at [157, 183] on span "Outside" at bounding box center [155, 183] width 18 height 13
type input "2"
type input "4"
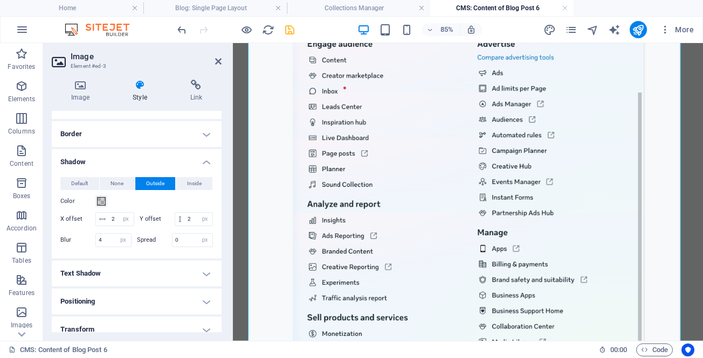
scroll to position [485, 0]
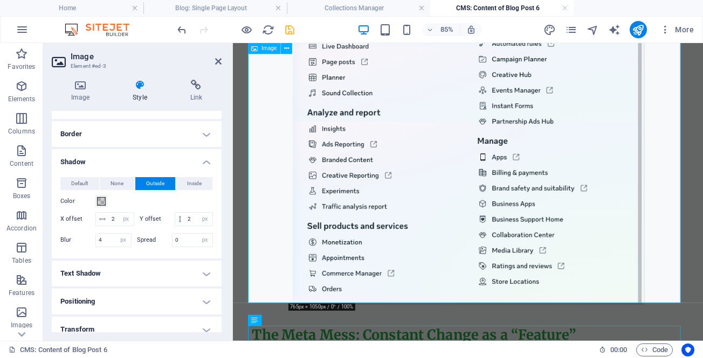
click at [528, 254] on figure at bounding box center [509, 66] width 509 height 566
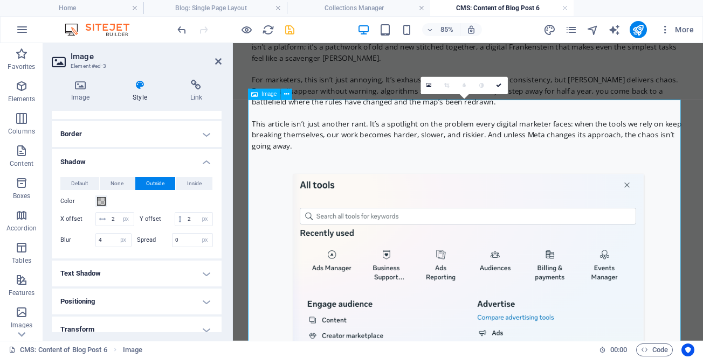
scroll to position [54, 0]
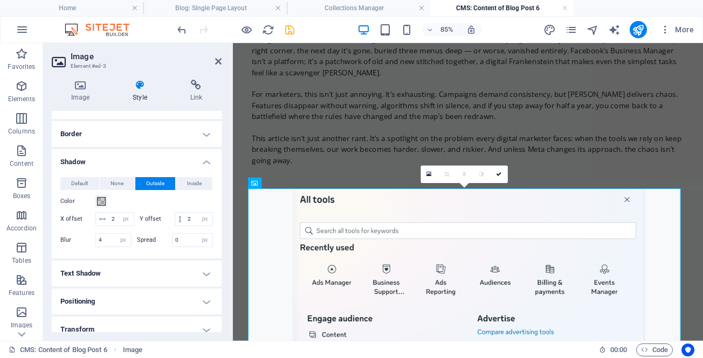
click at [498, 174] on icon at bounding box center [498, 174] width 5 height 5
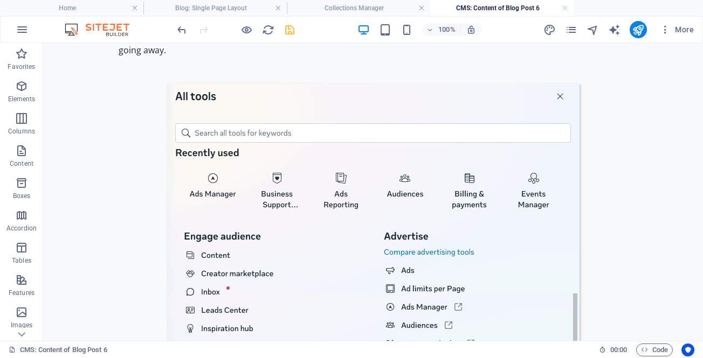
scroll to position [0, 0]
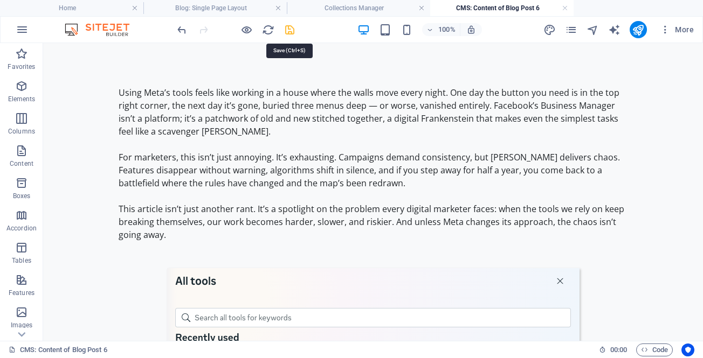
click at [288, 29] on icon "save" at bounding box center [290, 30] width 12 height 12
drag, startPoint x: 697, startPoint y: 71, endPoint x: 741, endPoint y: 82, distance: 46.2
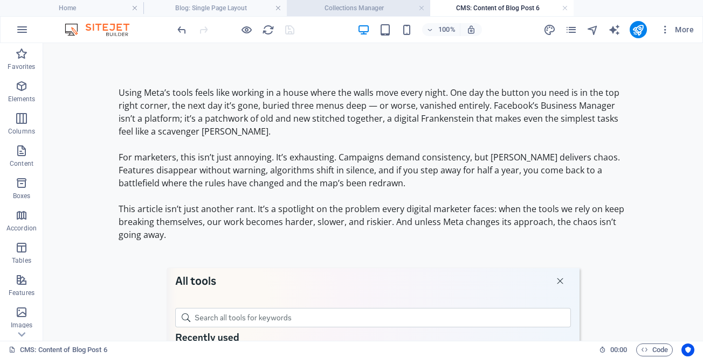
click at [363, 6] on h4 "Collections Manager" at bounding box center [358, 8] width 143 height 12
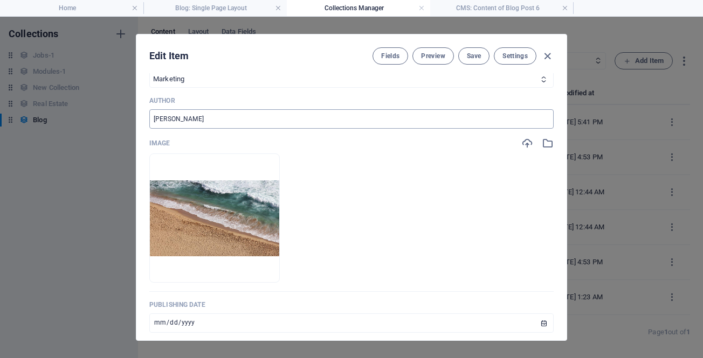
scroll to position [270, 0]
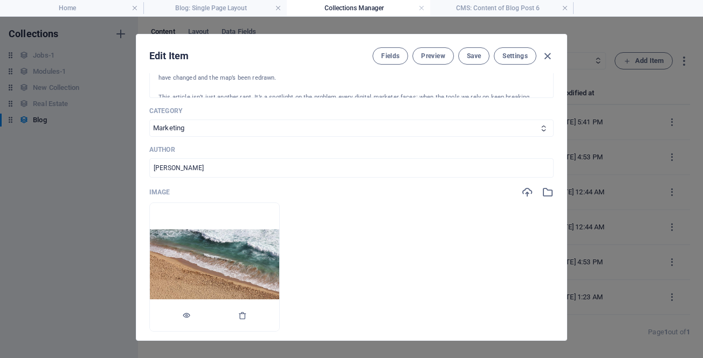
click at [251, 261] on img at bounding box center [214, 268] width 129 height 76
click at [250, 258] on img at bounding box center [214, 268] width 129 height 76
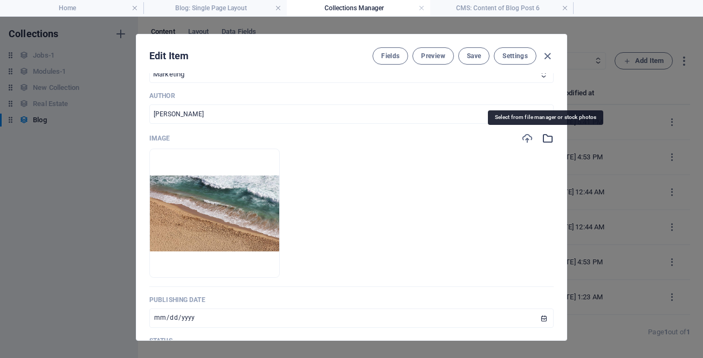
click at [544, 141] on icon "button" at bounding box center [548, 139] width 12 height 12
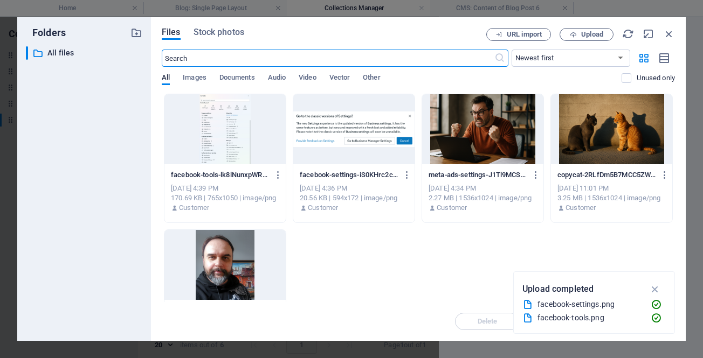
scroll to position [340, 0]
click at [478, 134] on div at bounding box center [482, 129] width 121 height 70
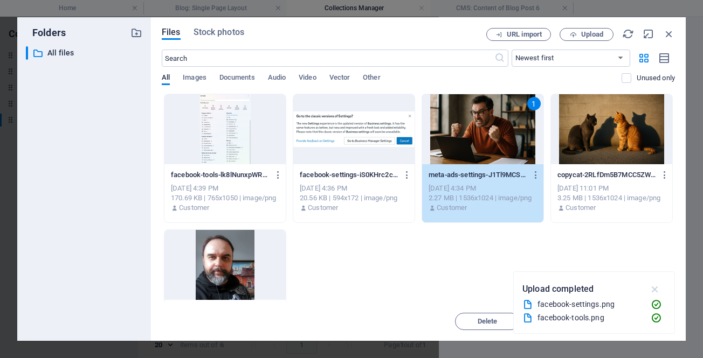
click at [657, 288] on icon "button" at bounding box center [655, 290] width 12 height 12
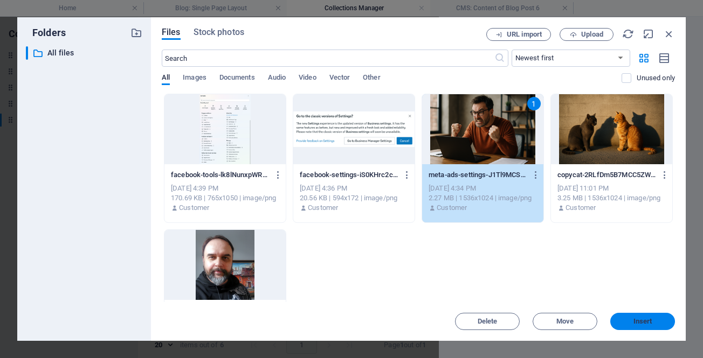
click at [642, 325] on span "Insert" at bounding box center [642, 322] width 19 height 6
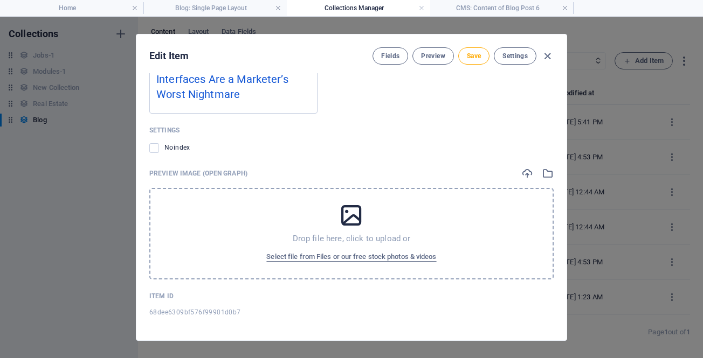
scroll to position [1039, 0]
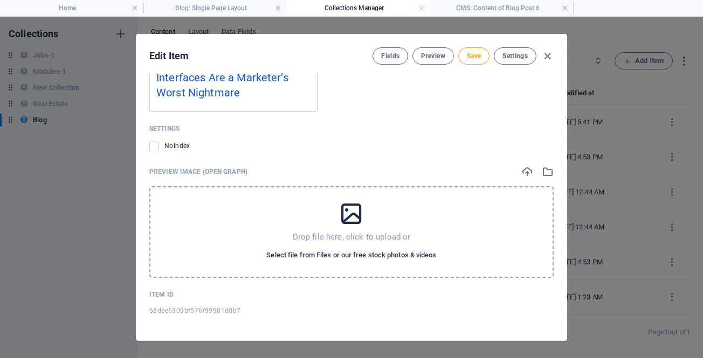
click at [354, 254] on span "Select file from Files or our free stock photos & videos" at bounding box center [351, 255] width 170 height 13
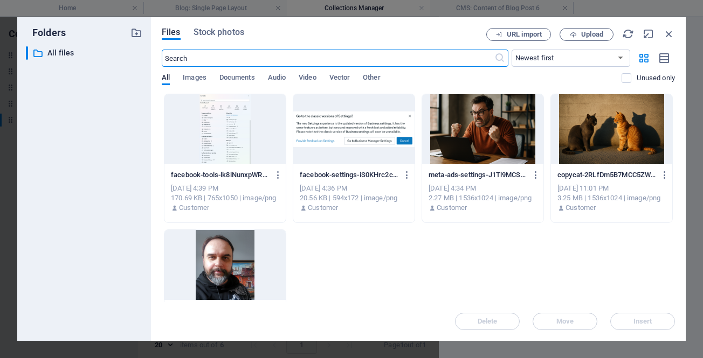
click at [487, 128] on div at bounding box center [482, 129] width 121 height 70
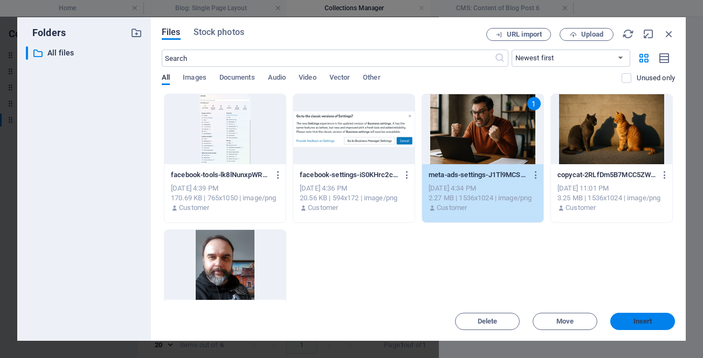
click at [644, 322] on span "Insert" at bounding box center [642, 322] width 19 height 6
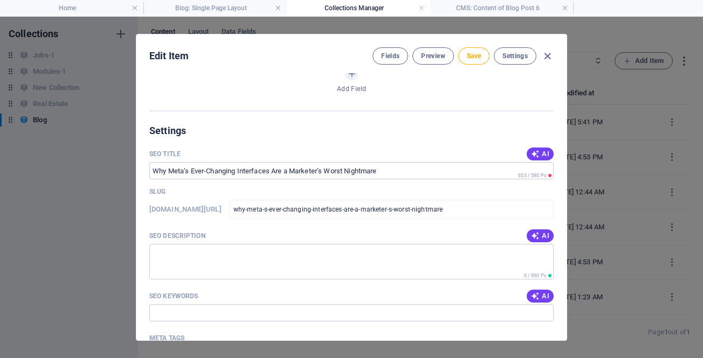
scroll to position [651, 0]
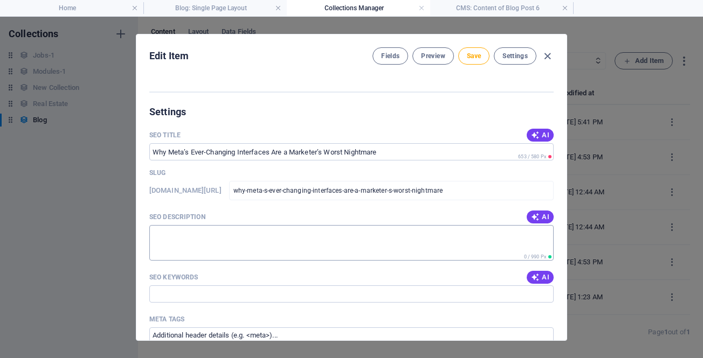
click at [370, 244] on textarea "SEO Description" at bounding box center [351, 242] width 404 height 35
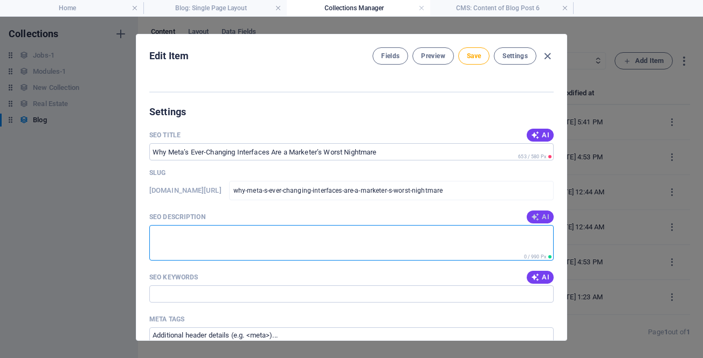
click at [538, 211] on button "AI" at bounding box center [540, 217] width 27 height 13
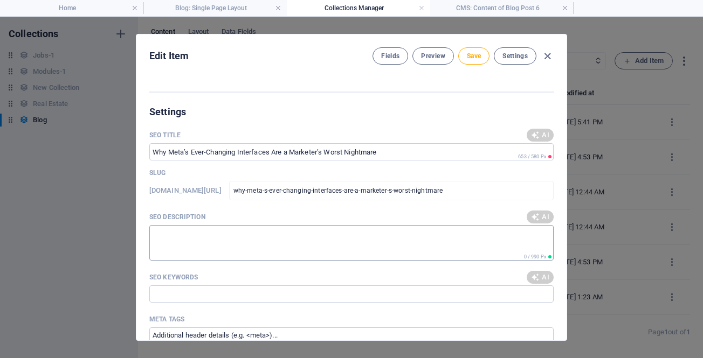
type textarea "Discover why Metas shifting interfaces frustrate marketers, complicating campai…"
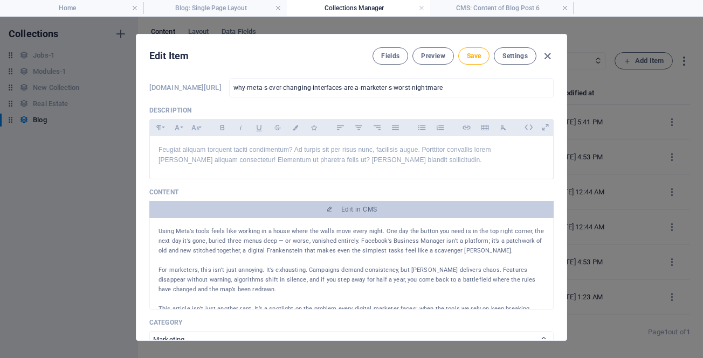
scroll to position [4, 0]
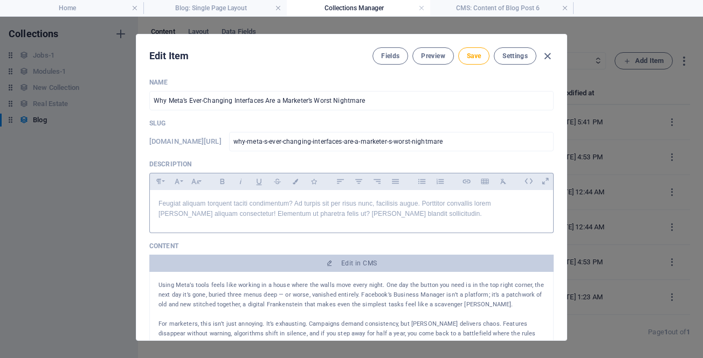
click at [279, 216] on p "Feugiat aliquam torquent taciti condimentum? Ad turpis sit per risus nunc, faci…" at bounding box center [351, 209] width 386 height 20
click at [284, 212] on p "Feugiat aliquam torquent taciti condimentum? Ad turpis sit per risus nunc, faci…" at bounding box center [351, 209] width 386 height 20
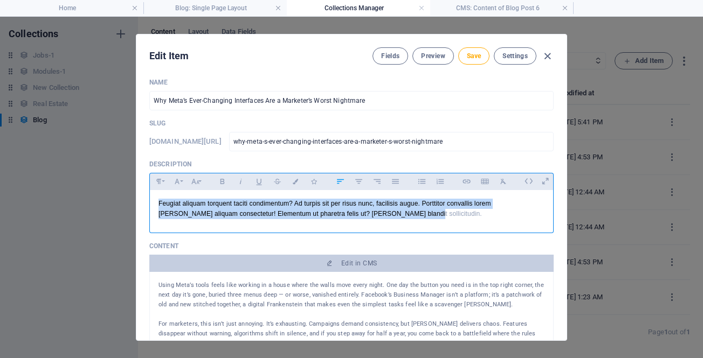
click at [284, 212] on p "Feugiat aliquam torquent taciti condimentum? Ad turpis sit per risus nunc, faci…" at bounding box center [351, 209] width 386 height 20
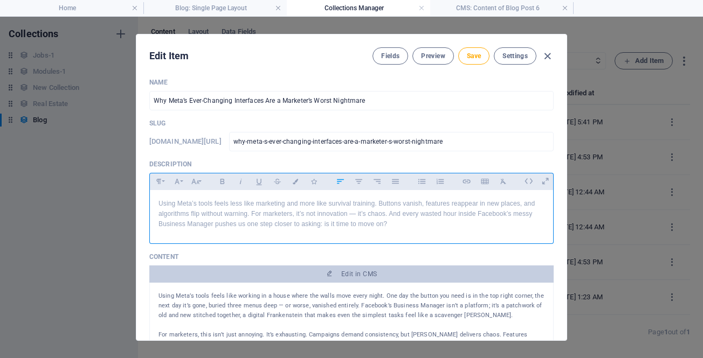
scroll to position [0, 0]
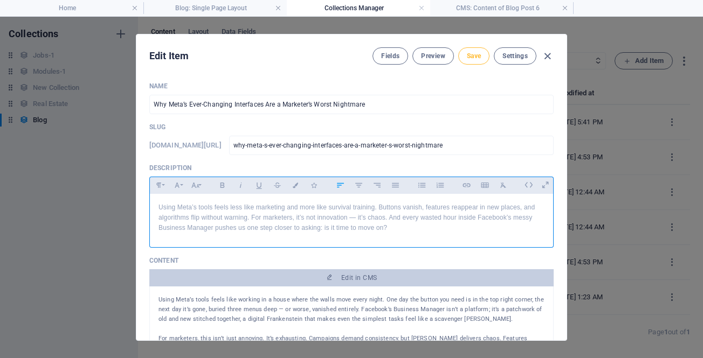
click at [468, 57] on span "Save" at bounding box center [474, 56] width 14 height 9
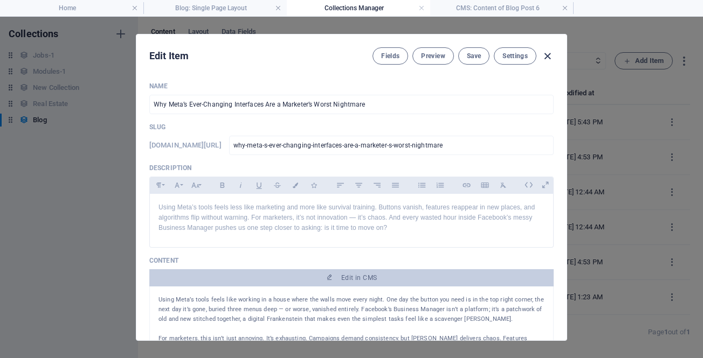
click at [546, 57] on icon "button" at bounding box center [547, 56] width 12 height 12
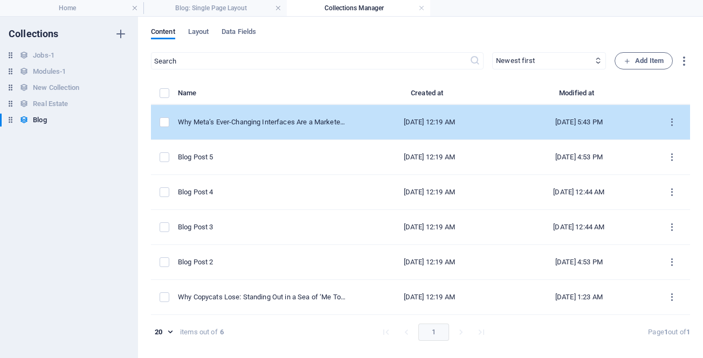
click at [403, 121] on div "[DATE] 12:19 AM" at bounding box center [429, 123] width 133 height 10
select select "Marketing"
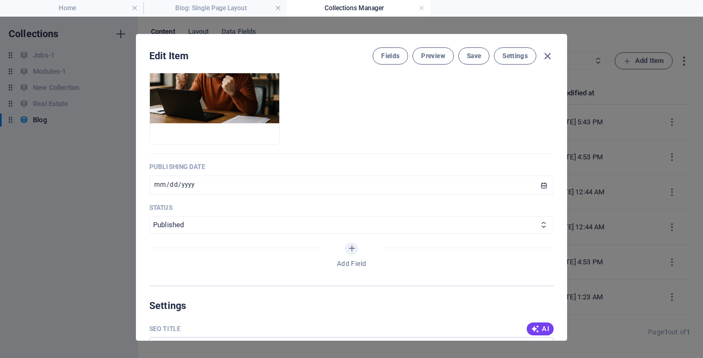
scroll to position [485, 0]
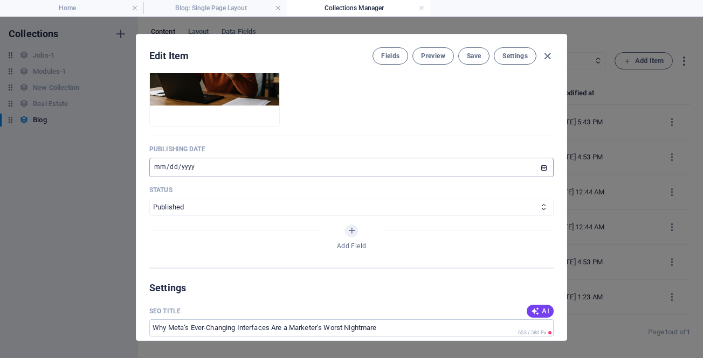
click at [541, 167] on input "[DATE]" at bounding box center [351, 167] width 404 height 19
type input "[DATE]"
click at [475, 52] on span "Save" at bounding box center [474, 56] width 14 height 9
click at [547, 56] on icon "button" at bounding box center [547, 56] width 12 height 12
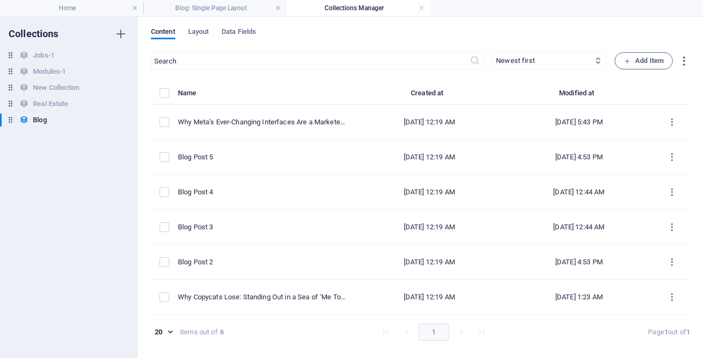
type input "why-meta-s-ever-changing-interfaces-are-a-marketer-s-worst-nightmare"
click at [419, 7] on link at bounding box center [421, 8] width 6 height 10
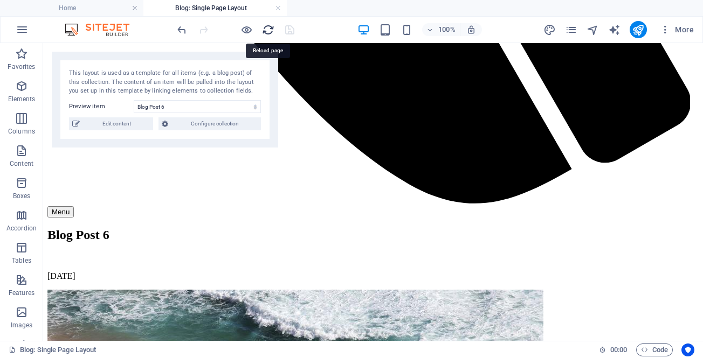
click at [265, 30] on icon "reload" at bounding box center [268, 30] width 12 height 12
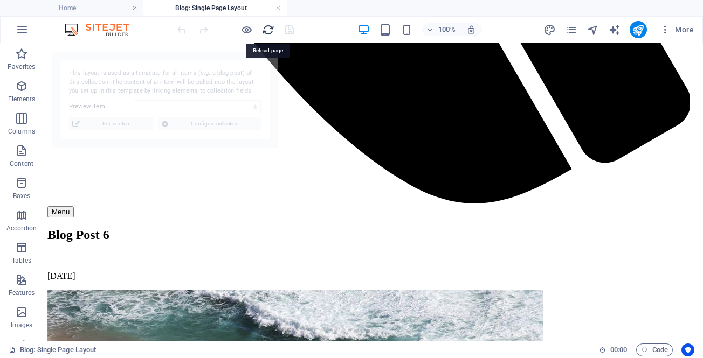
select select "68dee6309bf576f99901d0b7"
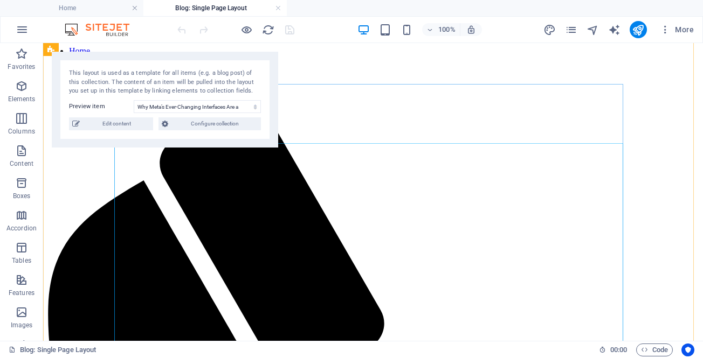
scroll to position [0, 0]
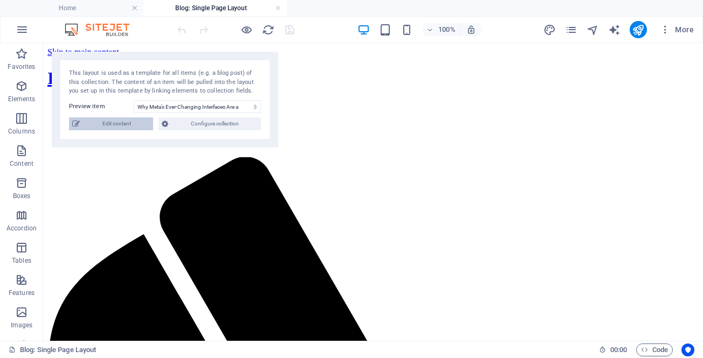
click at [135, 123] on span "Edit content" at bounding box center [116, 124] width 67 height 13
select select "Marketing"
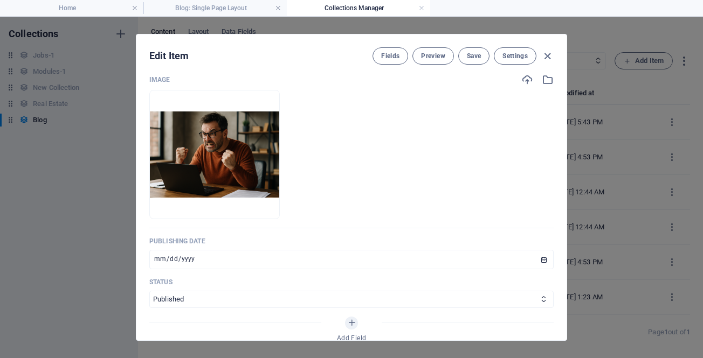
scroll to position [485, 0]
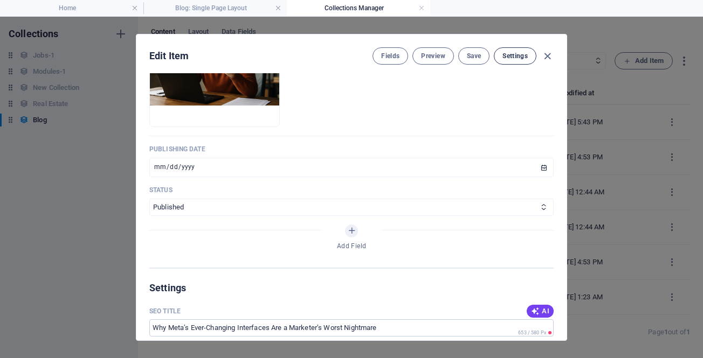
click at [512, 53] on span "Settings" at bounding box center [514, 56] width 25 height 9
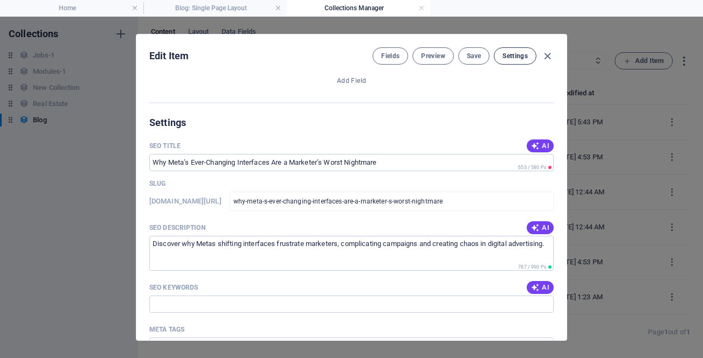
scroll to position [694, 0]
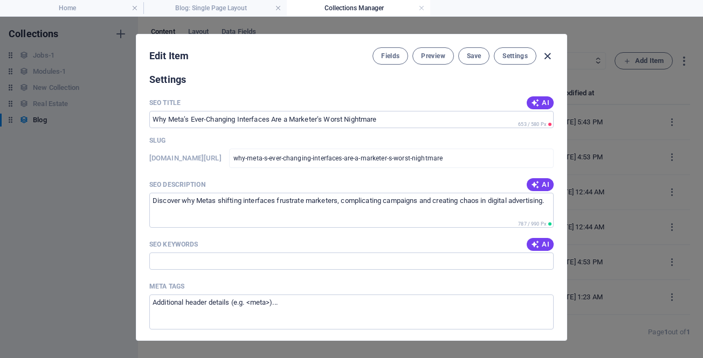
click at [547, 54] on icon "button" at bounding box center [547, 56] width 12 height 12
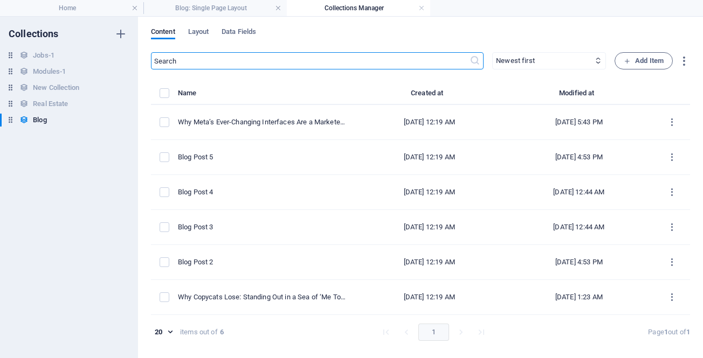
scroll to position [0, 0]
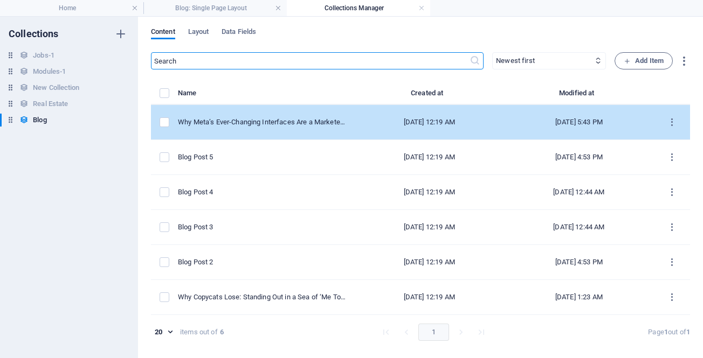
click at [413, 122] on div "[DATE] 12:19 AM" at bounding box center [429, 123] width 133 height 10
select select "Marketing"
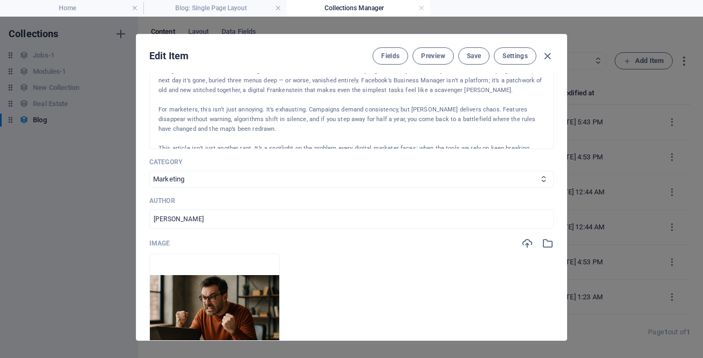
scroll to position [216, 0]
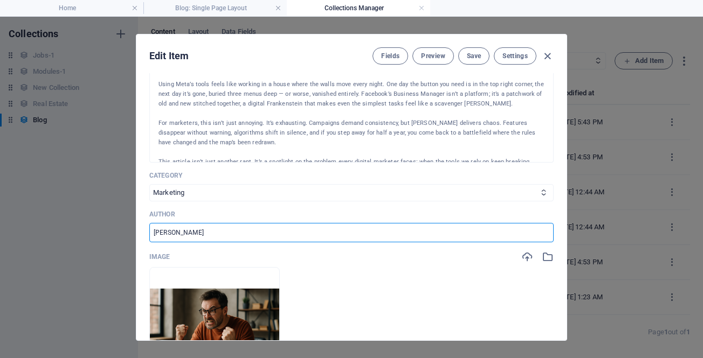
drag, startPoint x: 224, startPoint y: 235, endPoint x: 124, endPoint y: 229, distance: 100.4
click at [125, 229] on div "Edit Item Fields Preview Save Settings Name Why Meta’s Ever-Changing Interfaces…" at bounding box center [351, 188] width 703 height 342
type input "[PERSON_NAME]"
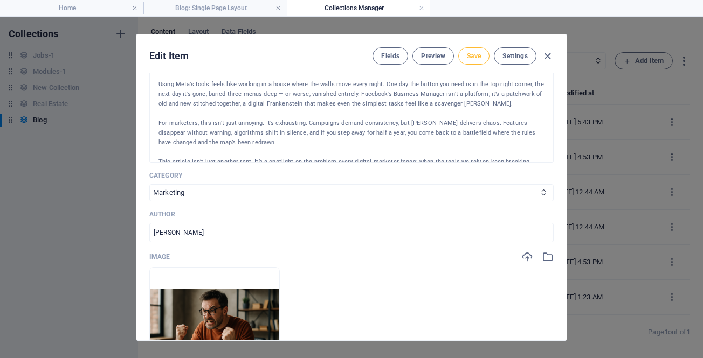
click at [470, 58] on span "Save" at bounding box center [474, 56] width 14 height 9
click at [546, 54] on icon "button" at bounding box center [547, 56] width 12 height 12
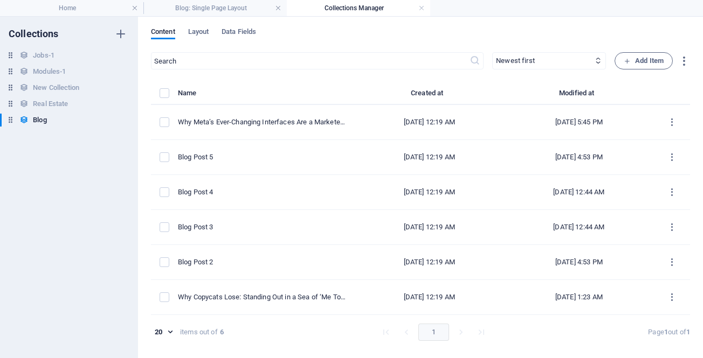
type input "why-meta-s-ever-changing-interfaces-are-a-marketer-s-worst-nightmare"
click at [421, 8] on link at bounding box center [421, 8] width 6 height 10
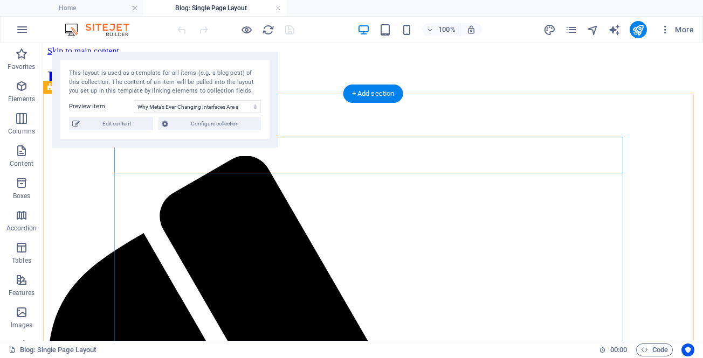
scroll to position [0, 0]
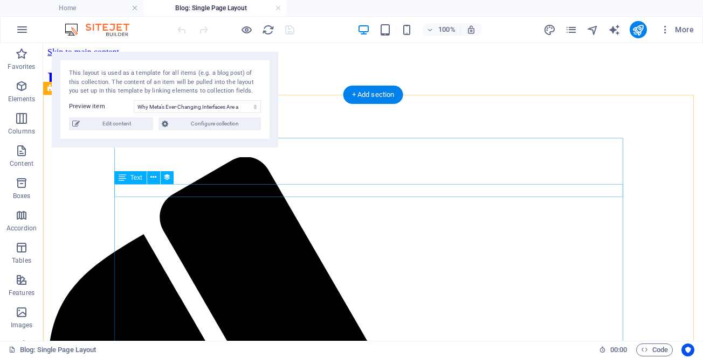
select select "createdAt"
select select "8"
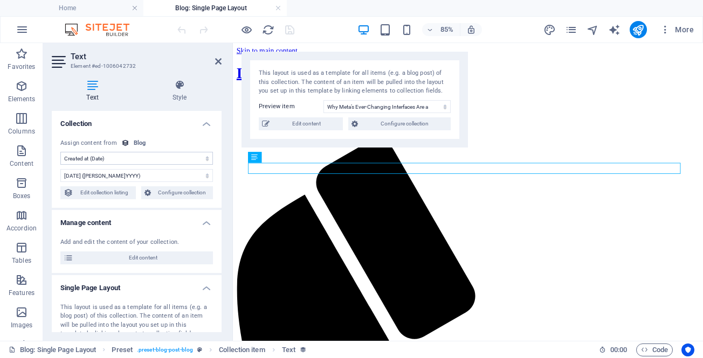
click at [152, 154] on select "No assignment, content remains static Created at (Date) Updated at (Date) Name …" at bounding box center [136, 158] width 153 height 13
click at [60, 152] on select "No assignment, content remains static Created at (Date) Updated at (Date) Name …" at bounding box center [136, 158] width 153 height 13
click at [125, 156] on select "No assignment, content remains static Created at (Date) Updated at (Date) Name …" at bounding box center [136, 158] width 153 height 13
select select "createdAt"
click at [60, 152] on select "No assignment, content remains static Created at (Date) Updated at (Date) Name …" at bounding box center [136, 158] width 153 height 13
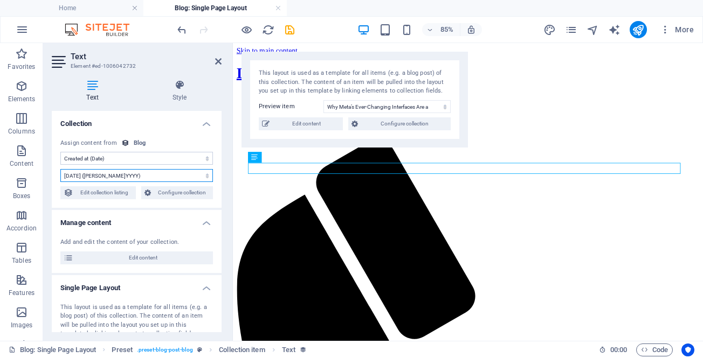
click at [122, 176] on select "[DATE] (l) [DATE] (L) [DATE] (ll) [DATE] (LL) [DATE] 5:45 PM (lll) [DATE] 5:45 …" at bounding box center [136, 175] width 153 height 13
click at [60, 169] on select "[DATE] (l) [DATE] (L) [DATE] (ll) [DATE] (LL) [DATE] 5:45 PM (lll) [DATE] 5:45 …" at bounding box center [136, 175] width 153 height 13
click at [141, 174] on select "[DATE] (l) [DATE] (L) [DATE] (ll) [DATE] (LL) [DATE] 5:45 PM (lll) [DATE] 5:45 …" at bounding box center [136, 175] width 153 height 13
select select "13"
click at [60, 169] on select "[DATE] (l) [DATE] (L) [DATE] (ll) [DATE] (LL) [DATE] 5:45 PM (lll) [DATE] 5:45 …" at bounding box center [136, 175] width 153 height 13
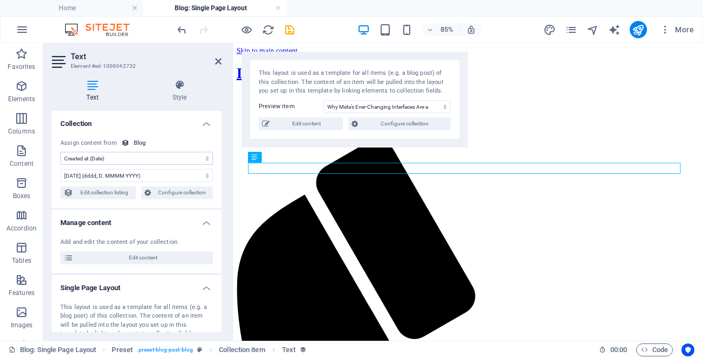
click at [113, 157] on select "No assignment, content remains static Created at (Date) Updated at (Date) Name …" at bounding box center [136, 158] width 153 height 13
select select "updatedAt"
click at [60, 152] on select "No assignment, content remains static Created at (Date) Updated at (Date) Name …" at bounding box center [136, 158] width 153 height 13
click at [111, 175] on select "[DATE] (l) [DATE] (L) [DATE] (ll) [DATE] (LL) [DATE] 5:45 PM (lll) [DATE] 5:45 …" at bounding box center [136, 175] width 153 height 13
click at [60, 169] on select "[DATE] (l) [DATE] (L) [DATE] (ll) [DATE] (LL) [DATE] 5:45 PM (lll) [DATE] 5:45 …" at bounding box center [136, 175] width 153 height 13
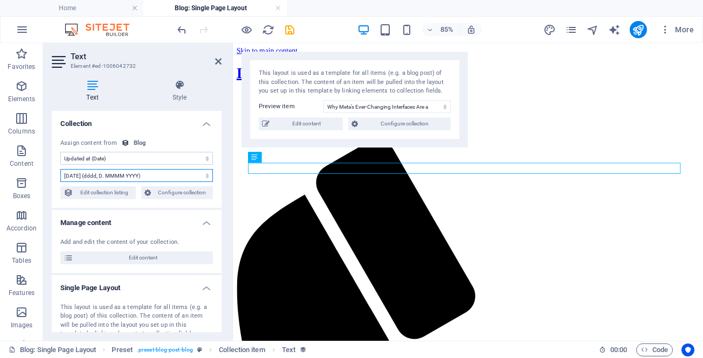
click at [113, 174] on select "[DATE] (l) [DATE] (L) [DATE] (ll) [DATE] (LL) [DATE] 5:45 PM (lll) [DATE] 5:45 …" at bounding box center [136, 175] width 153 height 13
click at [60, 169] on select "[DATE] (l) [DATE] (L) [DATE] (ll) [DATE] (LL) [DATE] 5:45 PM (lll) [DATE] 5:45 …" at bounding box center [136, 175] width 153 height 13
click at [111, 175] on select "[DATE] (l) [DATE] (L) [DATE] (ll) [DATE] (LL) [DATE] 5:45 PM (lll) [DATE] 5:45 …" at bounding box center [136, 175] width 153 height 13
select select "13"
click at [60, 169] on select "[DATE] (l) [DATE] (L) [DATE] (ll) [DATE] (LL) [DATE] 5:45 PM (lll) [DATE] 5:45 …" at bounding box center [136, 175] width 153 height 13
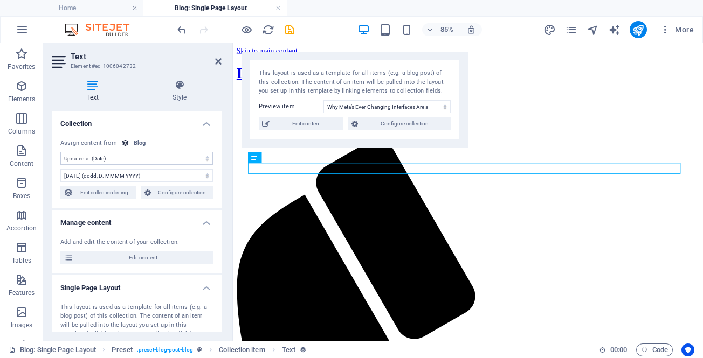
click at [121, 157] on select "No assignment, content remains static Created at (Date) Updated at (Date) Name …" at bounding box center [136, 158] width 153 height 13
select select "createdAt"
click at [60, 152] on select "No assignment, content remains static Created at (Date) Updated at (Date) Name …" at bounding box center [136, 158] width 153 height 13
click at [106, 175] on select "[DATE] (l) [DATE] (L) [DATE] (ll) [DATE] (LL) [DATE] 5:45 PM (lll) [DATE] 5:45 …" at bounding box center [136, 175] width 153 height 13
click at [60, 169] on select "[DATE] (l) [DATE] (L) [DATE] (ll) [DATE] (LL) [DATE] 5:45 PM (lll) [DATE] 5:45 …" at bounding box center [136, 175] width 153 height 13
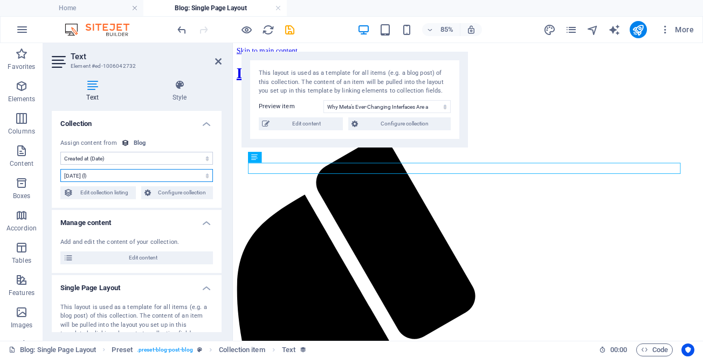
click at [104, 171] on select "[DATE] (l) [DATE] (L) [DATE] (ll) [DATE] (LL) [DATE] 5:45 PM (lll) [DATE] 5:45 …" at bounding box center [136, 175] width 153 height 13
select select "13"
click at [60, 169] on select "[DATE] (l) [DATE] (L) [DATE] (ll) [DATE] (LL) [DATE] 5:45 PM (lll) [DATE] 5:45 …" at bounding box center [136, 175] width 153 height 13
click at [287, 26] on icon "save" at bounding box center [290, 30] width 12 height 12
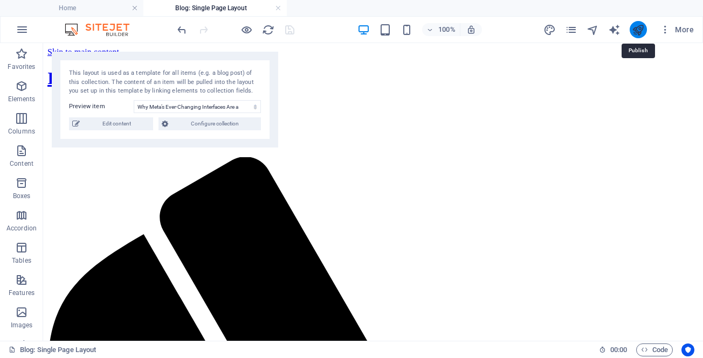
click at [638, 29] on icon "publish" at bounding box center [638, 30] width 12 height 12
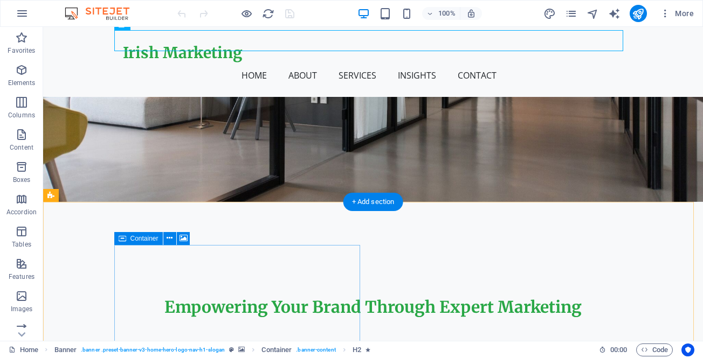
scroll to position [108, 0]
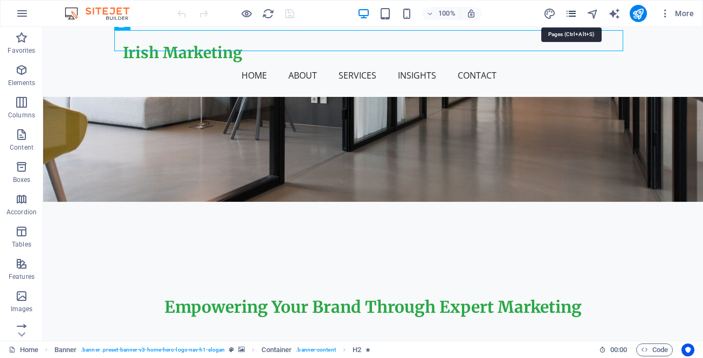
click at [571, 12] on icon "pages" at bounding box center [571, 14] width 12 height 12
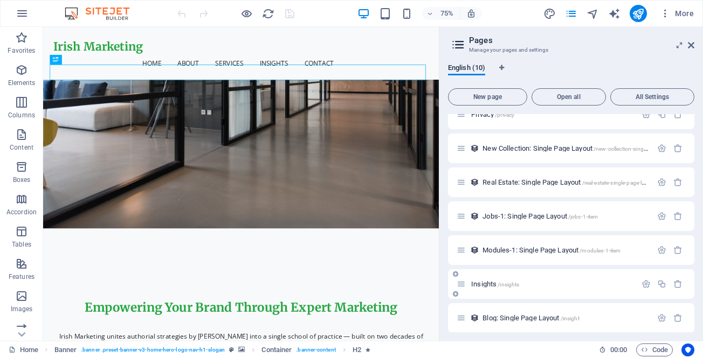
scroll to position [121, 0]
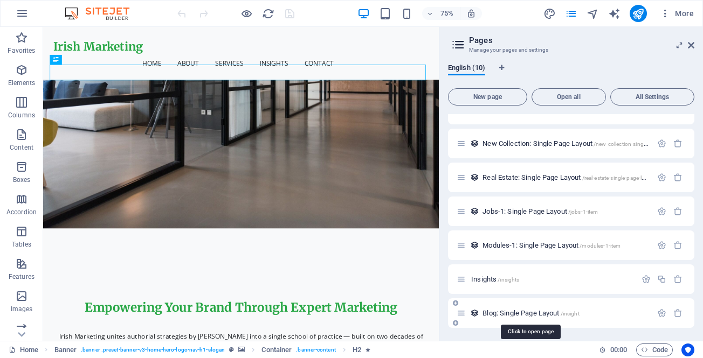
click at [534, 314] on span "Blog: Single Page Layout /insight" at bounding box center [530, 313] width 96 height 8
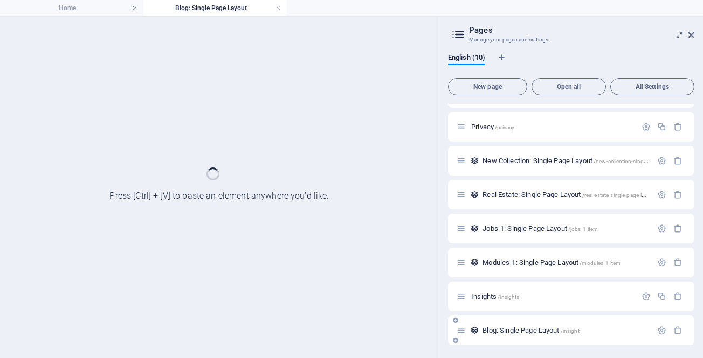
scroll to position [0, 0]
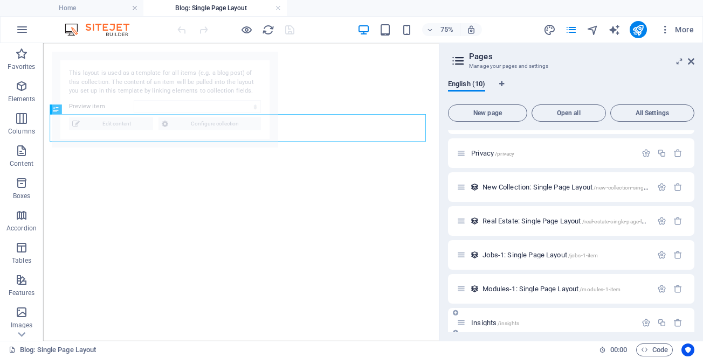
select select "68dee6309bf576f99901d0b7"
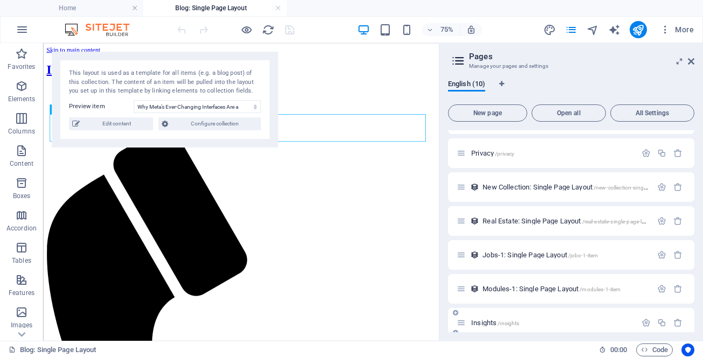
scroll to position [137, 0]
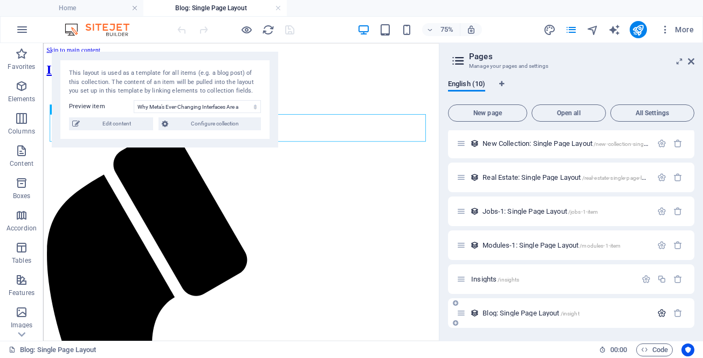
click at [658, 312] on icon "button" at bounding box center [661, 313] width 9 height 9
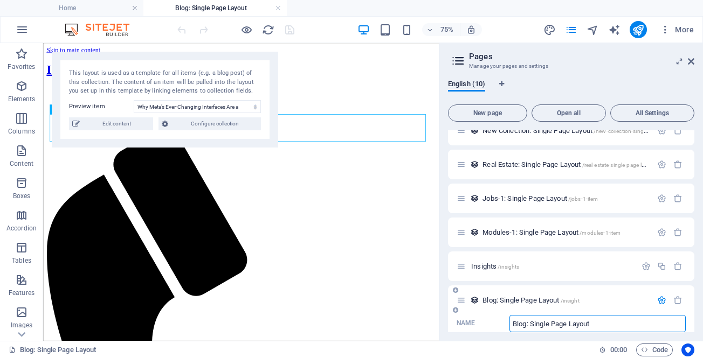
scroll to position [211, 0]
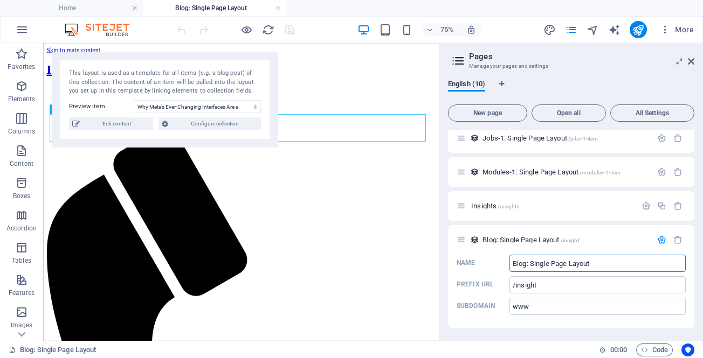
click at [128, 130] on div "This layout is used as a template for all items (e.g. a blog post) of this coll…" at bounding box center [165, 100] width 226 height 96
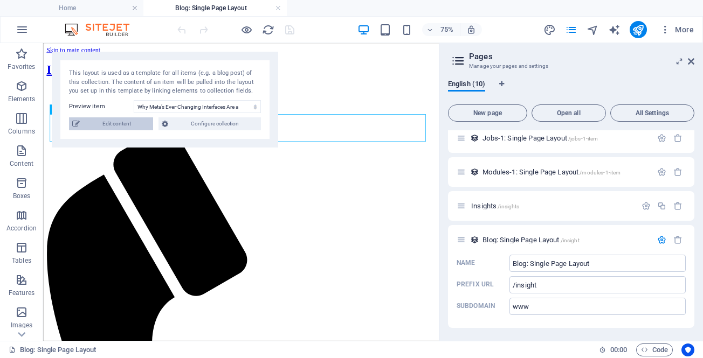
click at [123, 123] on span "Edit content" at bounding box center [116, 124] width 67 height 13
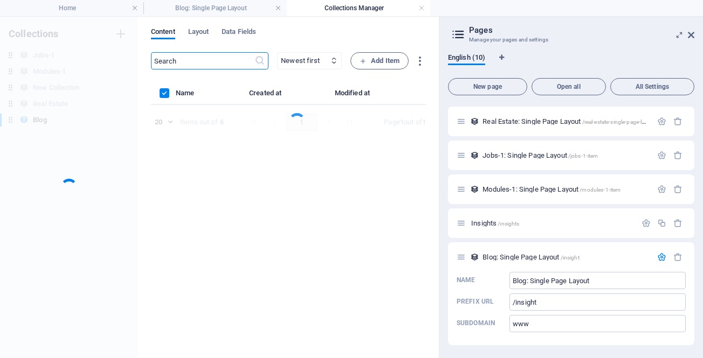
scroll to position [167, 0]
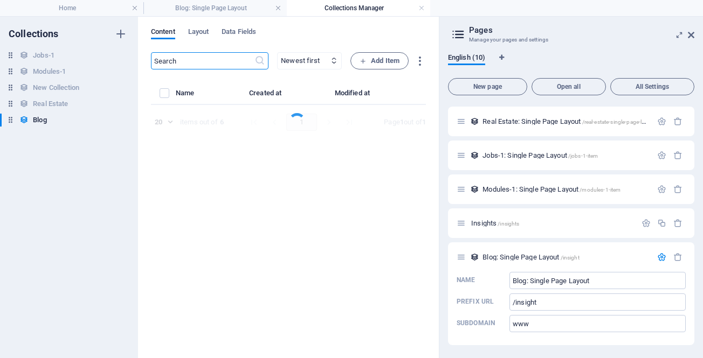
select select "Marketing"
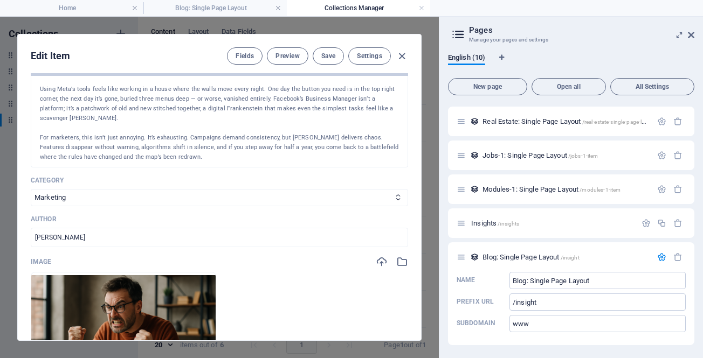
scroll to position [170, 0]
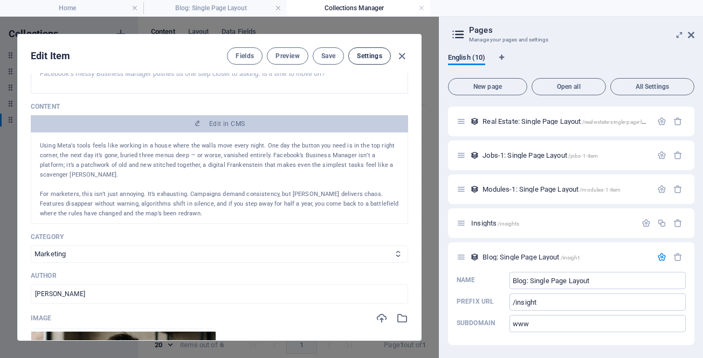
click at [360, 52] on span "Settings" at bounding box center [369, 56] width 25 height 9
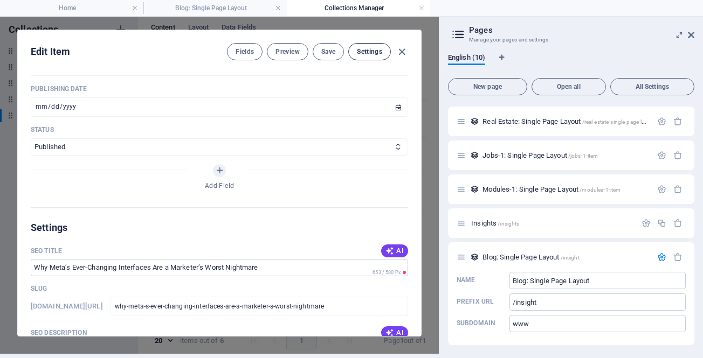
scroll to position [710, 0]
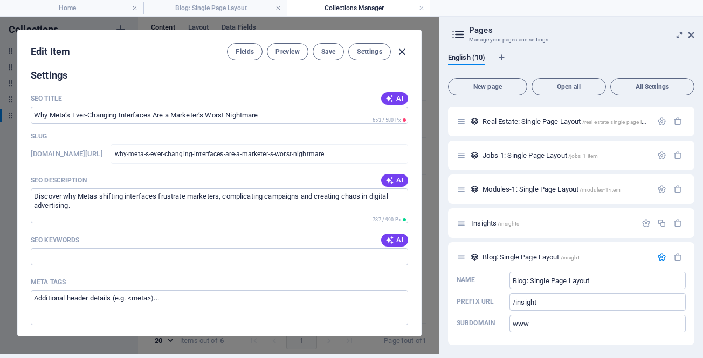
click at [396, 52] on icon "button" at bounding box center [402, 52] width 12 height 12
type input "why-meta-s-ever-changing-interfaces-are-a-marketer-s-worst-nightmare"
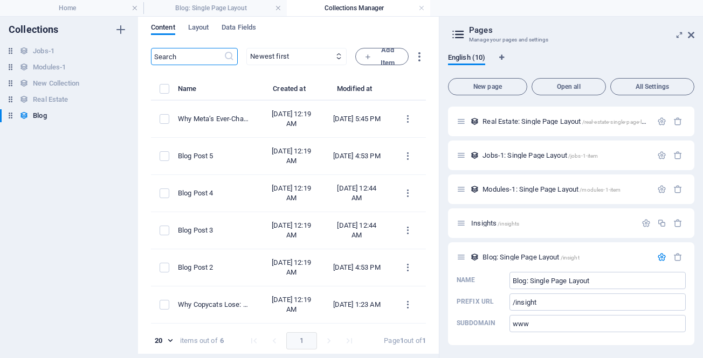
scroll to position [0, 0]
click at [122, 115] on icon "button" at bounding box center [121, 116] width 8 height 8
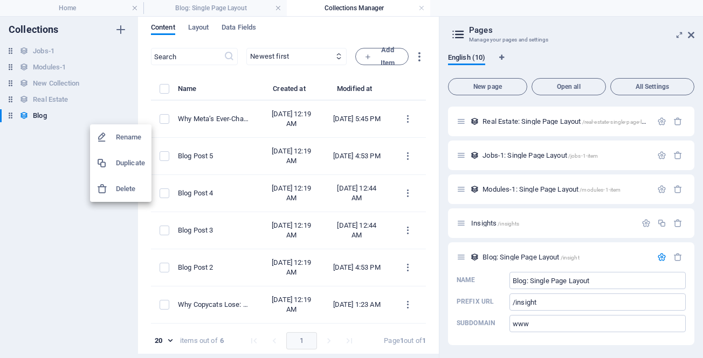
click at [119, 133] on h6 "Rename" at bounding box center [130, 137] width 29 height 13
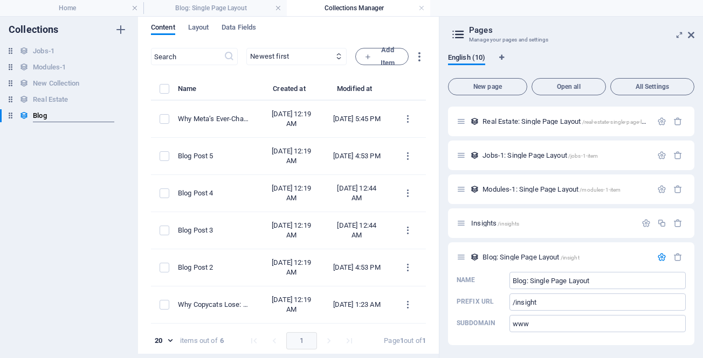
click at [81, 142] on div "Collections Jobs-1 Jobs-1 Modules-1 Modules-1 New Collection New Collection Rea…" at bounding box center [69, 183] width 138 height 342
click at [25, 117] on icon at bounding box center [23, 115] width 9 height 9
click at [638, 87] on span "All Settings" at bounding box center [652, 87] width 74 height 6
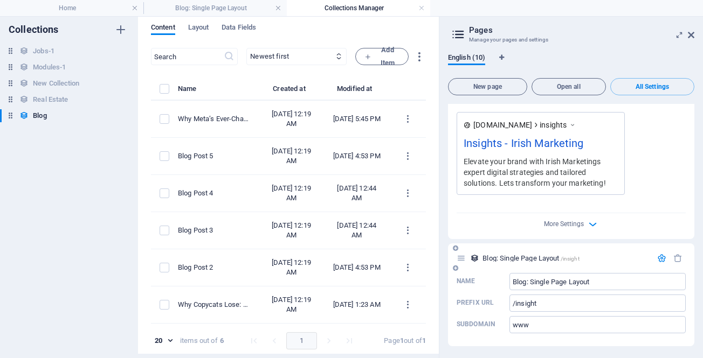
scroll to position [2608, 0]
click at [584, 223] on div "More Settings" at bounding box center [571, 220] width 229 height 17
click at [588, 224] on icon "button" at bounding box center [593, 223] width 12 height 12
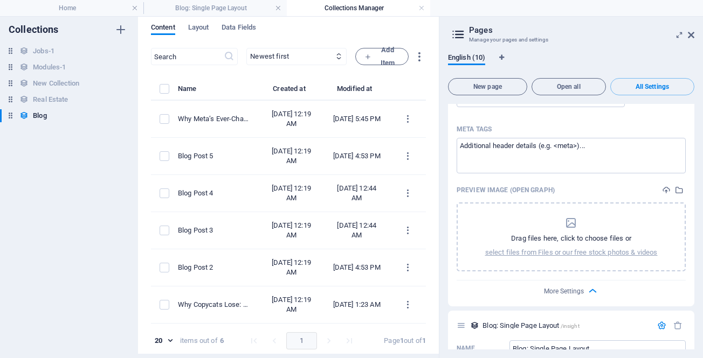
scroll to position [2763, 0]
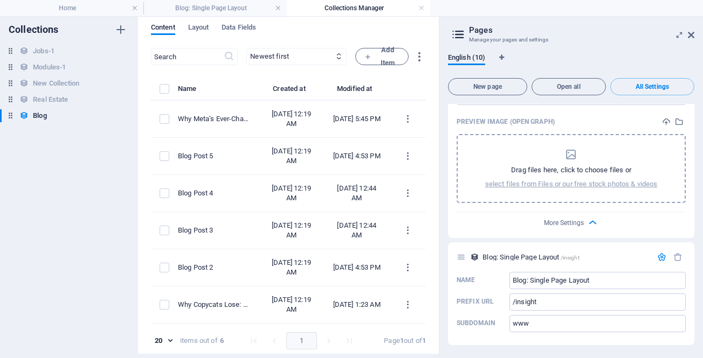
click at [571, 156] on icon "dropzone" at bounding box center [570, 154] width 13 height 13
click at [605, 183] on p "select files from Files or our free stock photos & videos" at bounding box center [571, 185] width 173 height 10
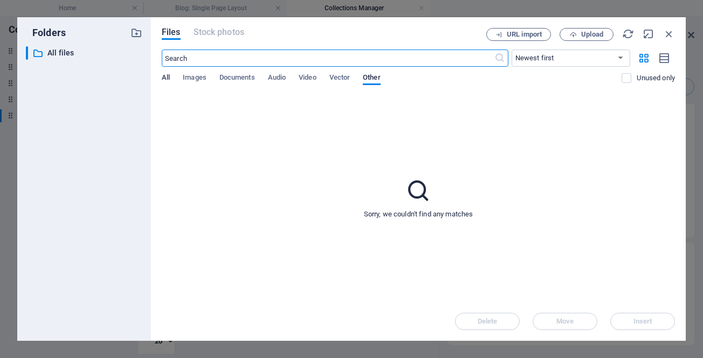
click at [167, 76] on span "All" at bounding box center [166, 78] width 8 height 15
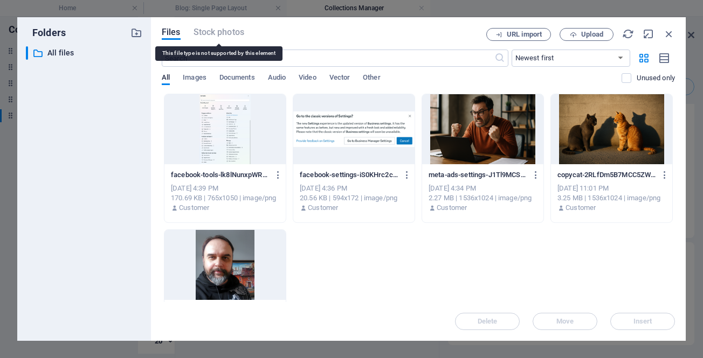
click at [218, 37] on span "Stock photos" at bounding box center [219, 32] width 51 height 13
click at [216, 32] on span "Stock photos" at bounding box center [219, 32] width 51 height 13
click at [203, 74] on span "Images" at bounding box center [195, 78] width 24 height 15
click at [225, 33] on span "Stock photos" at bounding box center [219, 32] width 51 height 13
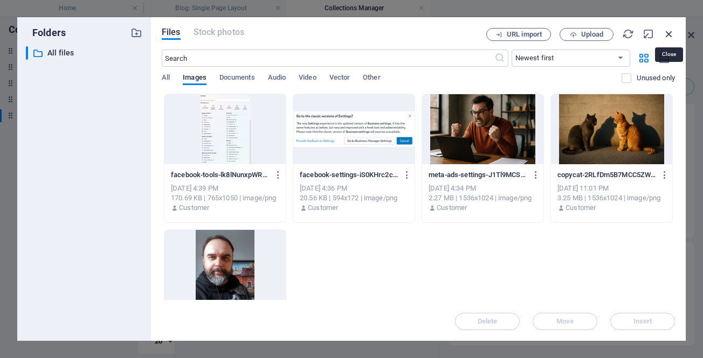
click at [667, 32] on icon "button" at bounding box center [669, 34] width 12 height 12
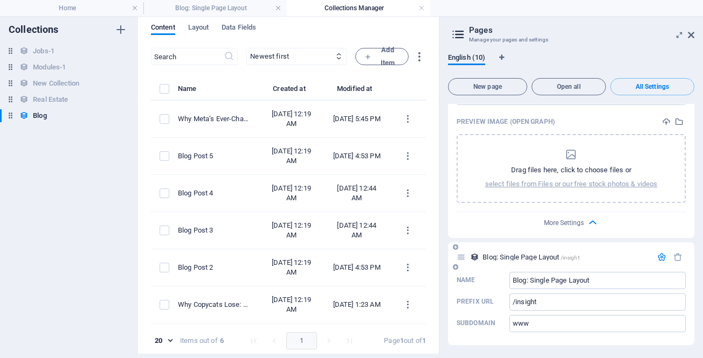
click at [659, 256] on icon "button" at bounding box center [661, 257] width 9 height 9
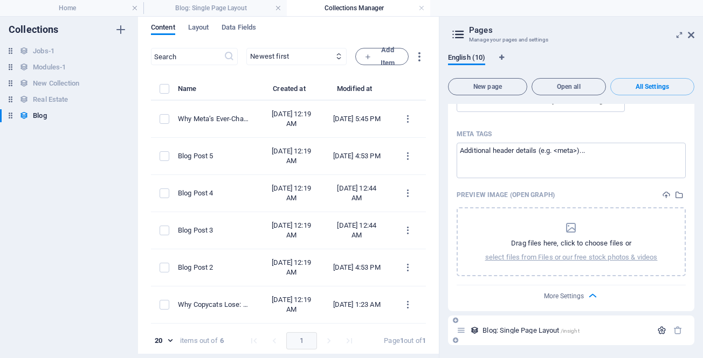
scroll to position [2690, 0]
click at [658, 328] on icon "button" at bounding box center [661, 330] width 9 height 9
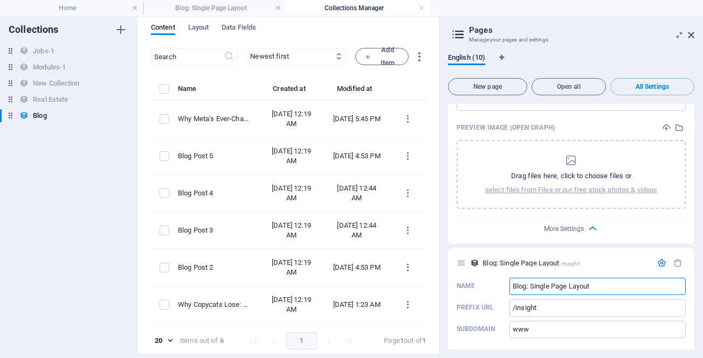
scroll to position [2763, 0]
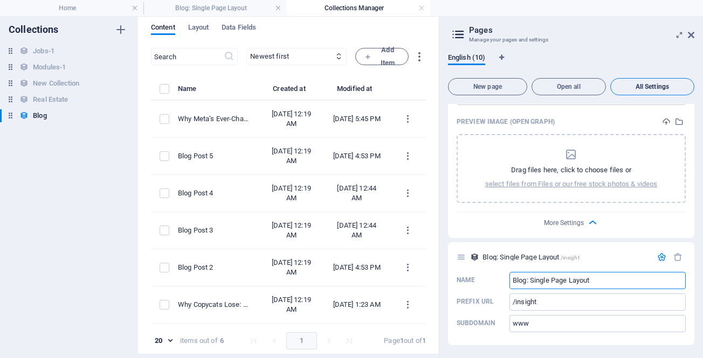
click at [655, 85] on span "All Settings" at bounding box center [652, 87] width 74 height 6
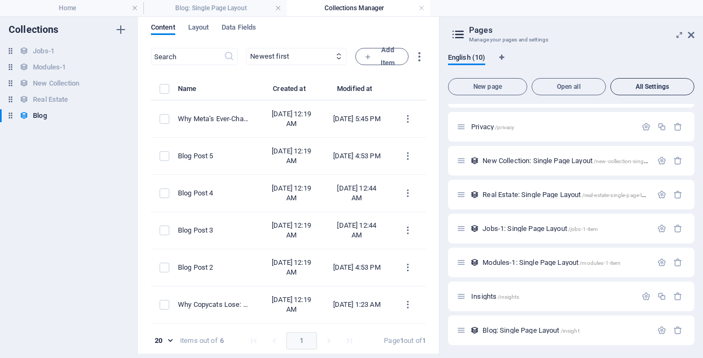
scroll to position [94, 0]
click at [659, 89] on span "All Settings" at bounding box center [652, 87] width 74 height 6
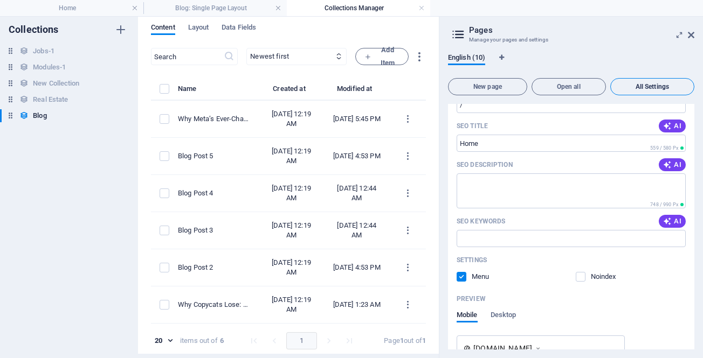
scroll to position [2608, 0]
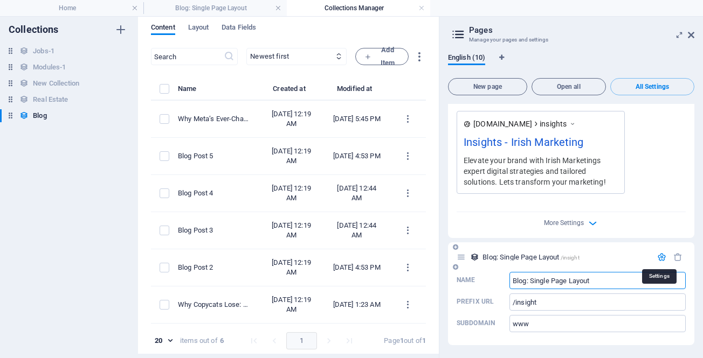
click at [659, 257] on icon "button" at bounding box center [661, 257] width 9 height 9
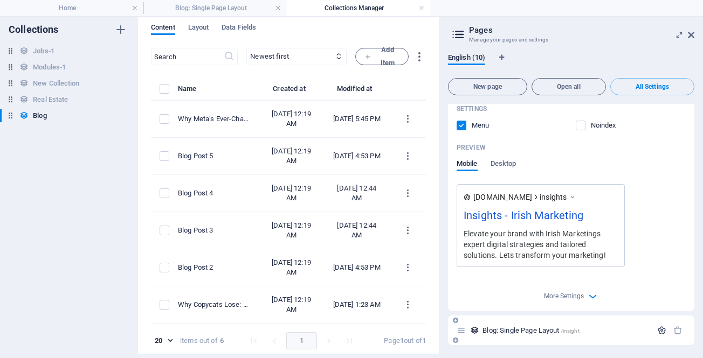
scroll to position [2534, 0]
click at [548, 329] on span "Blog: Single Page Layout /insight" at bounding box center [530, 331] width 96 height 8
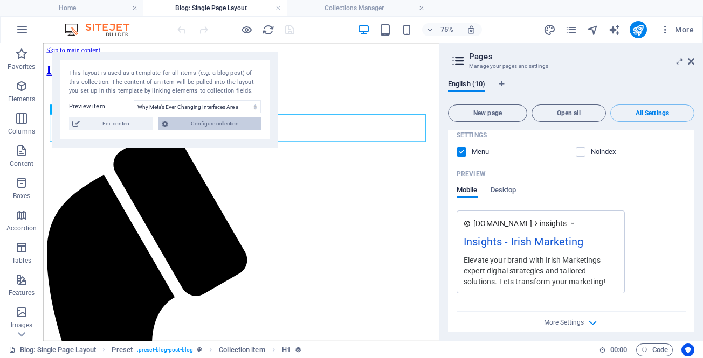
click at [231, 127] on span "Configure collection" at bounding box center [214, 124] width 86 height 13
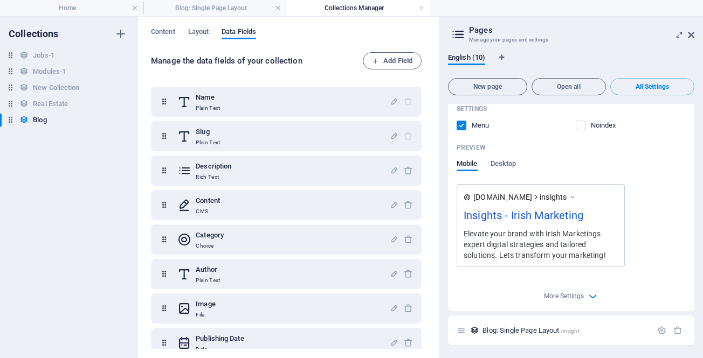
scroll to position [0, 0]
click at [162, 32] on span "Content" at bounding box center [163, 32] width 24 height 15
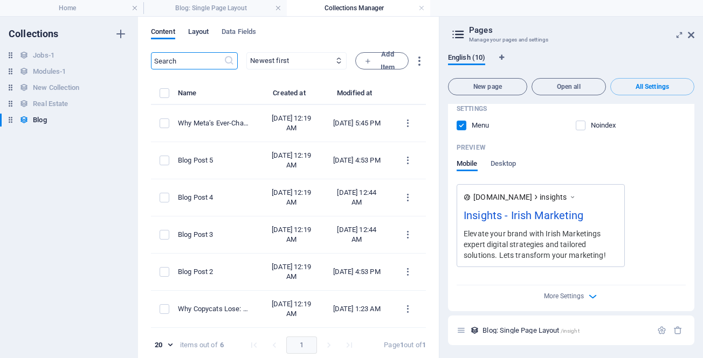
click at [194, 30] on span "Layout" at bounding box center [198, 32] width 21 height 15
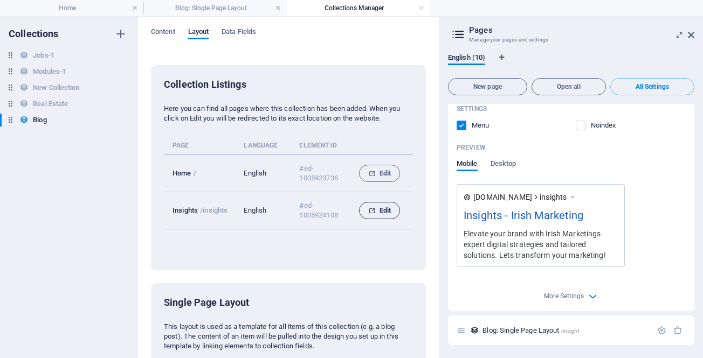
click at [375, 211] on span "Edit" at bounding box center [379, 210] width 23 height 13
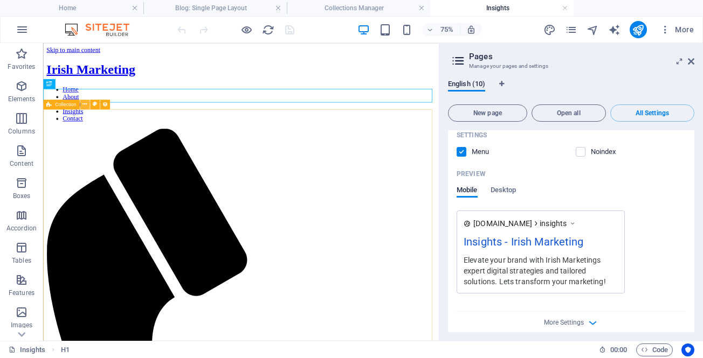
click at [83, 102] on icon at bounding box center [84, 104] width 4 height 9
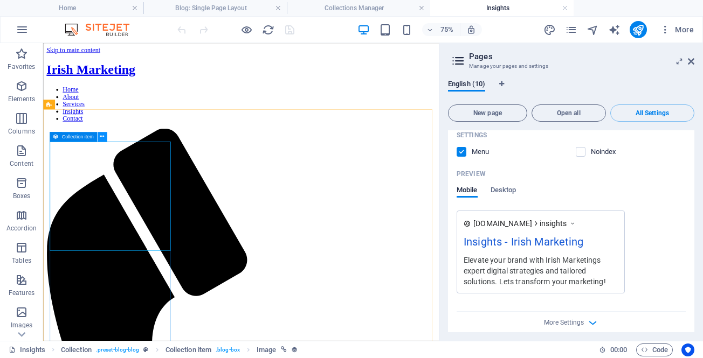
click at [101, 135] on icon at bounding box center [102, 137] width 4 height 9
click at [666, 218] on div "www.example.com insights Insights - Irish Marketing Elevate your brand with Iri…" at bounding box center [571, 252] width 229 height 83
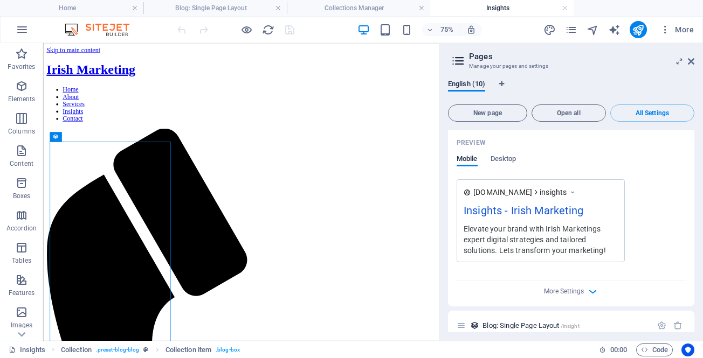
scroll to position [2578, 0]
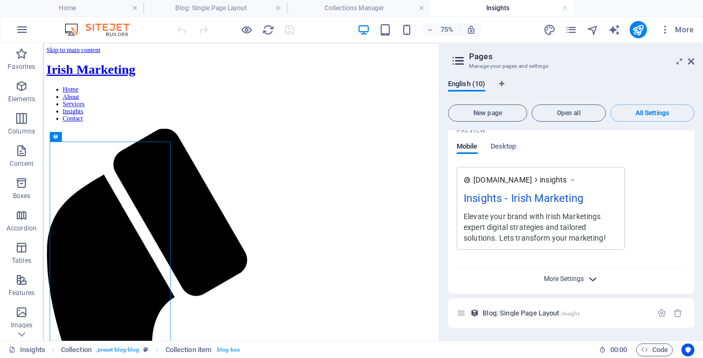
click at [548, 280] on span "More Settings" at bounding box center [564, 279] width 40 height 8
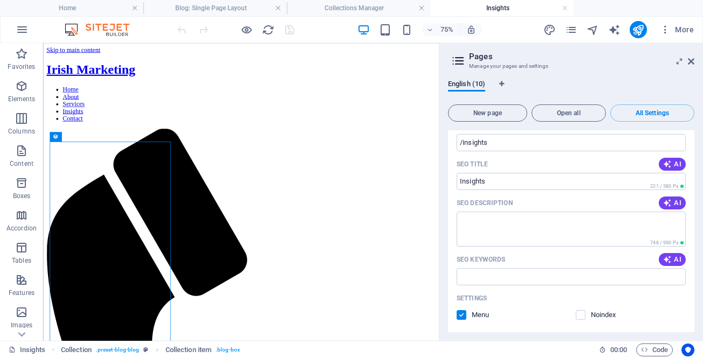
scroll to position [2356, 0]
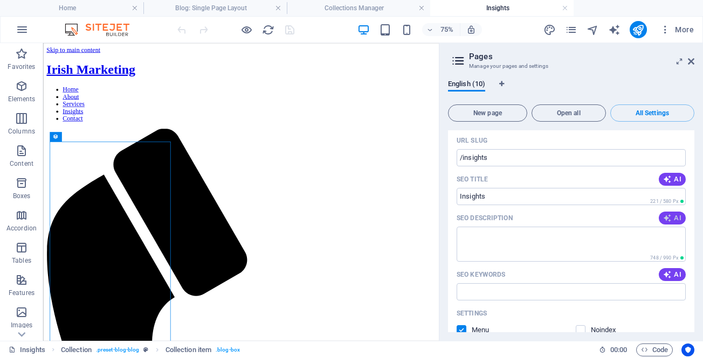
click at [673, 215] on span "AI" at bounding box center [672, 218] width 18 height 9
type textarea "Discover why copycat marketing fails and how original strategies can help your …"
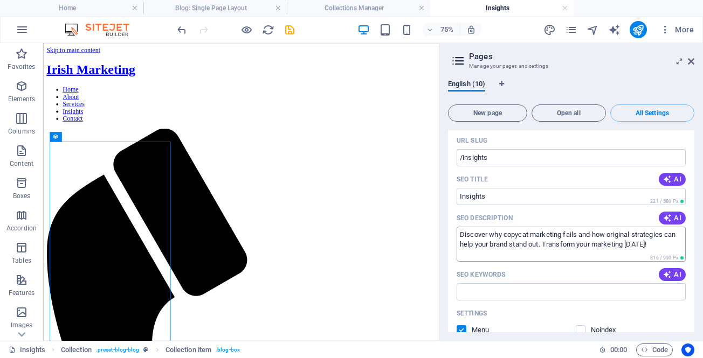
click at [535, 244] on textarea "Discover why copycat marketing fails and how original strategies can help your …" at bounding box center [571, 244] width 229 height 35
click at [564, 251] on textarea "Discover why copycat marketing fails and how original strategies can help your …" at bounding box center [571, 244] width 229 height 35
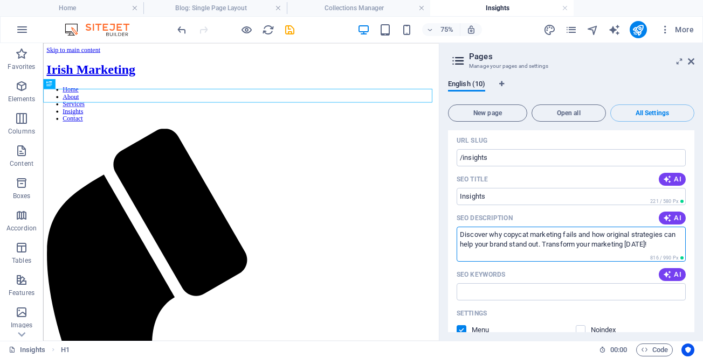
click at [540, 240] on textarea "Discover why copycat marketing fails and how original strategies can help your …" at bounding box center [571, 244] width 229 height 35
click at [539, 240] on textarea "Discover why copycat marketing fails and how original strategies can help your …" at bounding box center [571, 244] width 229 height 35
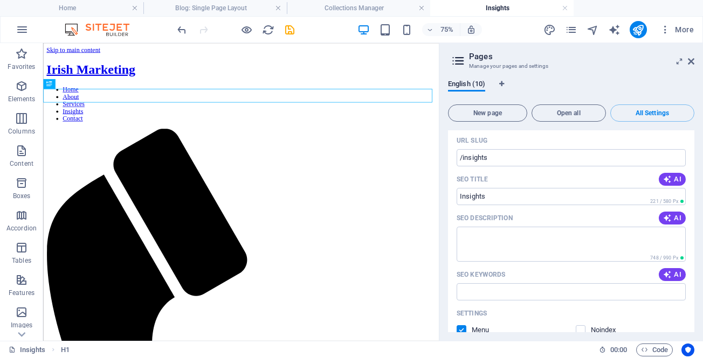
click at [672, 210] on div "SEO Description AI" at bounding box center [571, 218] width 229 height 17
click at [669, 225] on div "SEO Description AI" at bounding box center [571, 218] width 229 height 17
click at [670, 216] on icon "button" at bounding box center [667, 218] width 9 height 9
type textarea "Unlock unique marketing strategies! Learn why originality outshines copycats an…"
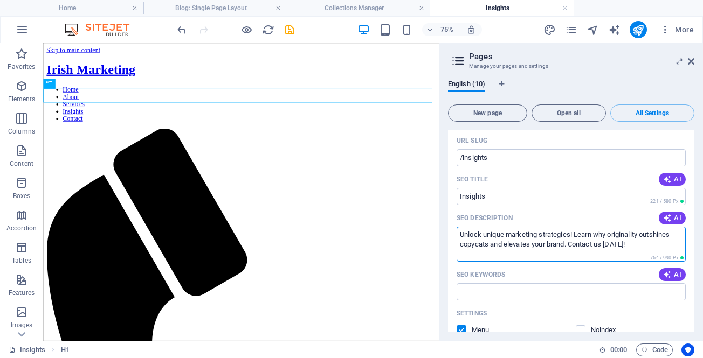
click at [502, 245] on textarea "Unlock unique marketing strategies! Learn why originality outshines copycats an…" at bounding box center [571, 244] width 229 height 35
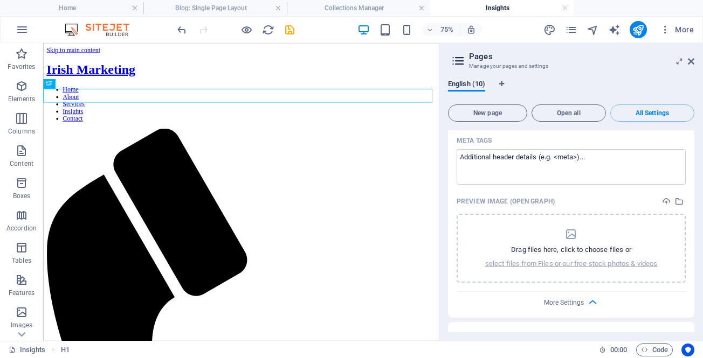
scroll to position [2733, 0]
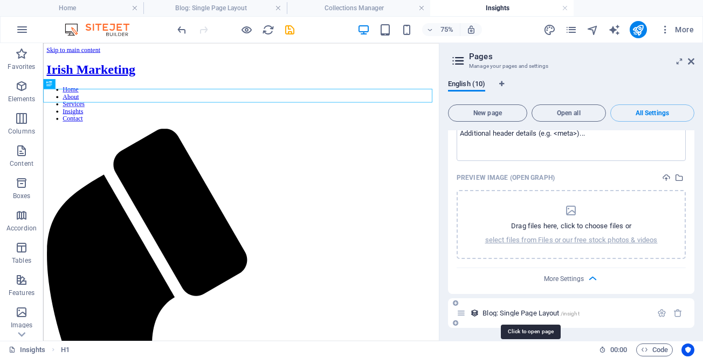
click at [492, 312] on span "Blog: Single Page Layout /insight" at bounding box center [530, 313] width 96 height 8
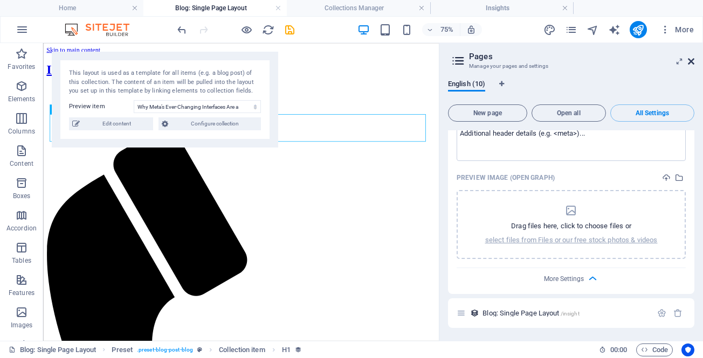
click at [692, 61] on icon at bounding box center [691, 61] width 6 height 9
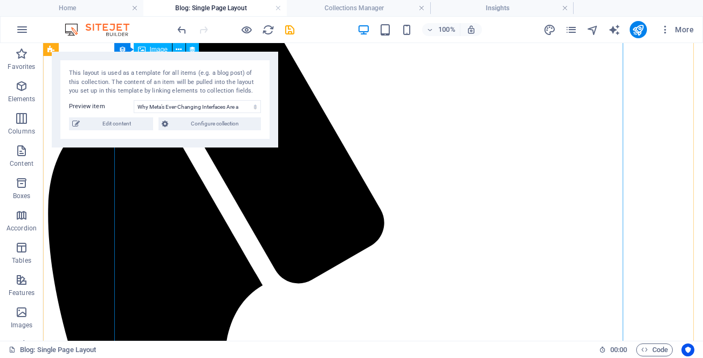
scroll to position [0, 0]
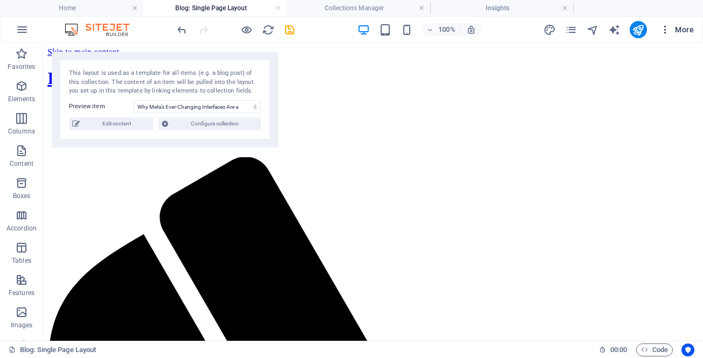
click at [665, 25] on icon "button" at bounding box center [665, 29] width 11 height 11
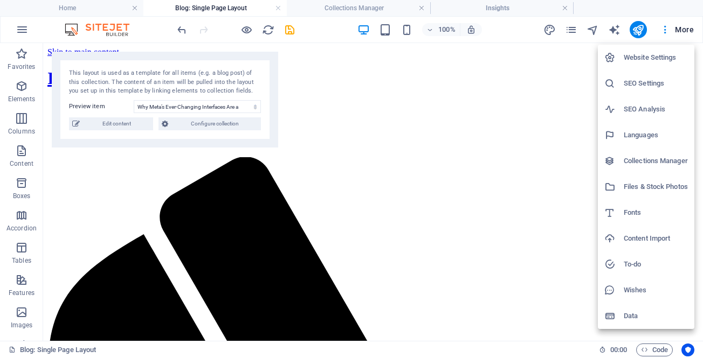
click at [650, 78] on h6 "SEO Settings" at bounding box center [656, 83] width 64 height 13
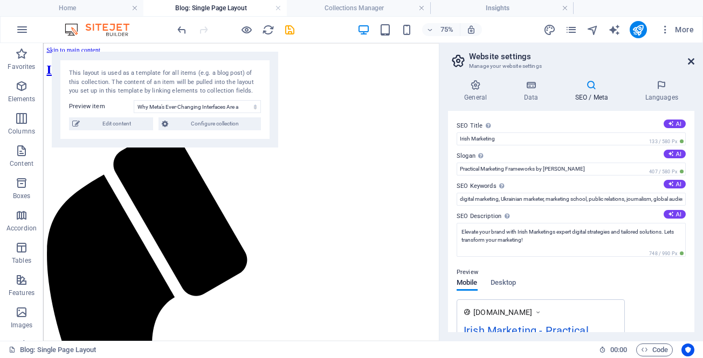
click at [689, 63] on icon at bounding box center [691, 61] width 6 height 9
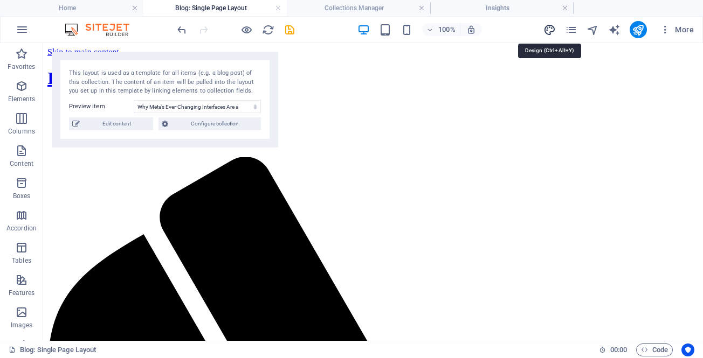
click at [548, 28] on icon "design" at bounding box center [549, 30] width 12 height 12
select select "px"
select select "200"
select select "px"
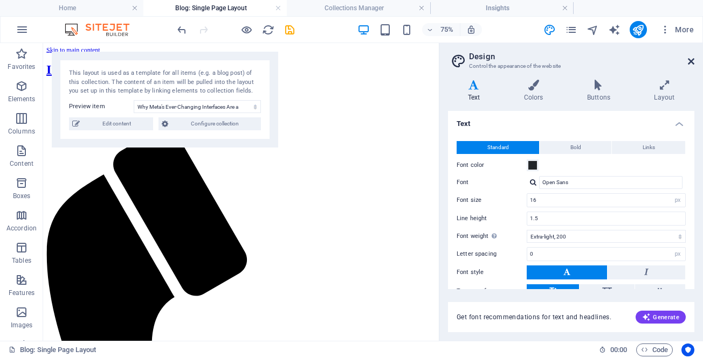
click at [692, 60] on icon at bounding box center [691, 61] width 6 height 9
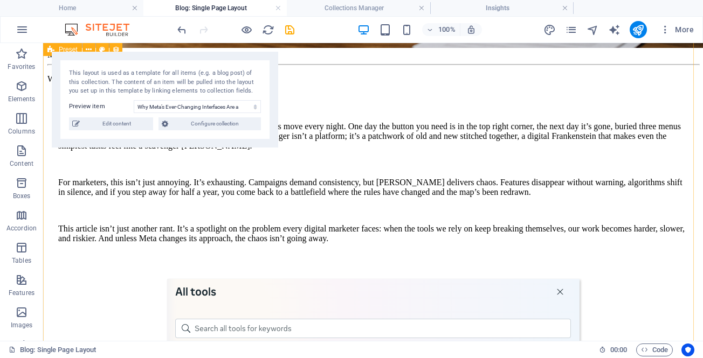
scroll to position [1509, 0]
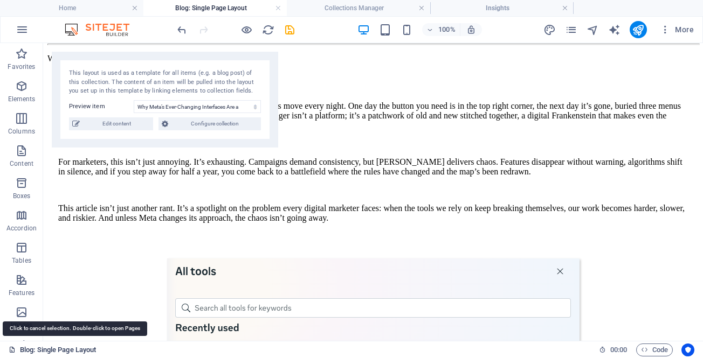
click at [54, 350] on link "Blog: Single Page Layout" at bounding box center [52, 350] width 87 height 13
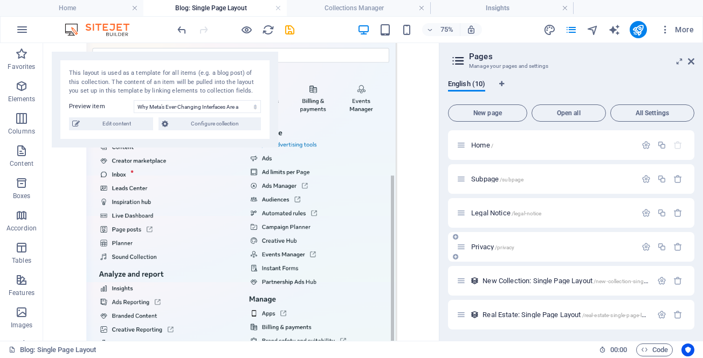
scroll to position [137, 0]
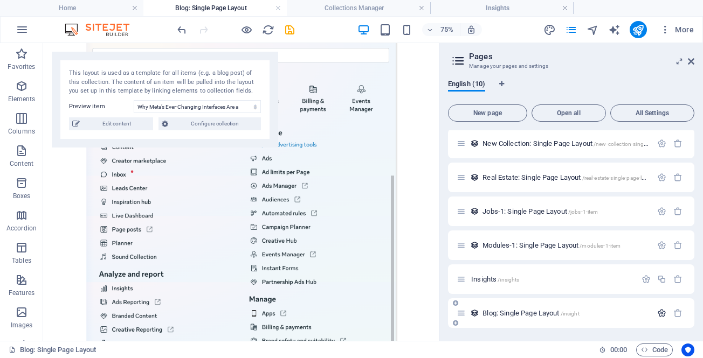
click at [658, 312] on icon "button" at bounding box center [661, 313] width 9 height 9
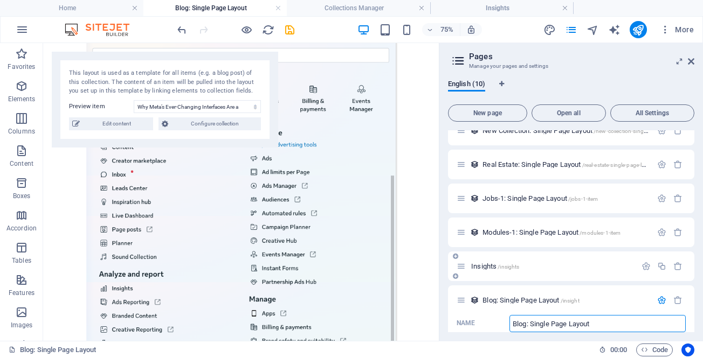
scroll to position [211, 0]
